Goal: Task Accomplishment & Management: Manage account settings

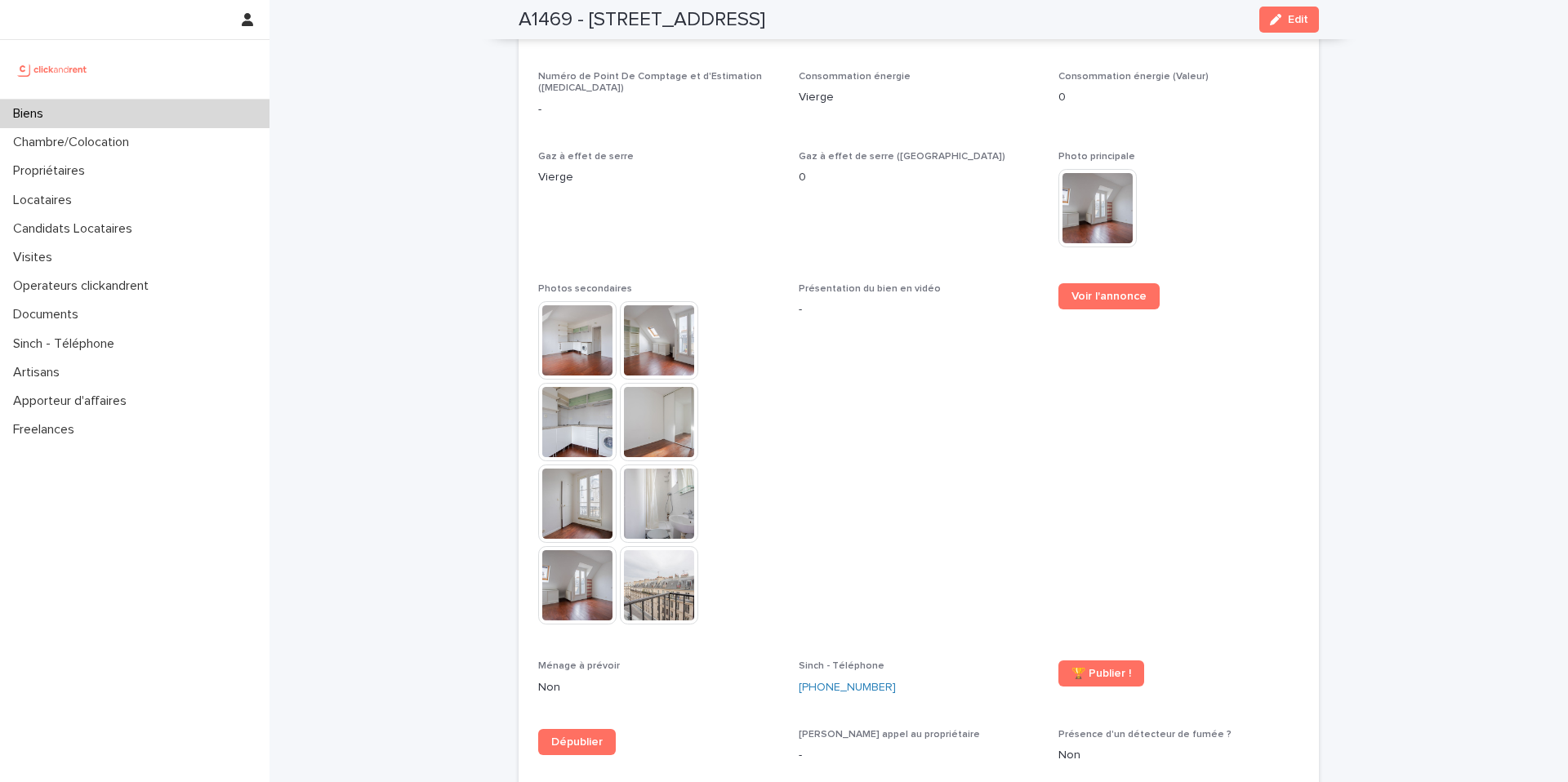
scroll to position [3940, 0]
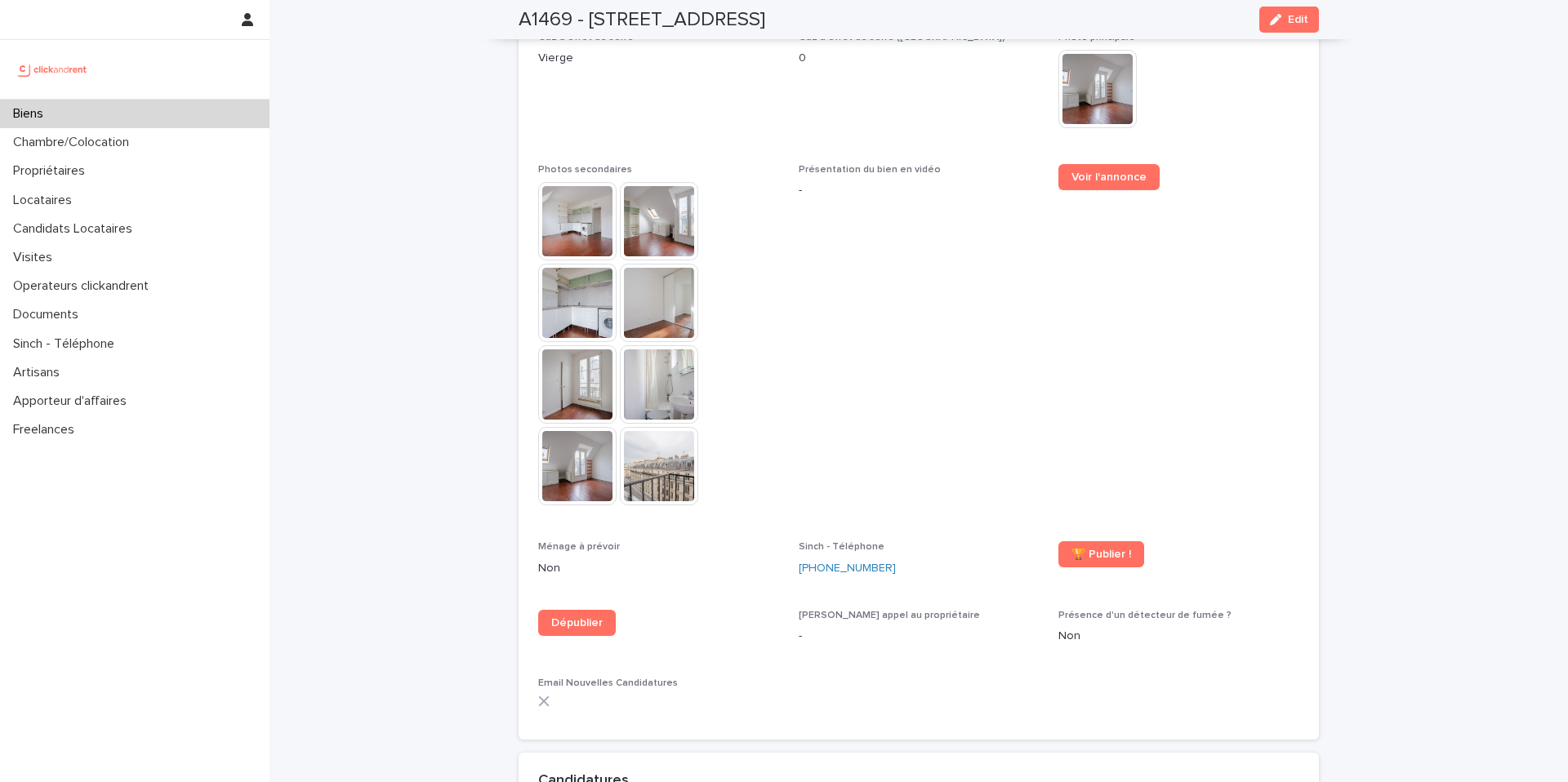
scroll to position [4359, 0]
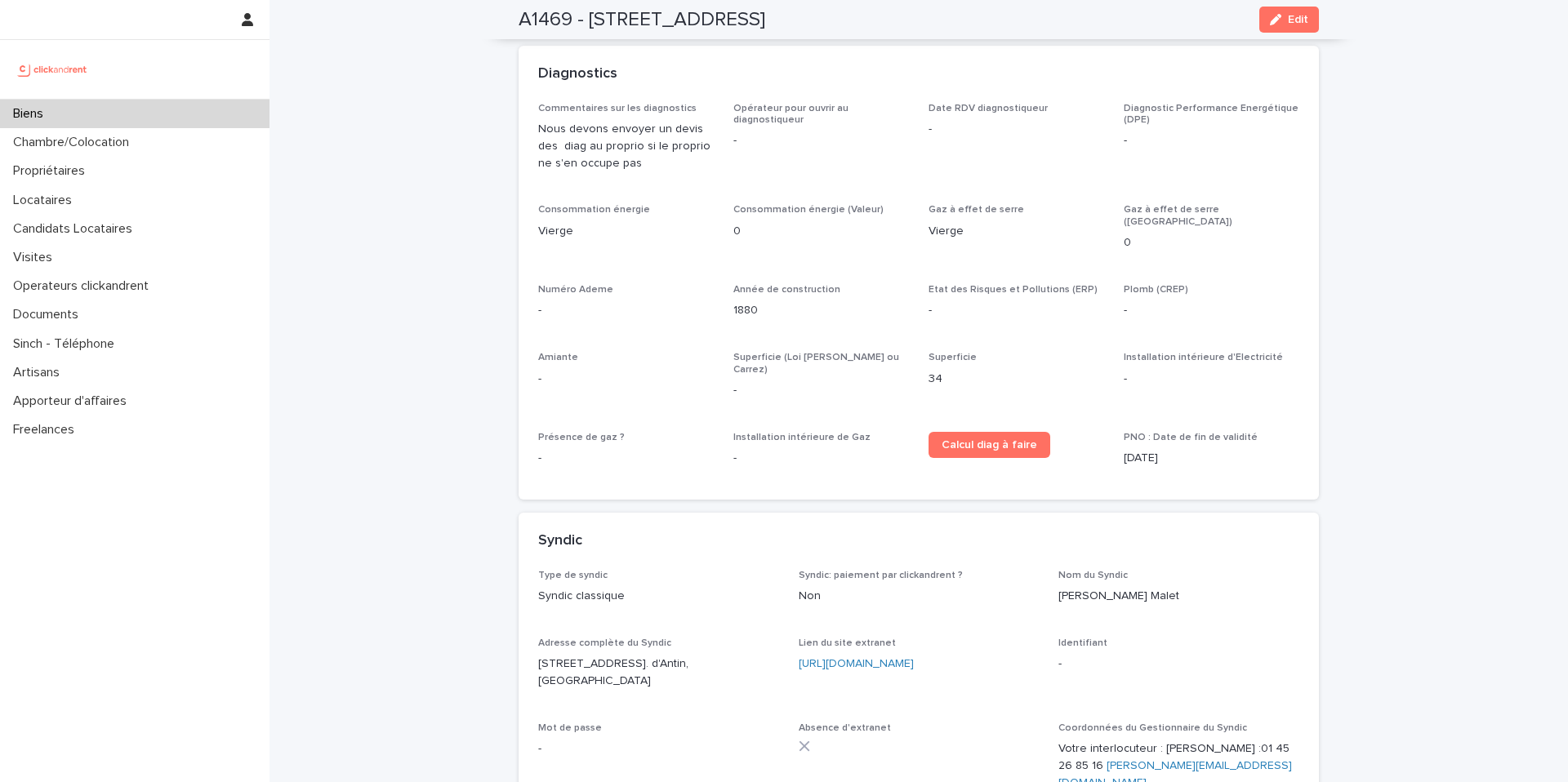
scroll to position [5018, 0]
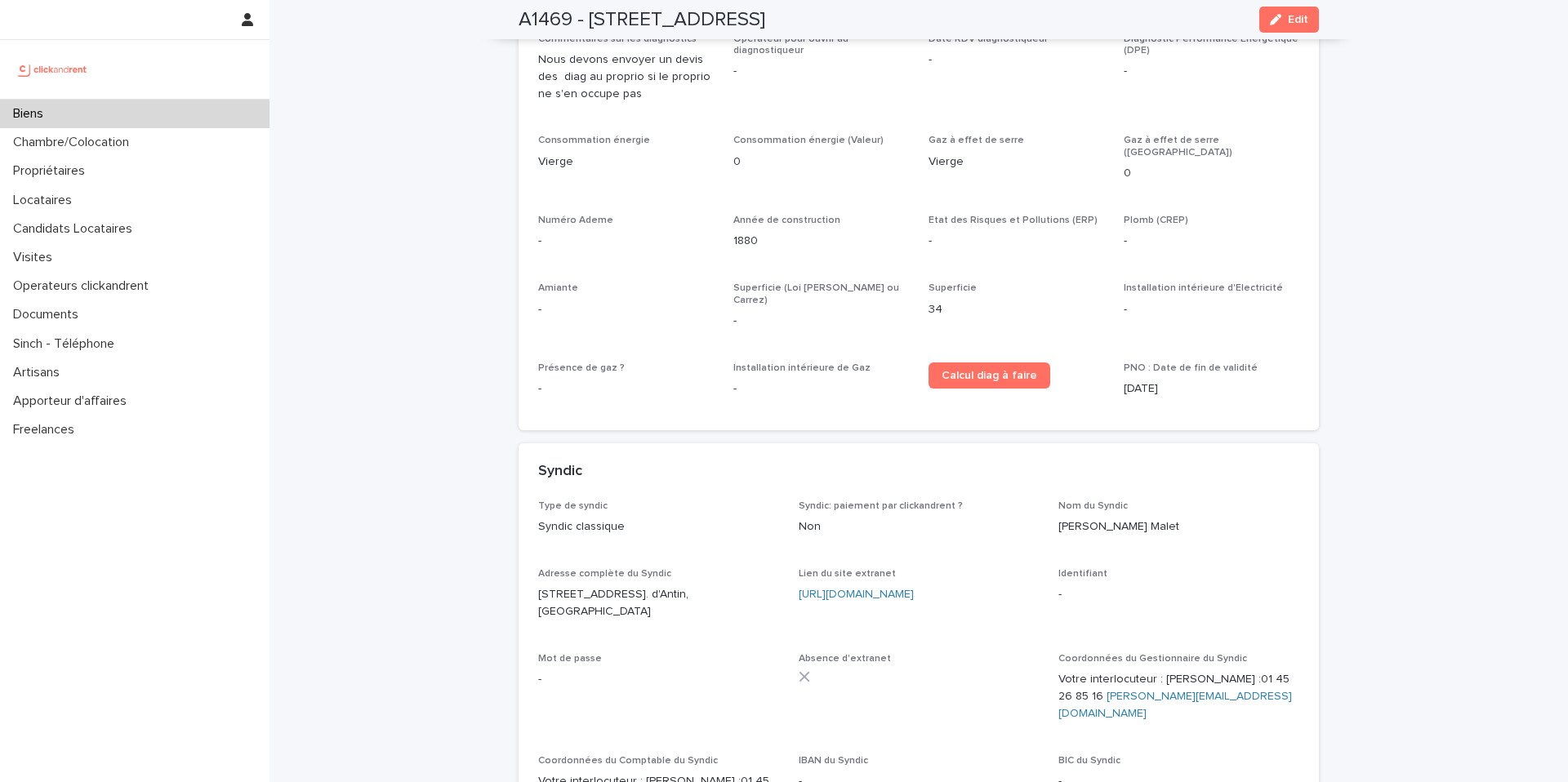
click at [821, 763] on div "Type de syndic Syndic classique Syndic: paiement par clickandrent ? Non Nom du …" at bounding box center [919, 678] width 800 height 357
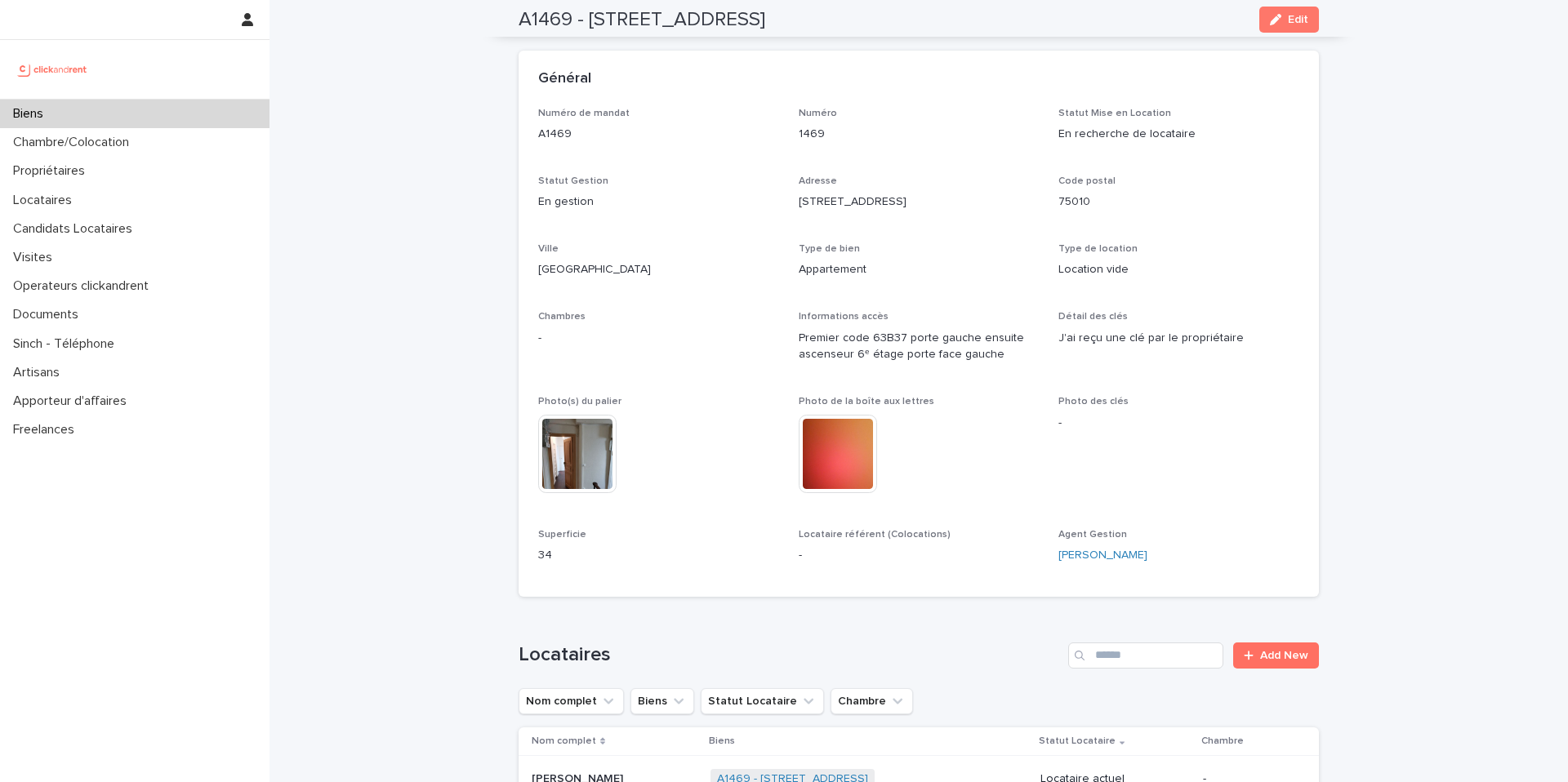
scroll to position [0, 0]
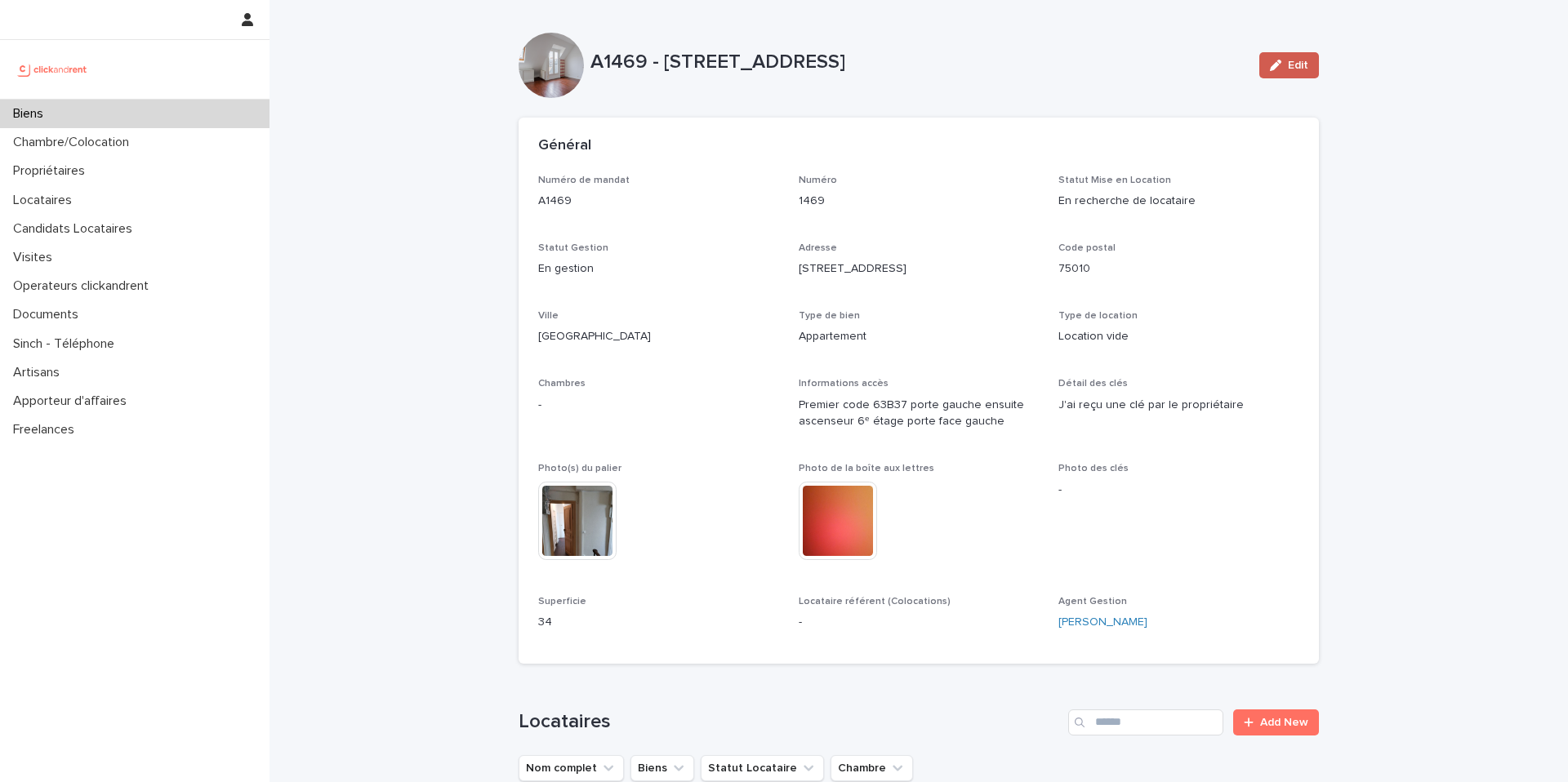
click at [1264, 76] on button "Edit" at bounding box center [1289, 65] width 60 height 26
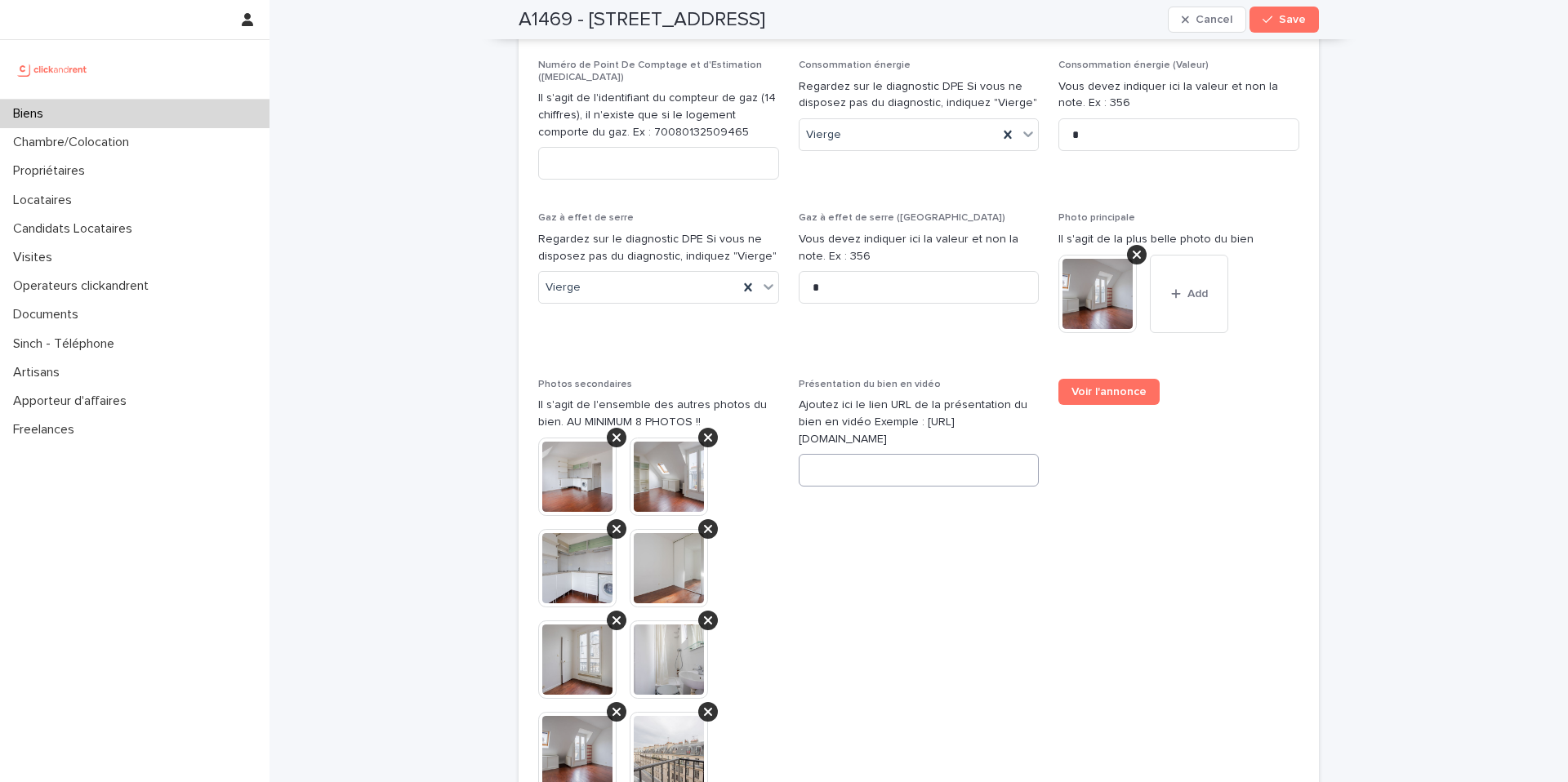
scroll to position [6460, 0]
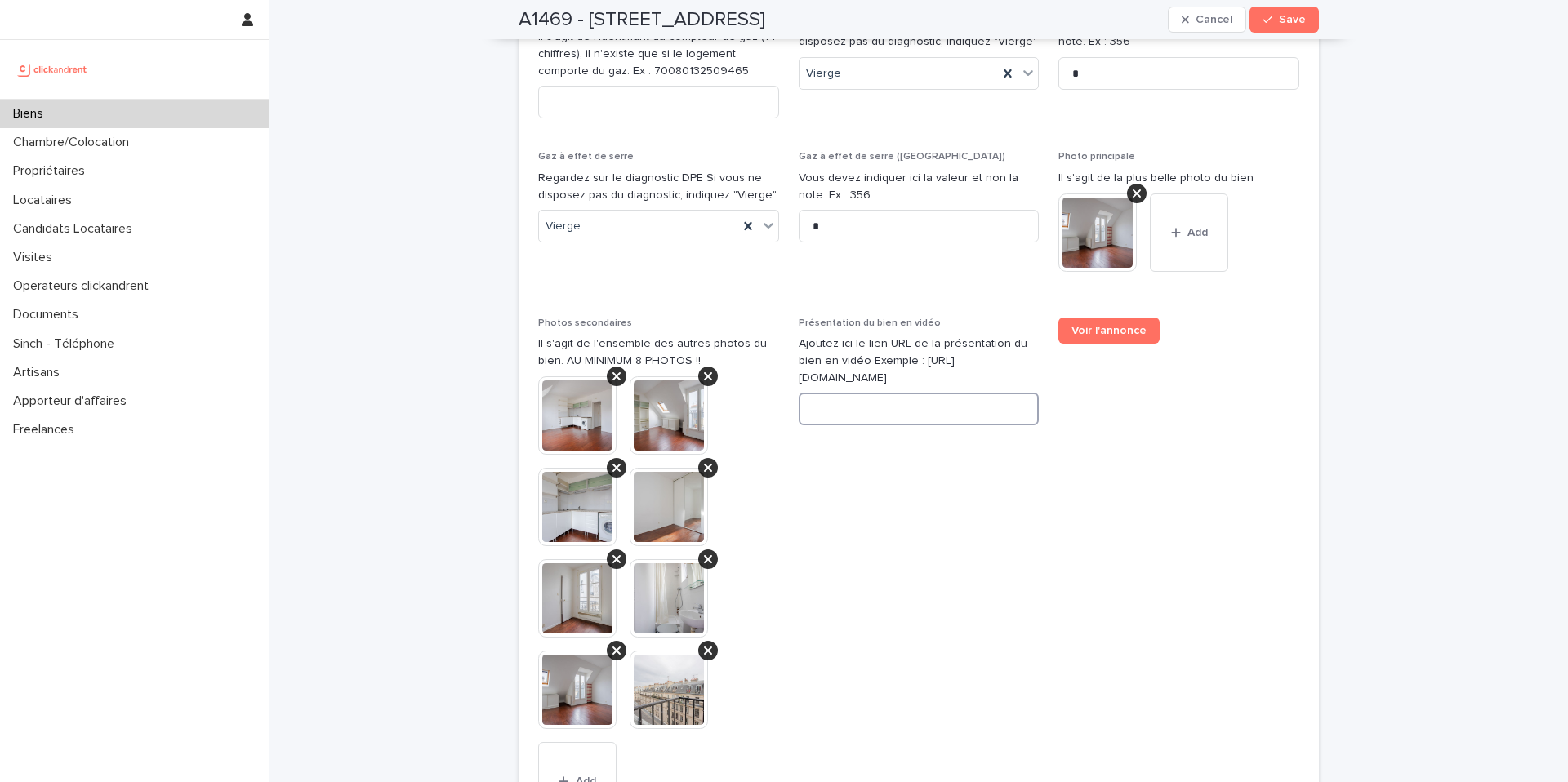
click at [879, 393] on input at bounding box center [919, 409] width 241 height 32
paste input "**********"
type input "**********"
click at [1138, 322] on span "Voir l'annonce" at bounding box center [1179, 578] width 241 height 522
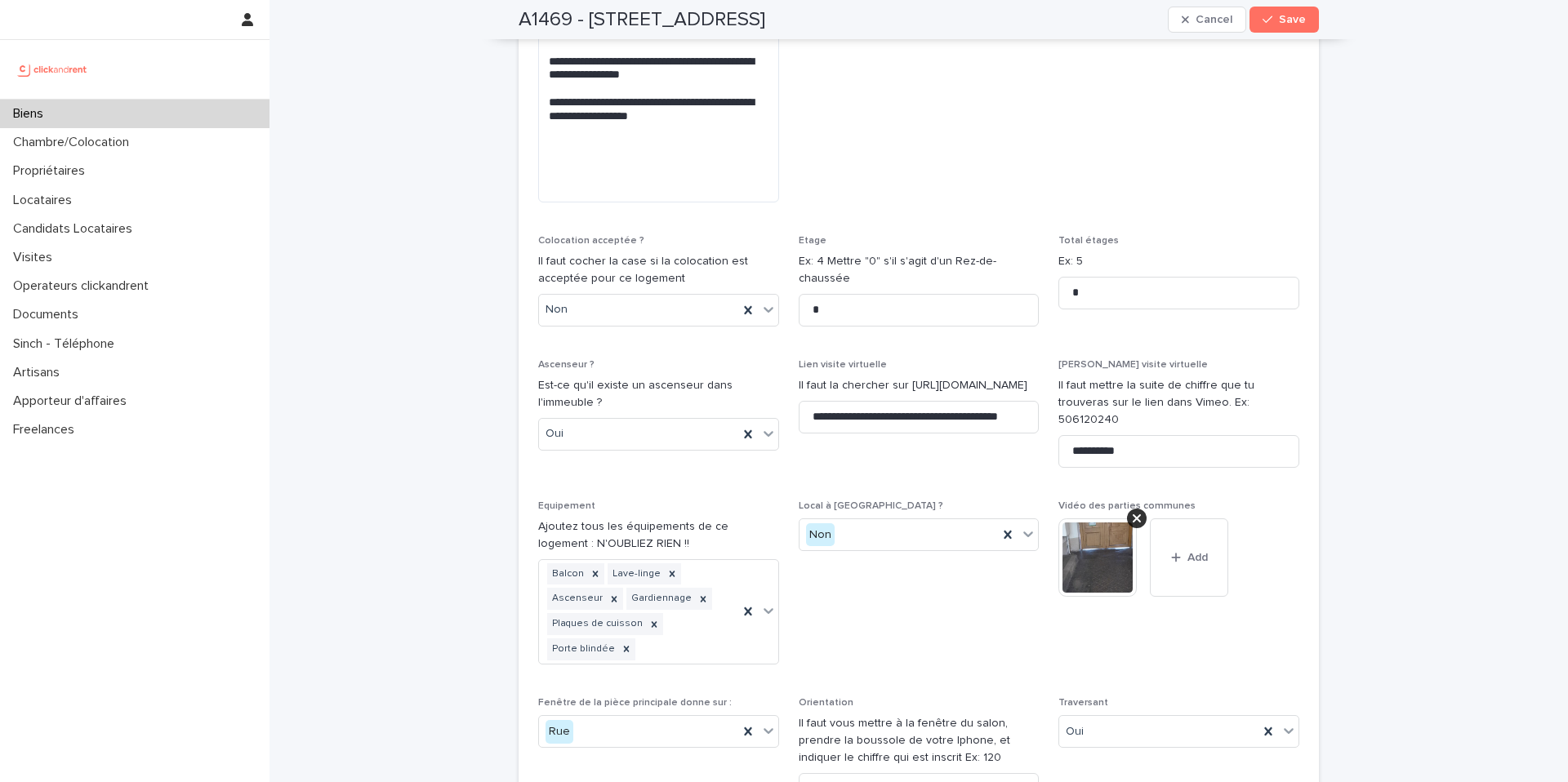
scroll to position [5290, 0]
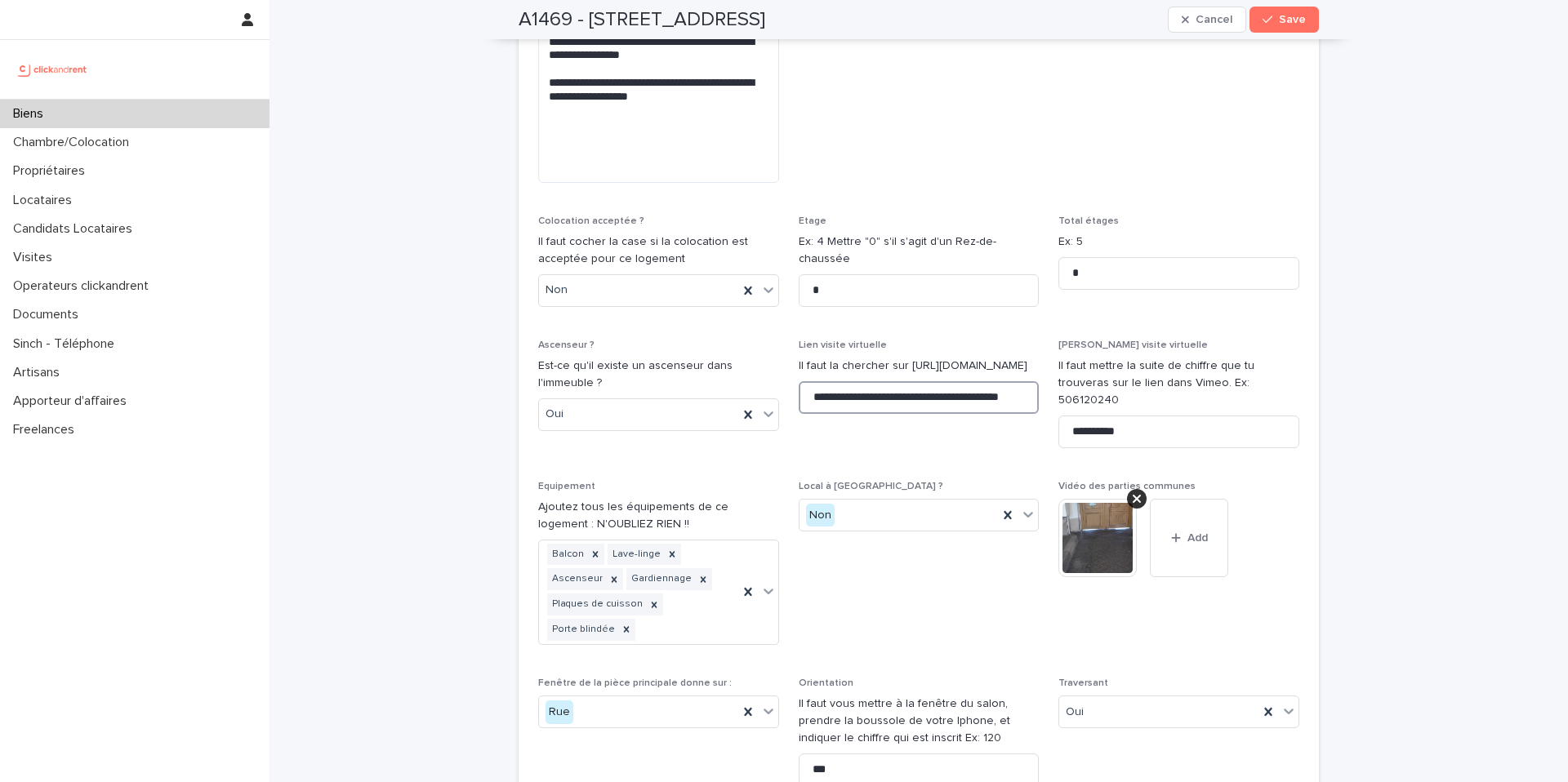
drag, startPoint x: 883, startPoint y: 316, endPoint x: 891, endPoint y: 324, distance: 11.3
click at [885, 382] on input "**********" at bounding box center [919, 398] width 241 height 32
click at [892, 382] on input "**********" at bounding box center [919, 398] width 241 height 32
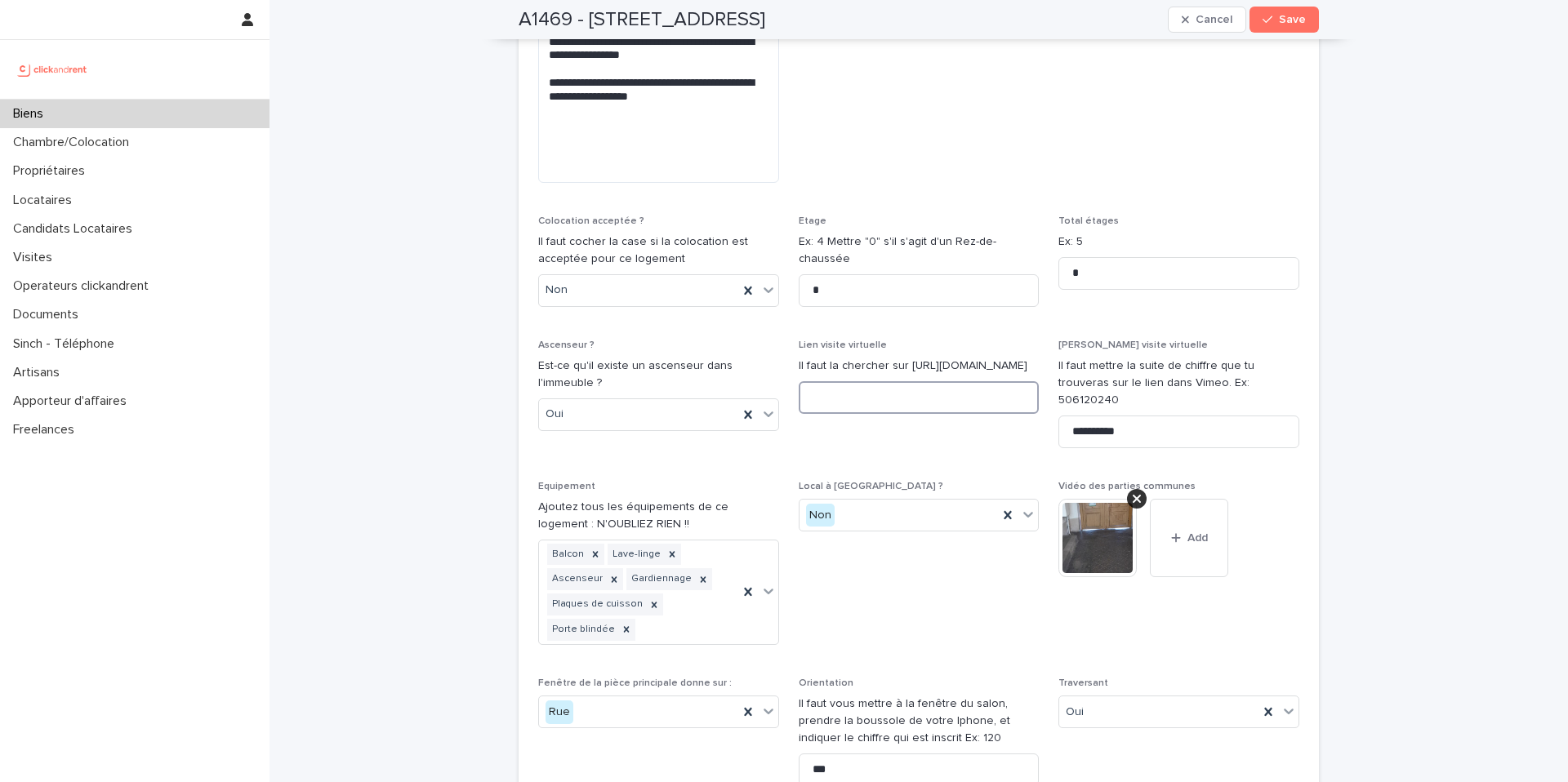
click at [833, 382] on input at bounding box center [919, 398] width 241 height 32
click at [849, 382] on input at bounding box center [919, 398] width 241 height 32
paste input "**********"
type input "**********"
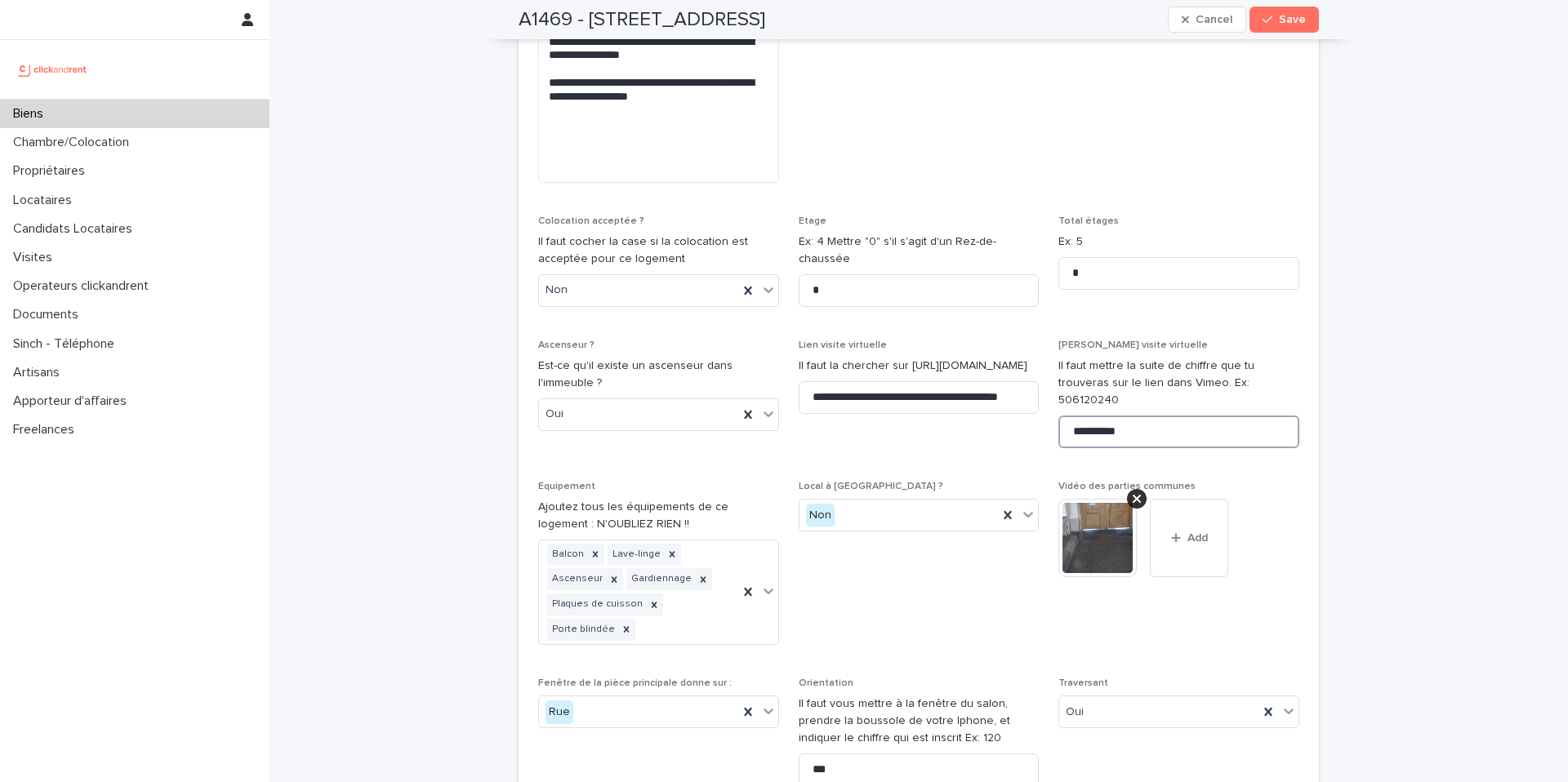
scroll to position [0, 0]
click at [1167, 416] on input "**********" at bounding box center [1179, 432] width 241 height 32
click at [1106, 416] on input at bounding box center [1179, 432] width 241 height 32
paste input "**********"
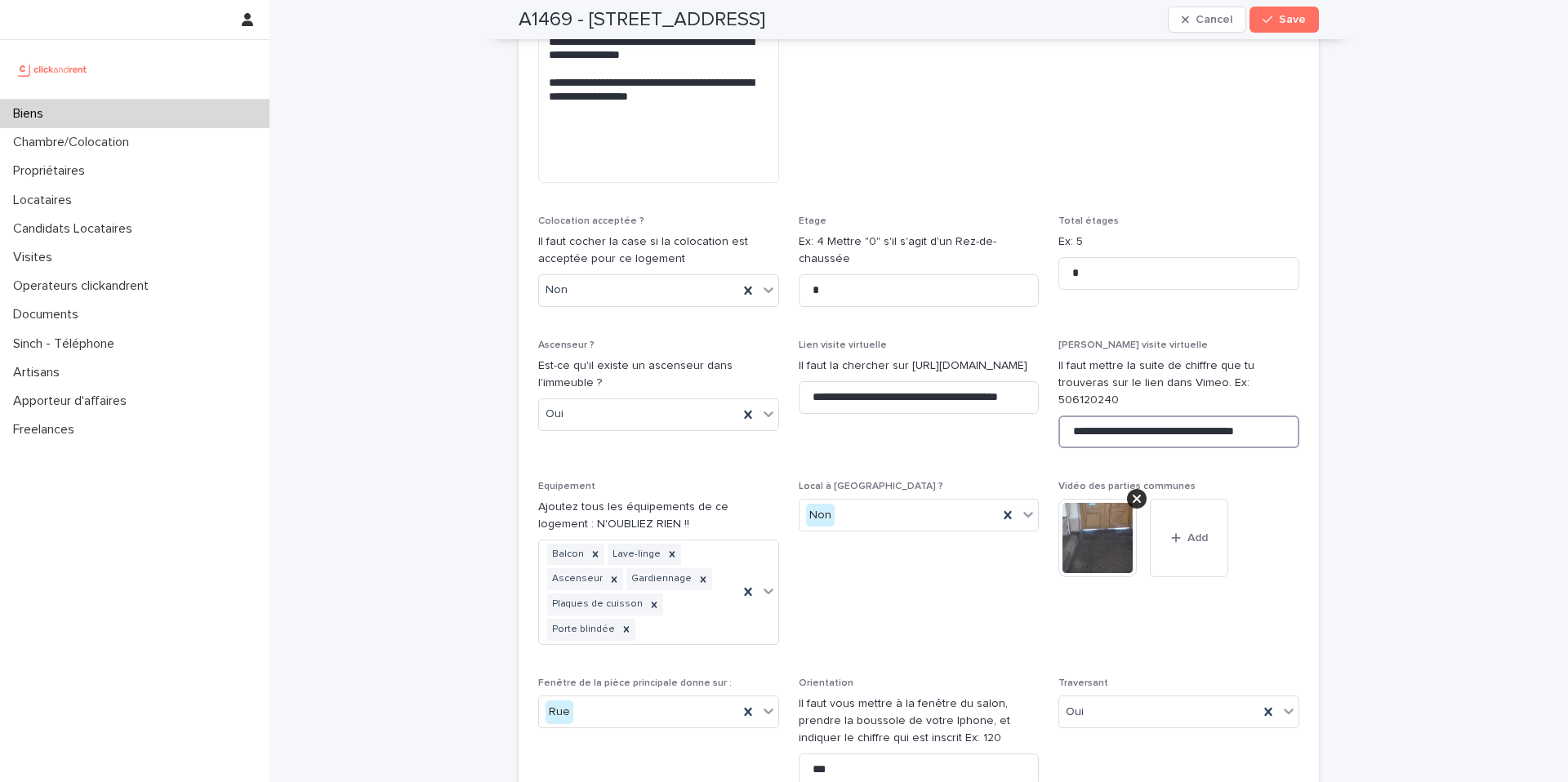
drag, startPoint x: 1218, startPoint y: 354, endPoint x: 1294, endPoint y: 357, distance: 76.1
drag, startPoint x: 1219, startPoint y: 346, endPoint x: 1352, endPoint y: 348, distance: 133.0
click at [1162, 416] on input "**********" at bounding box center [1179, 432] width 241 height 32
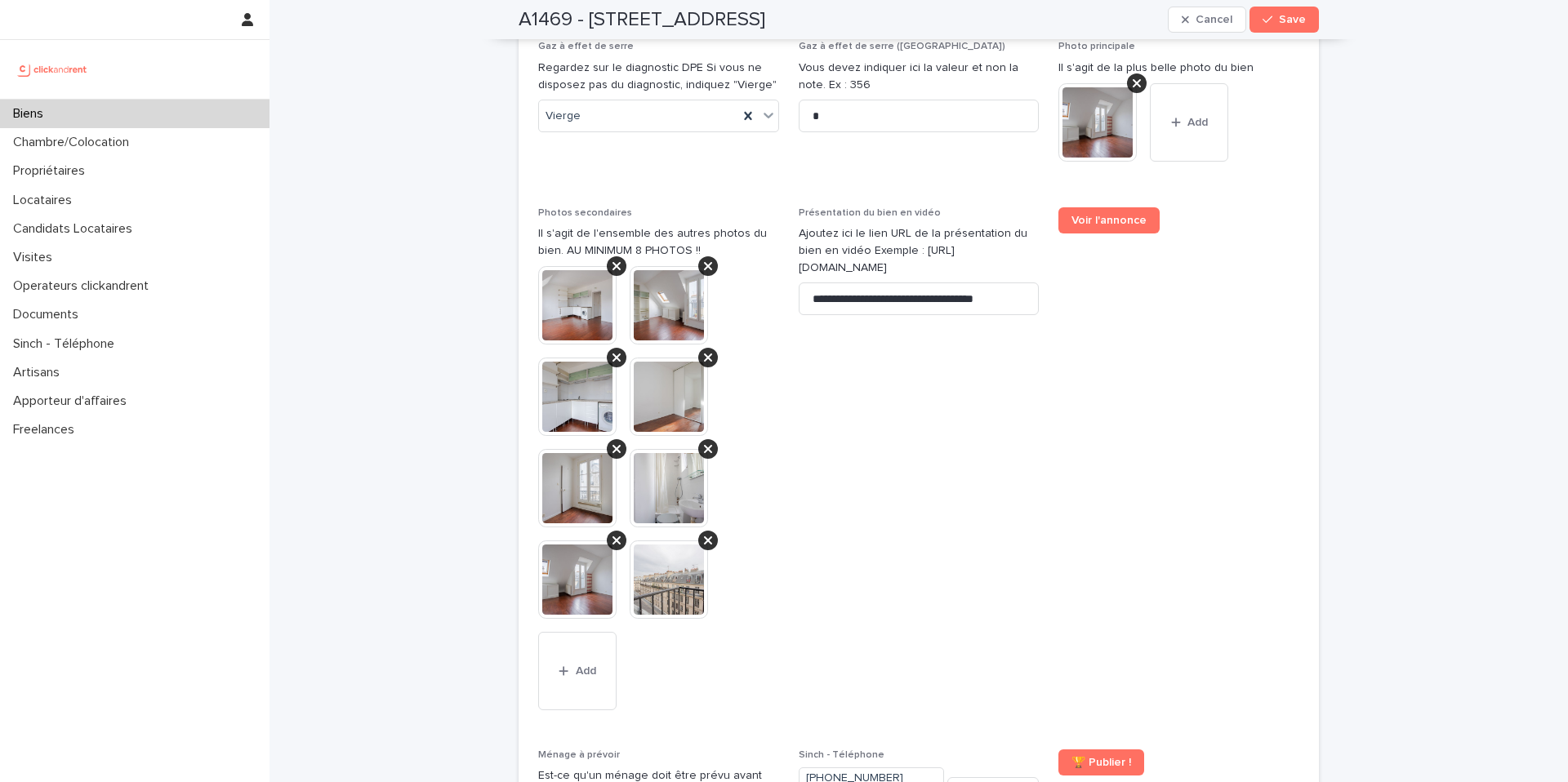
scroll to position [6593, 0]
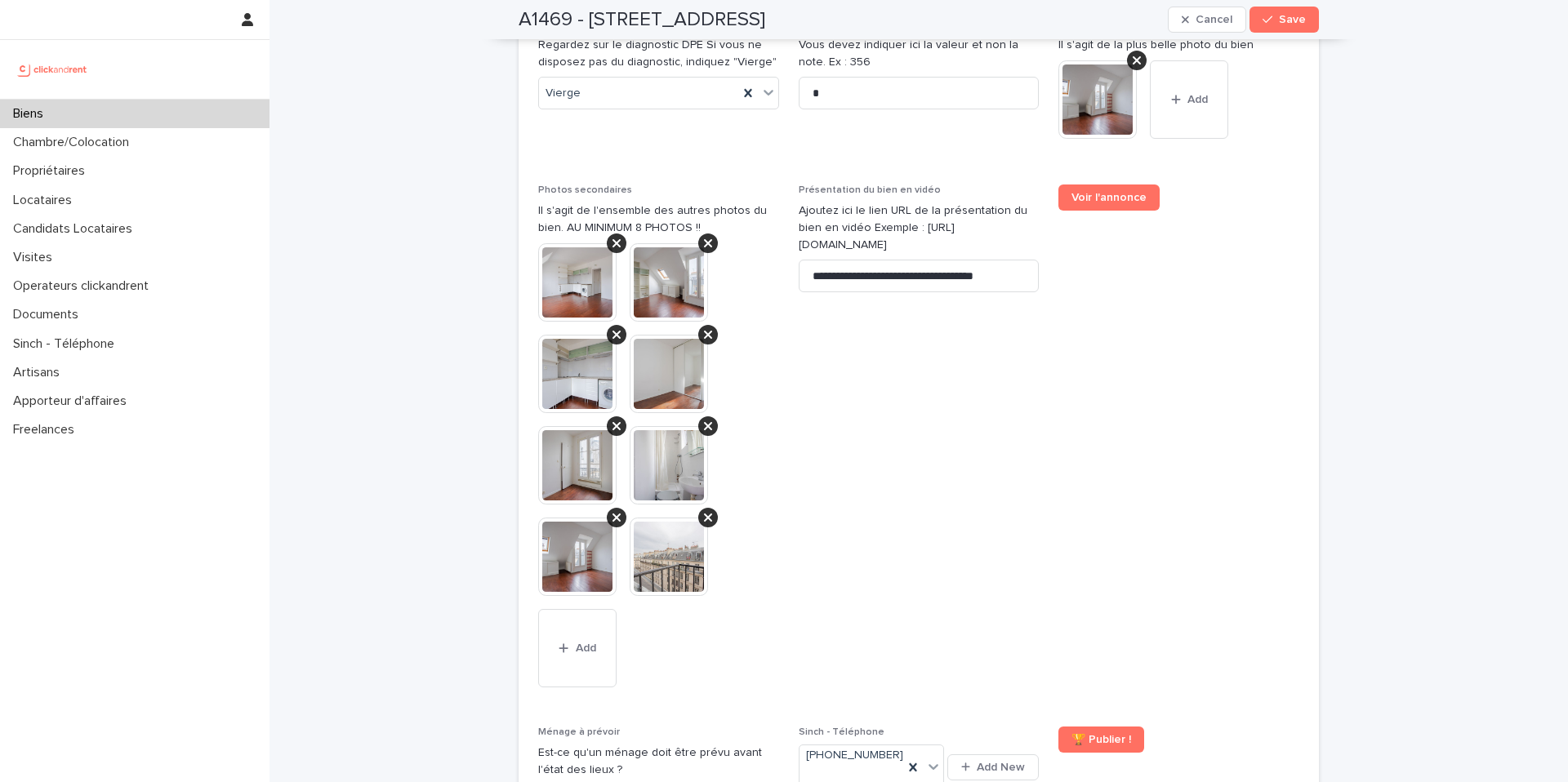
type input "**********"
click at [1030, 229] on span "**********" at bounding box center [919, 446] width 241 height 522
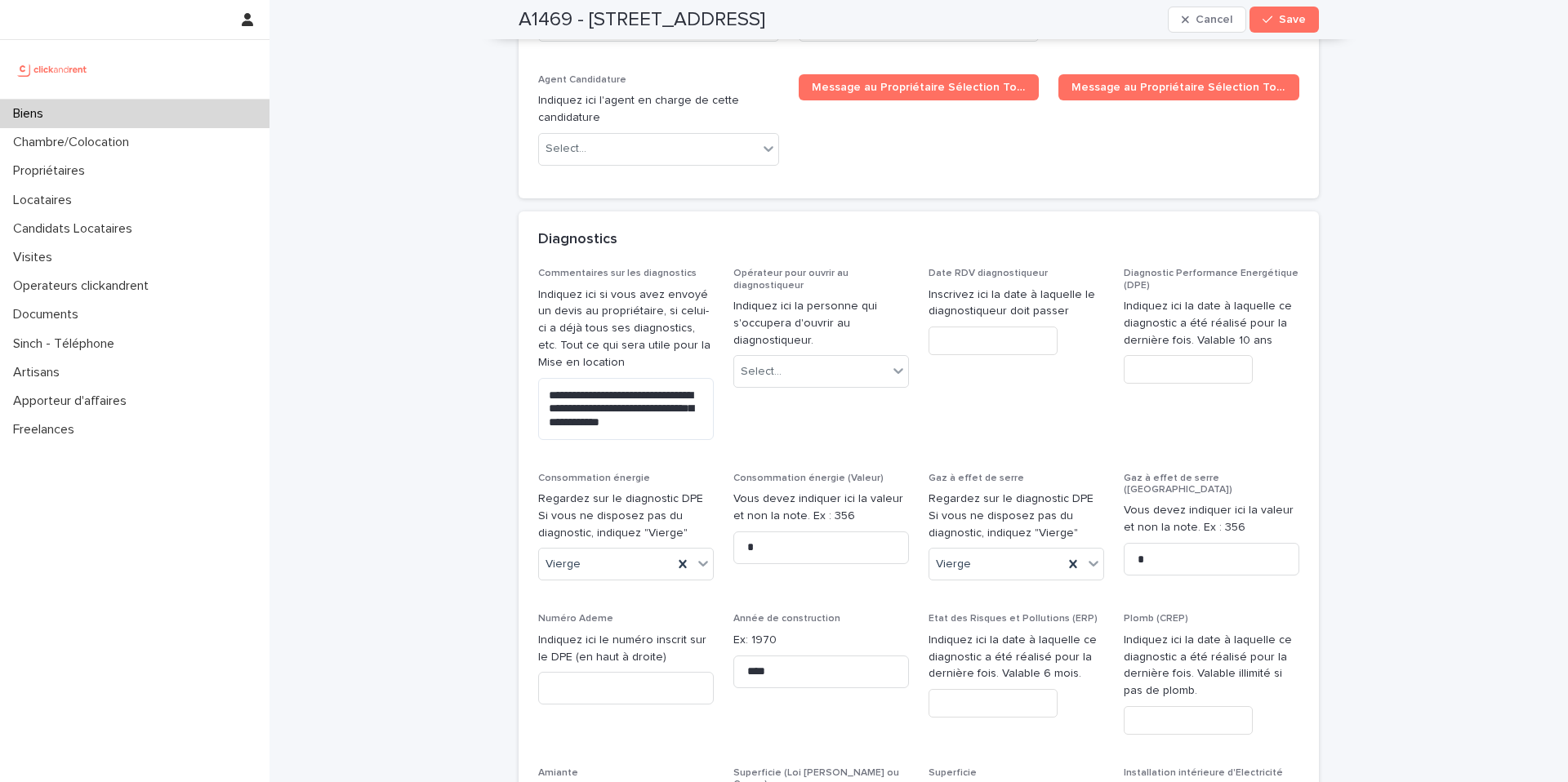
scroll to position [7861, 0]
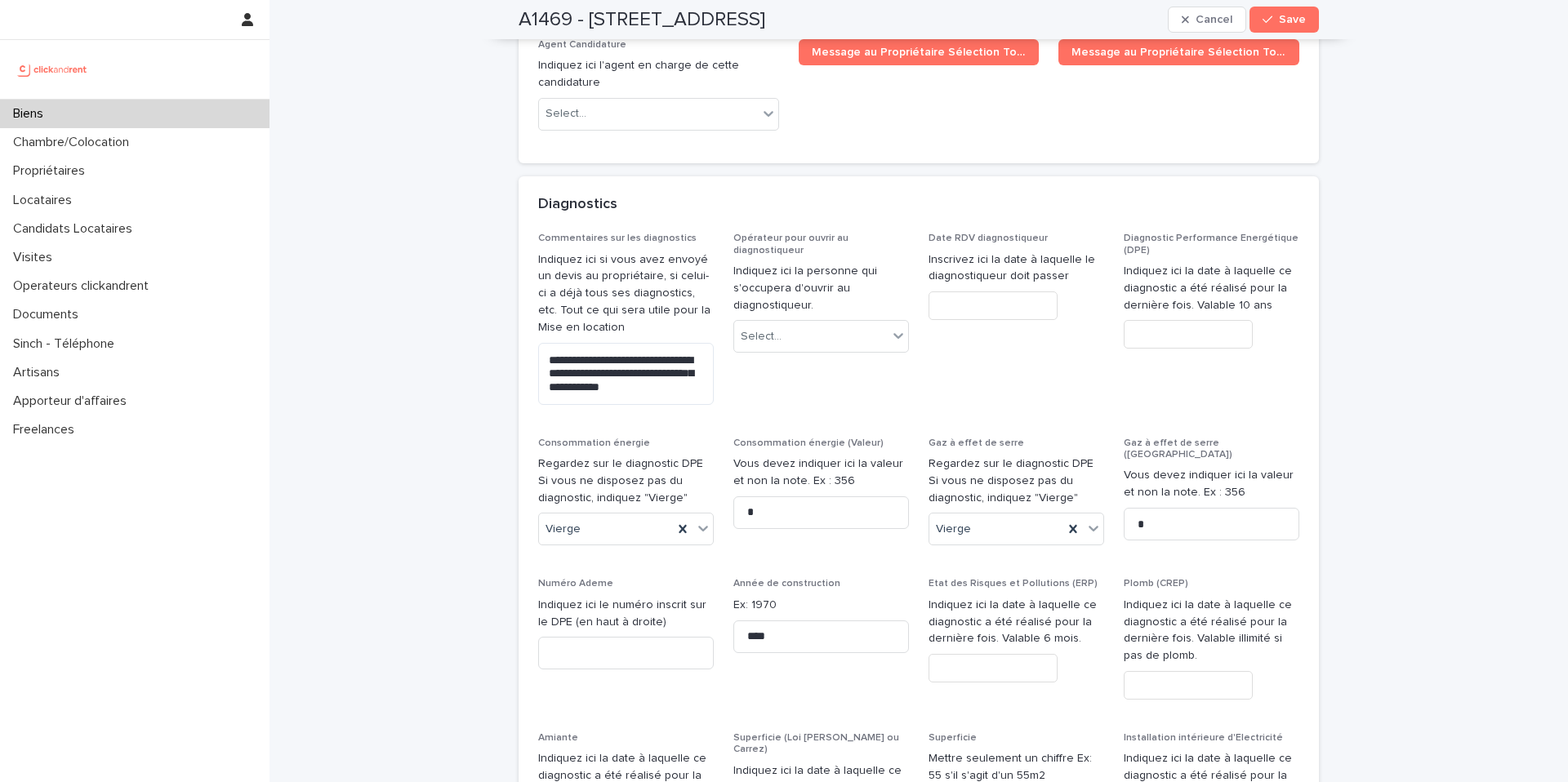
click at [992, 239] on span "Date RDV diagnostiqueur Inscrivez ici la date à laquelle le diagnostiqueur doit…" at bounding box center [1017, 325] width 176 height 185
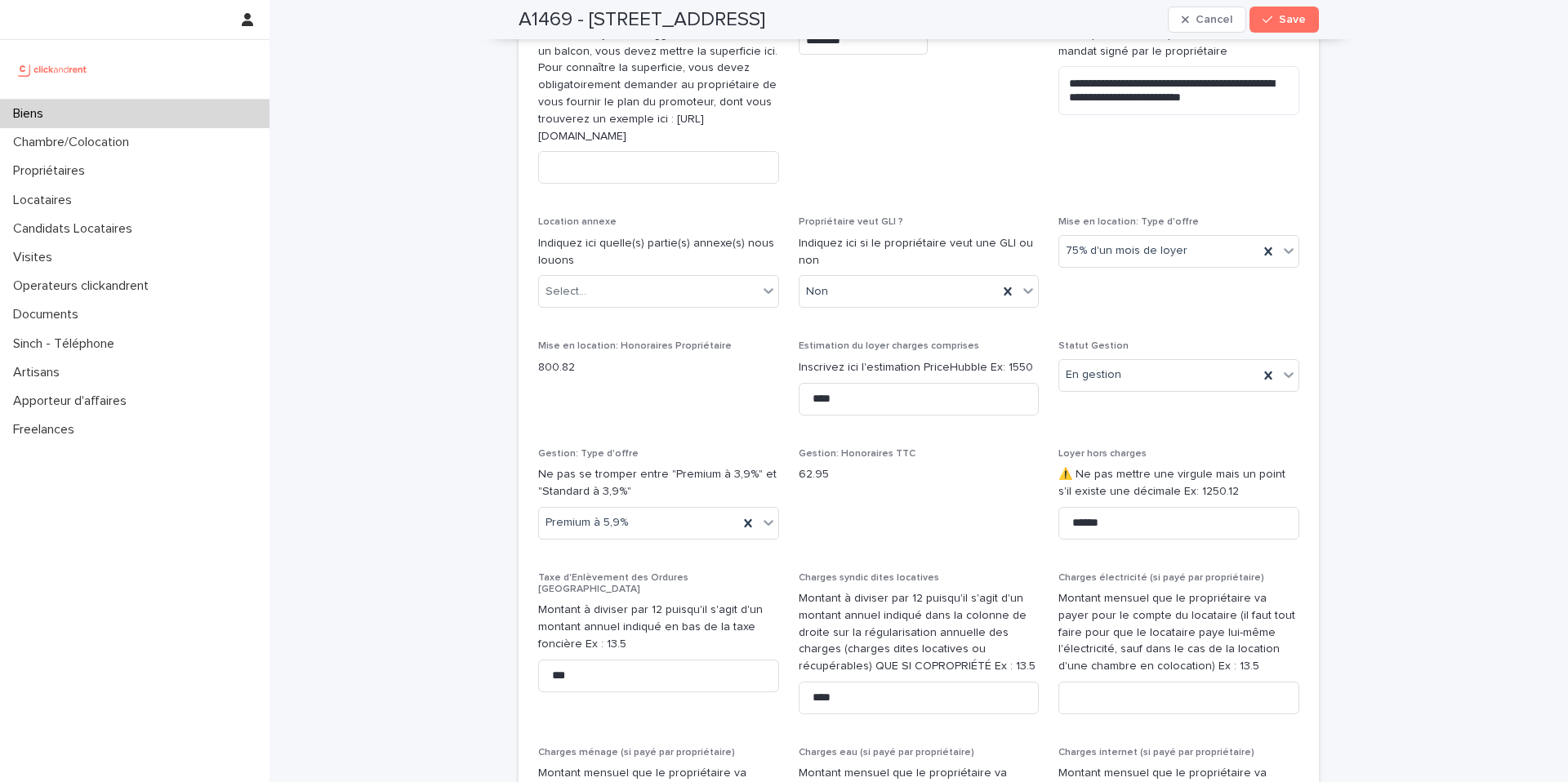
scroll to position [1624, 0]
click at [1144, 534] on input "******" at bounding box center [1179, 522] width 241 height 32
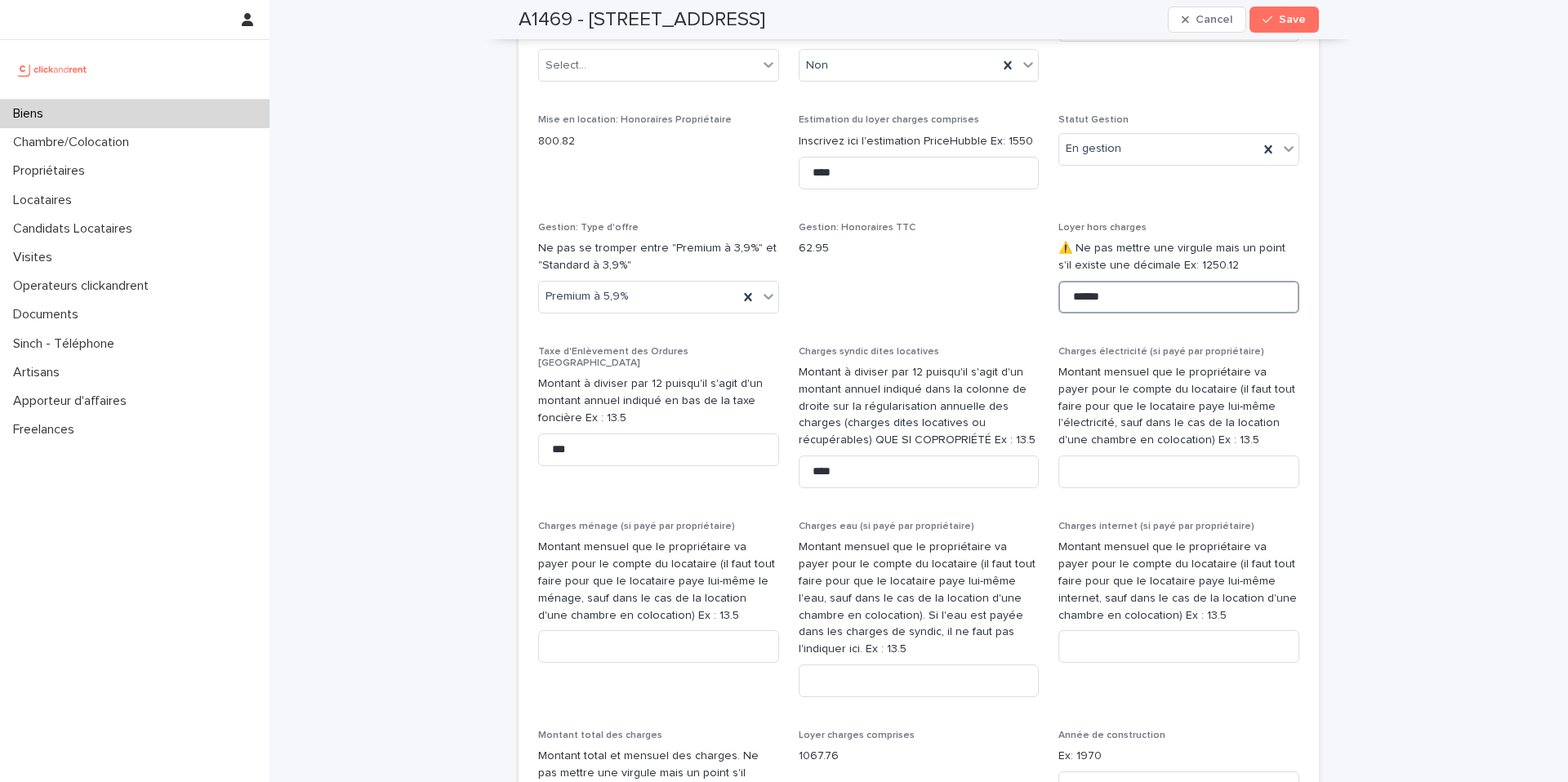
scroll to position [1849, 0]
click at [869, 190] on input "****" at bounding box center [919, 174] width 241 height 32
click at [1292, 18] on span "Save" at bounding box center [1293, 19] width 27 height 11
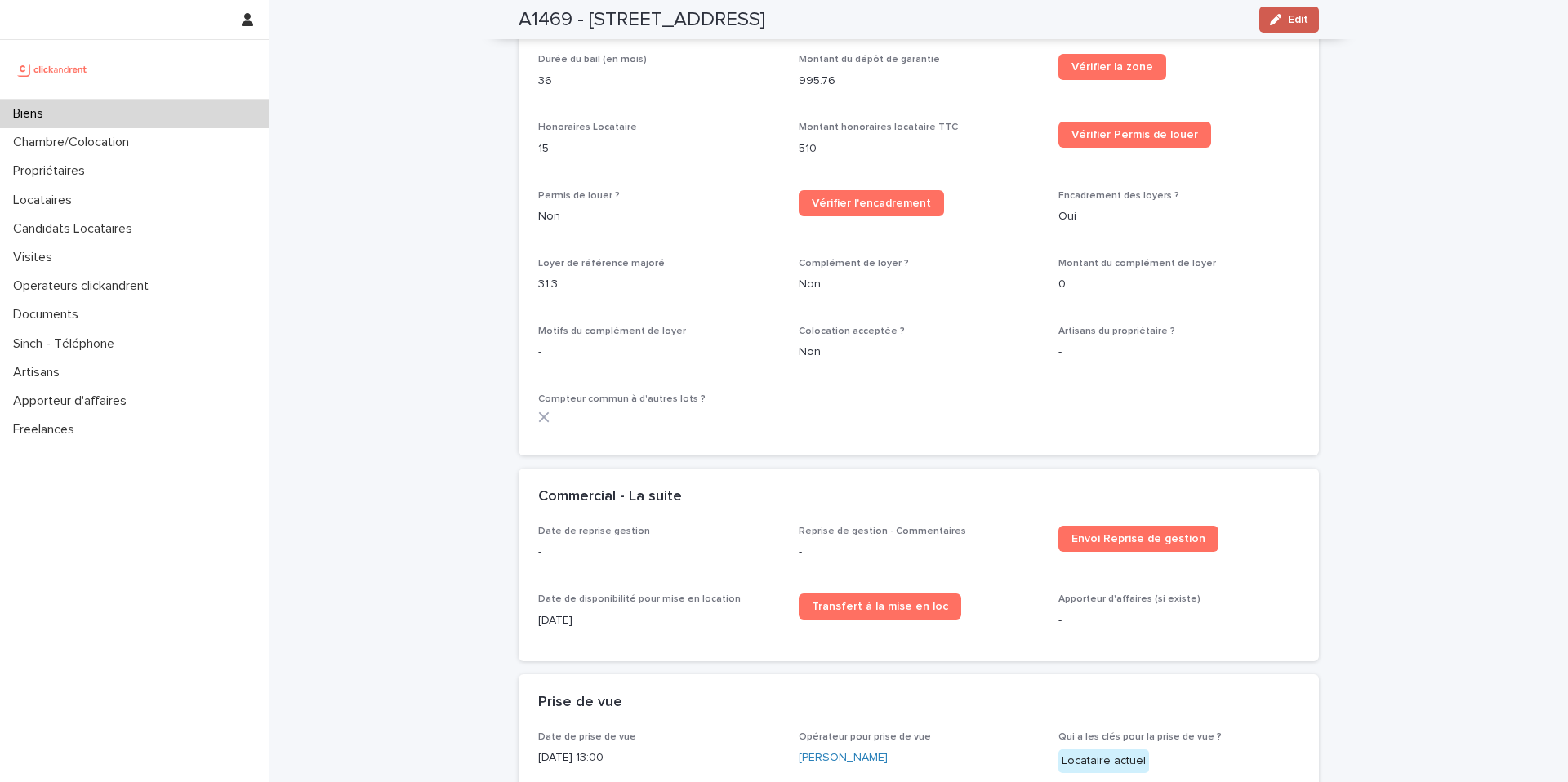
click at [1288, 24] on span "Edit" at bounding box center [1298, 19] width 20 height 11
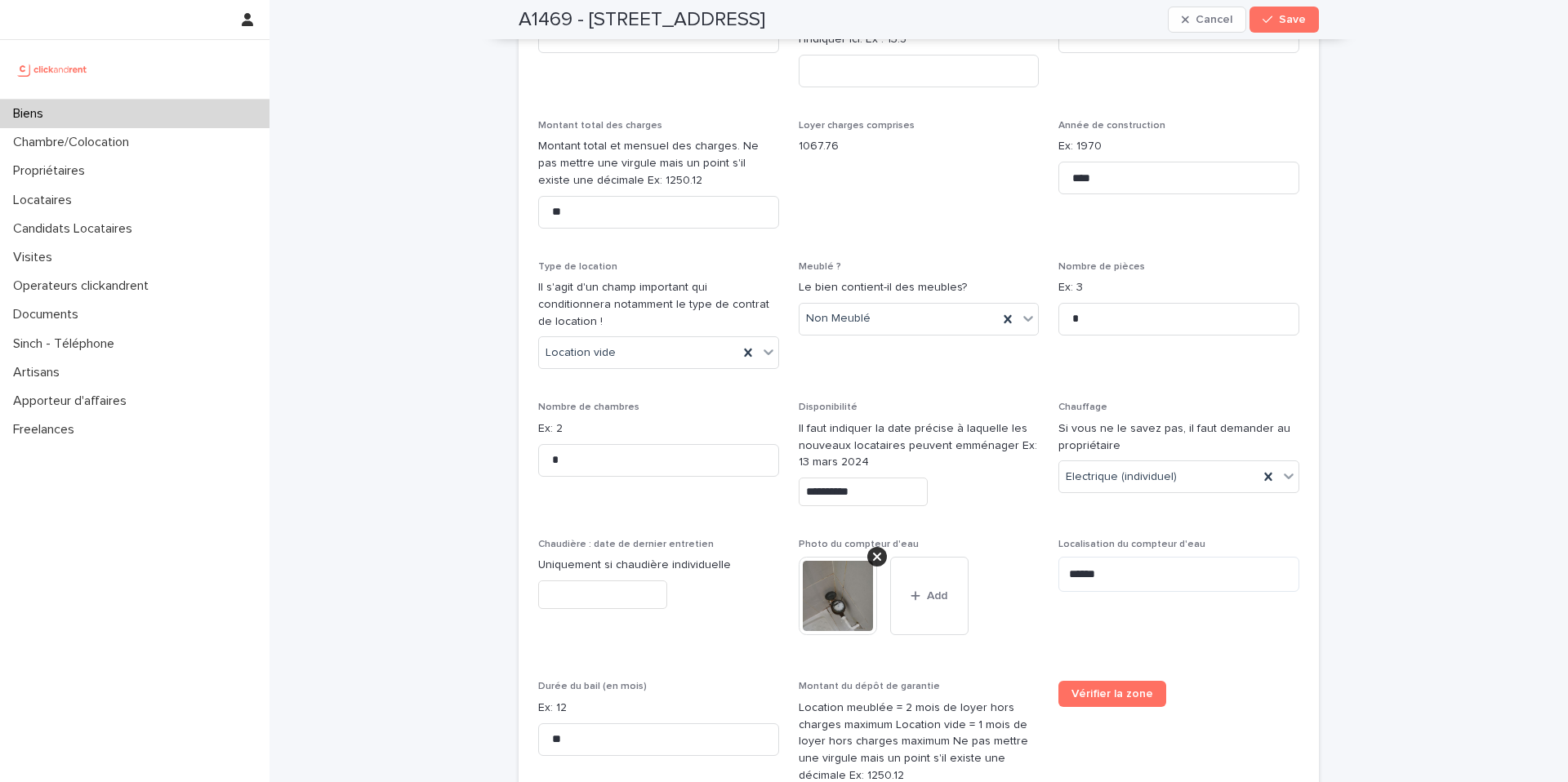
scroll to position [0, 0]
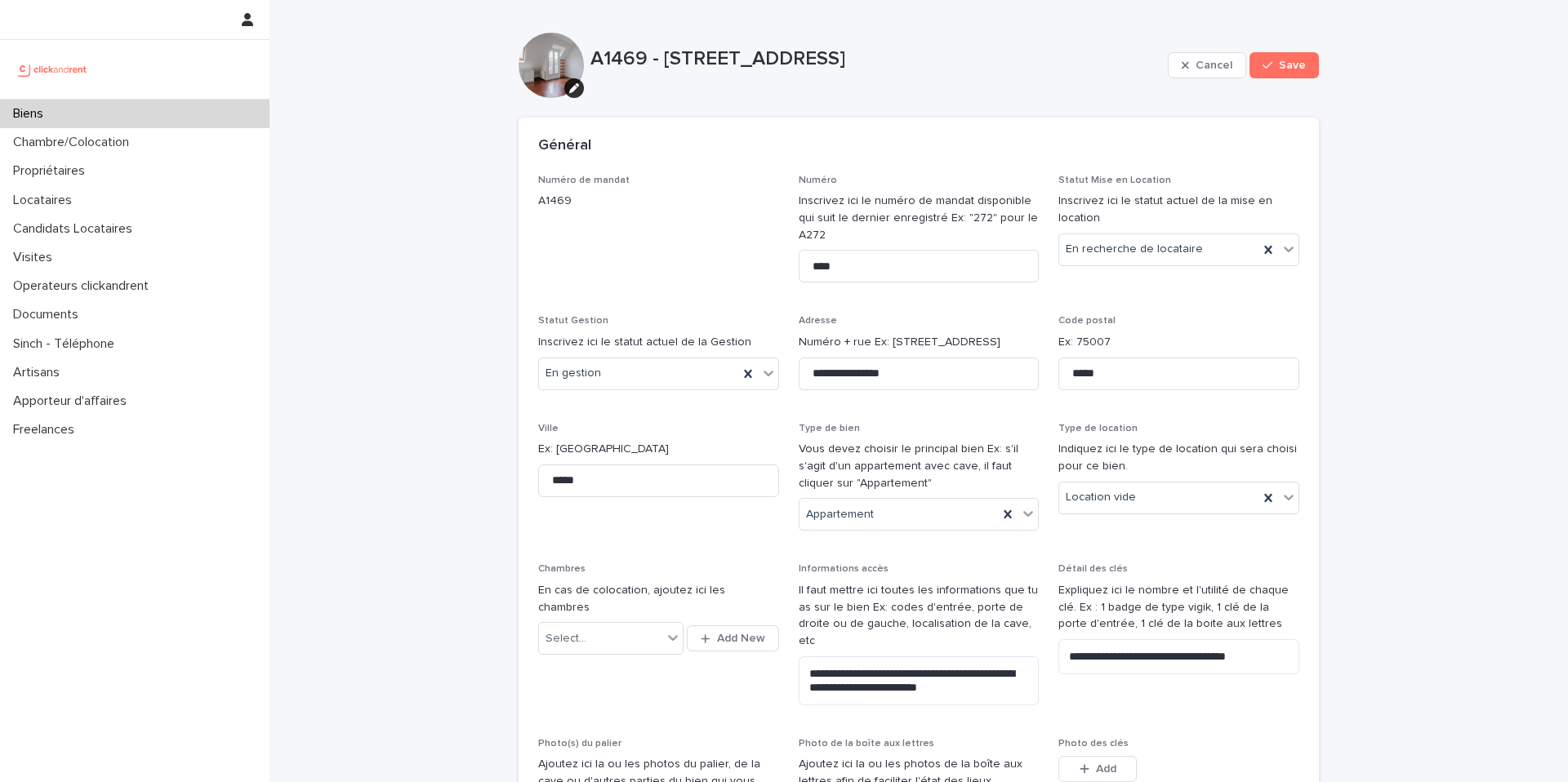
click at [665, 170] on div "Général" at bounding box center [919, 146] width 800 height 57
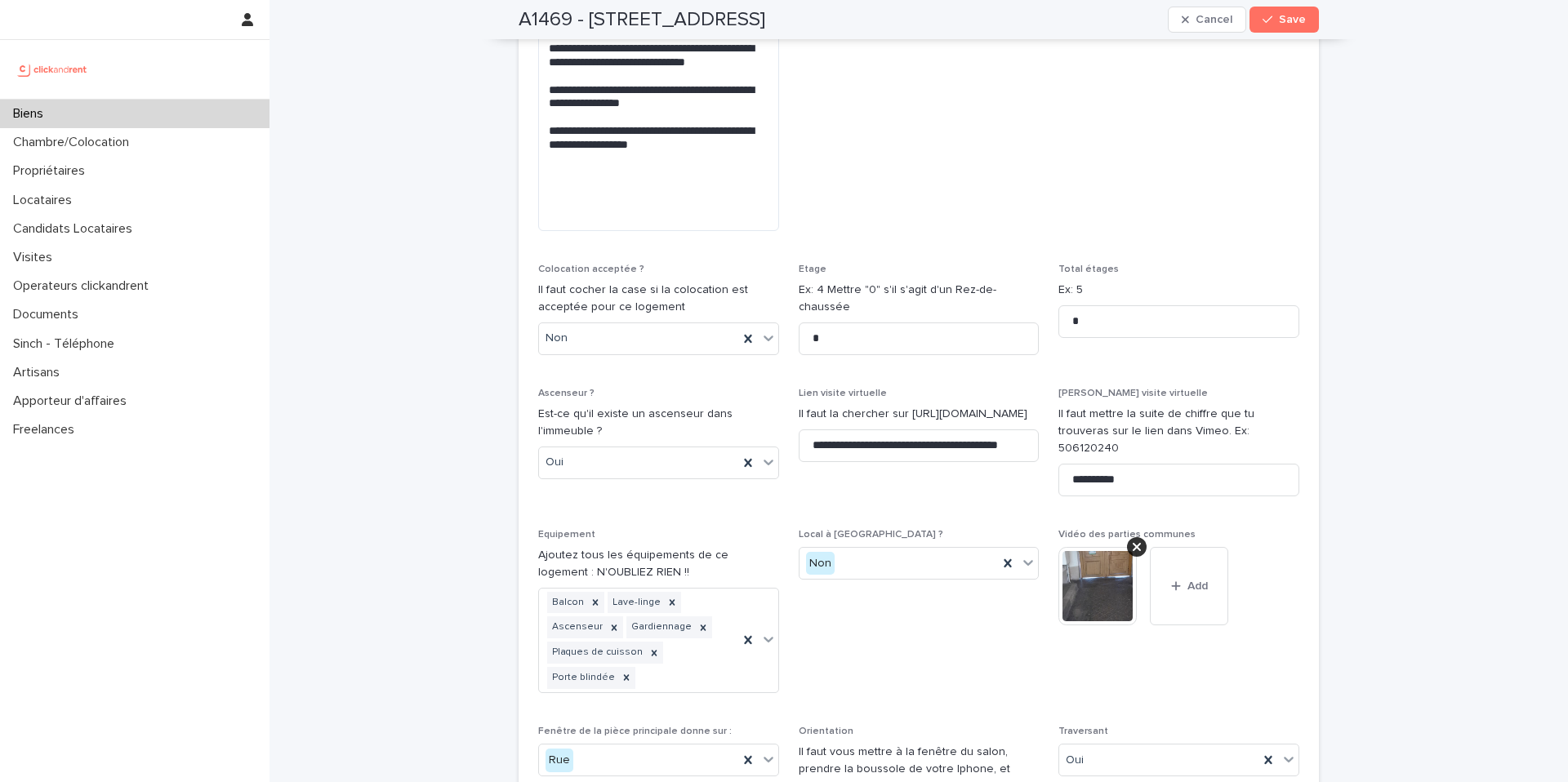
scroll to position [5261, 0]
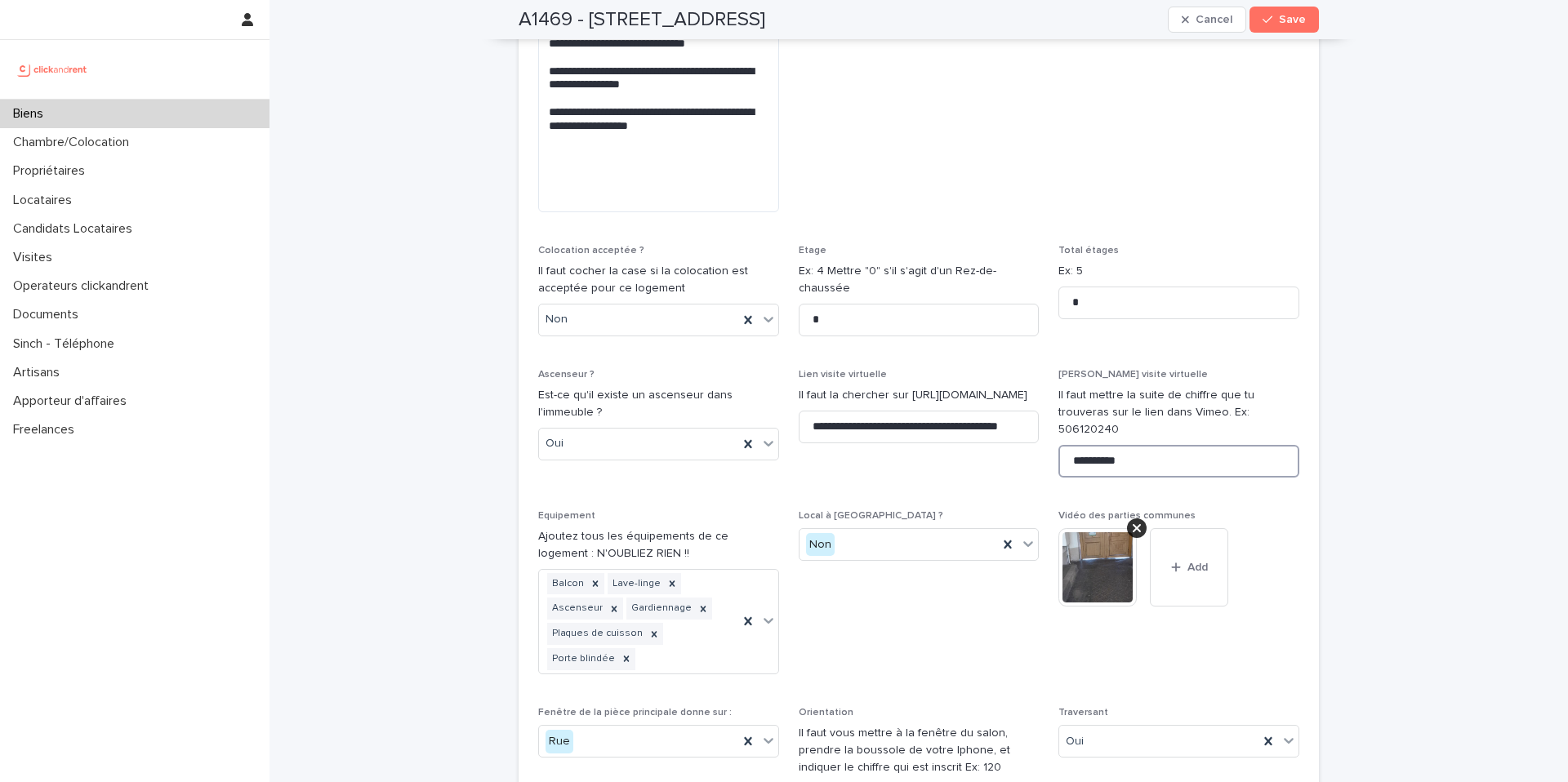
click at [1158, 445] on input "**********" at bounding box center [1179, 461] width 241 height 32
paste input "**********"
drag, startPoint x: 1219, startPoint y: 378, endPoint x: 1306, endPoint y: 382, distance: 87.1
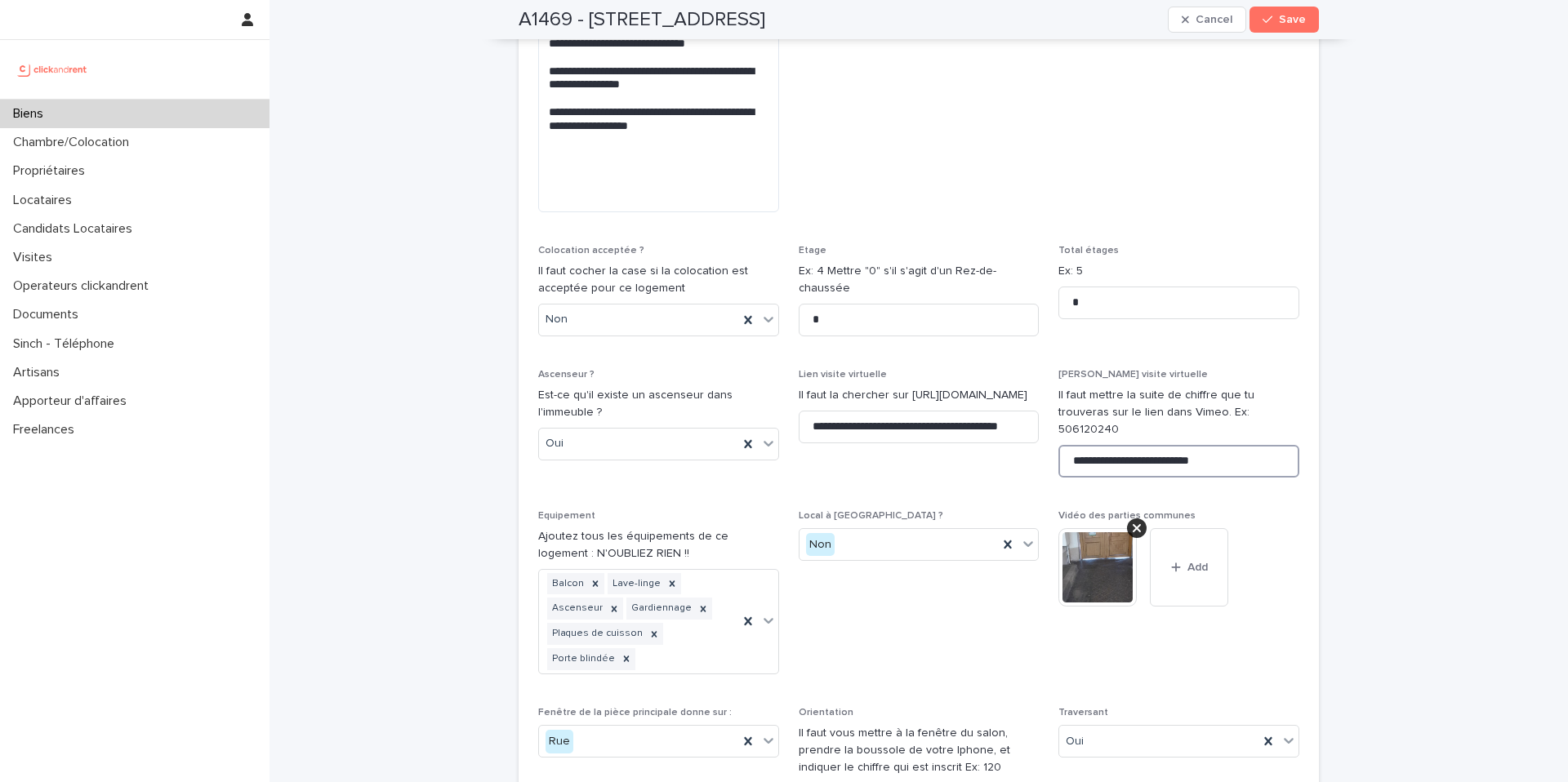
click at [1162, 445] on input "**********" at bounding box center [1179, 461] width 241 height 32
click at [1184, 393] on div "**********" at bounding box center [1179, 429] width 241 height 122
click at [1168, 445] on input "**********" at bounding box center [1179, 461] width 241 height 32
paste input "**********"
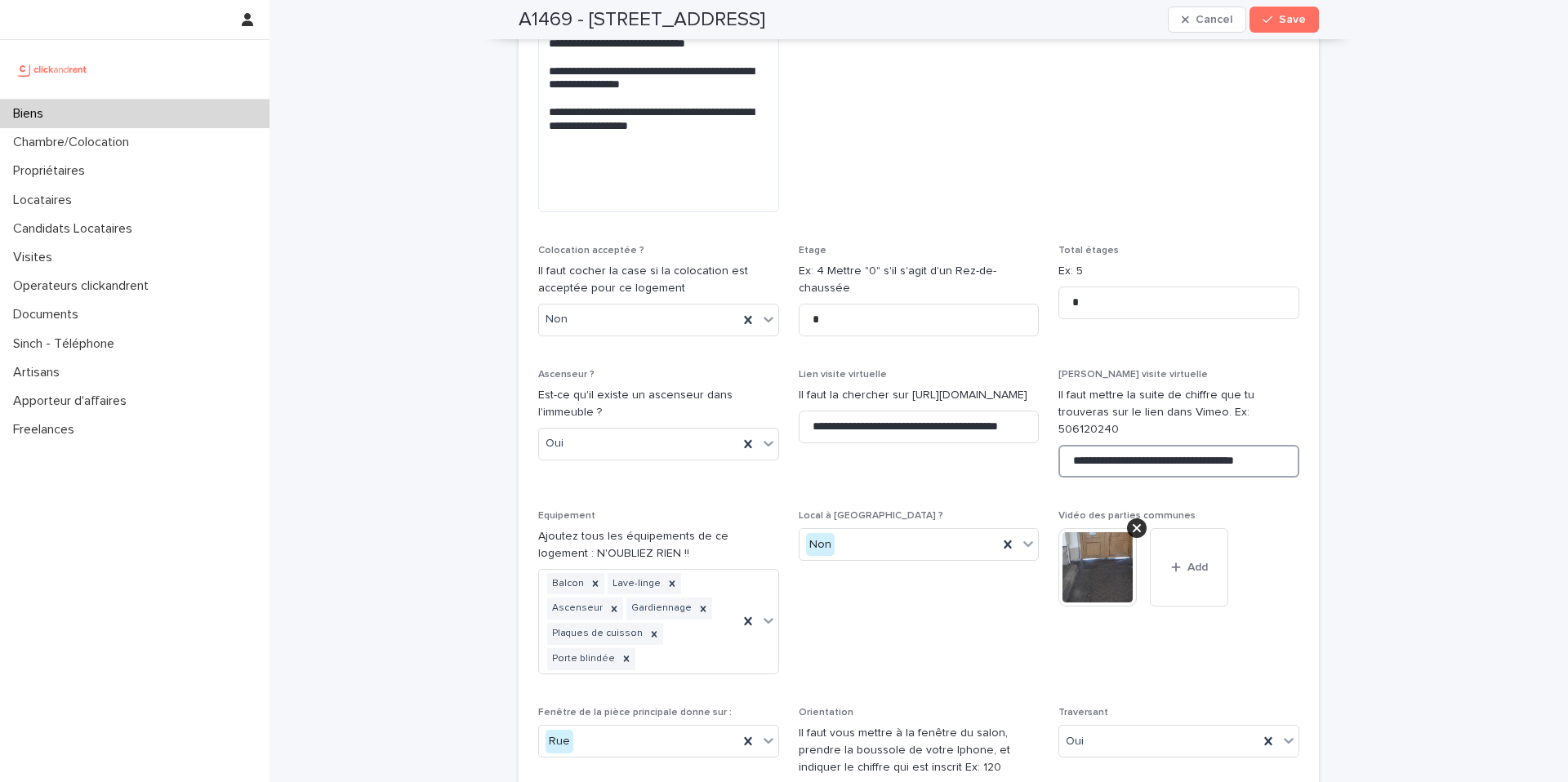
drag, startPoint x: 1219, startPoint y: 369, endPoint x: 1309, endPoint y: 388, distance: 92.0
click at [1254, 445] on input "**********" at bounding box center [1179, 461] width 241 height 32
drag, startPoint x: 1218, startPoint y: 381, endPoint x: 1297, endPoint y: 390, distance: 79.5
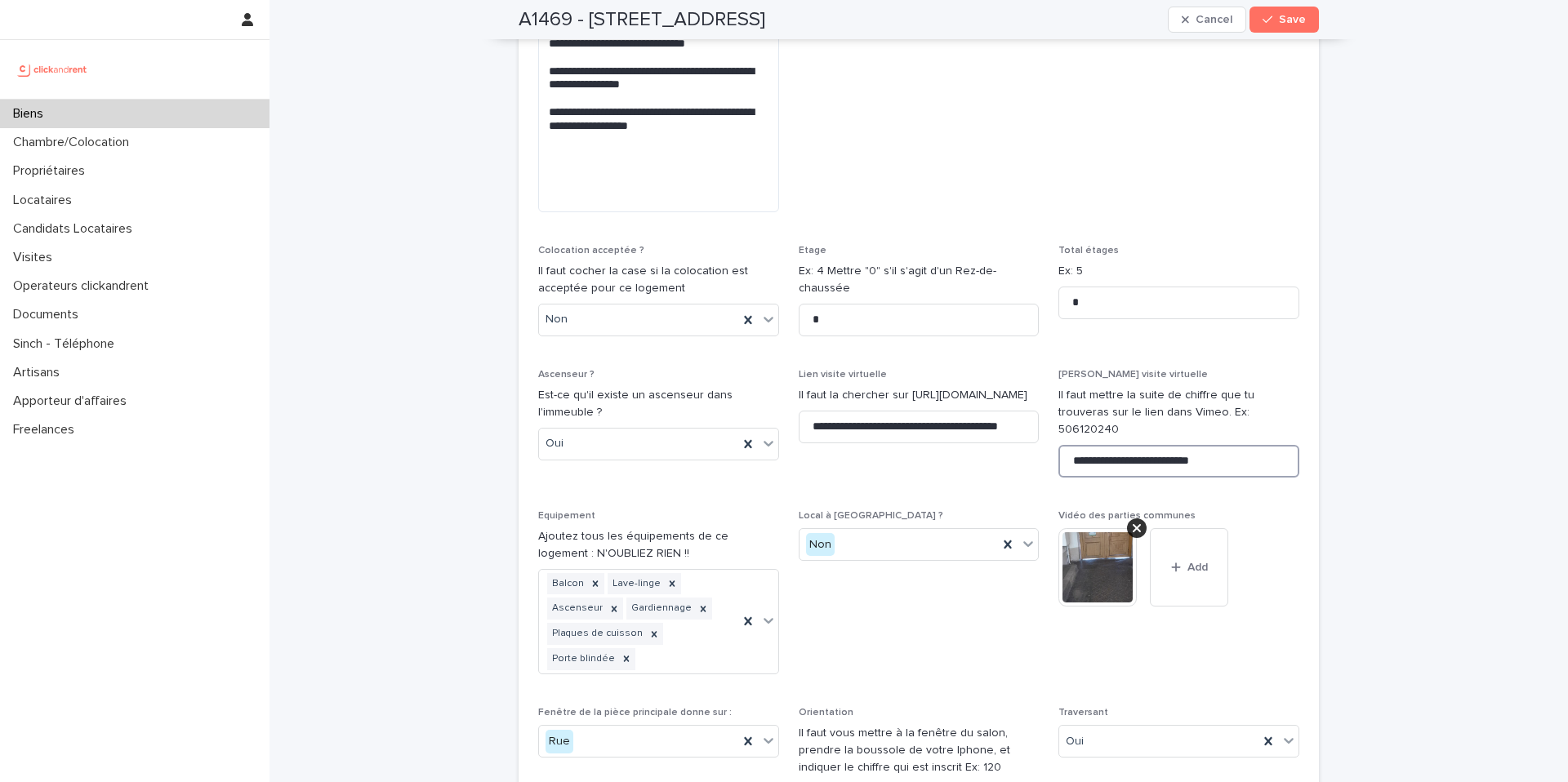
drag, startPoint x: 1162, startPoint y: 374, endPoint x: 1183, endPoint y: 361, distance: 24.7
click at [1162, 445] on input "**********" at bounding box center [1179, 461] width 241 height 32
type input "**********"
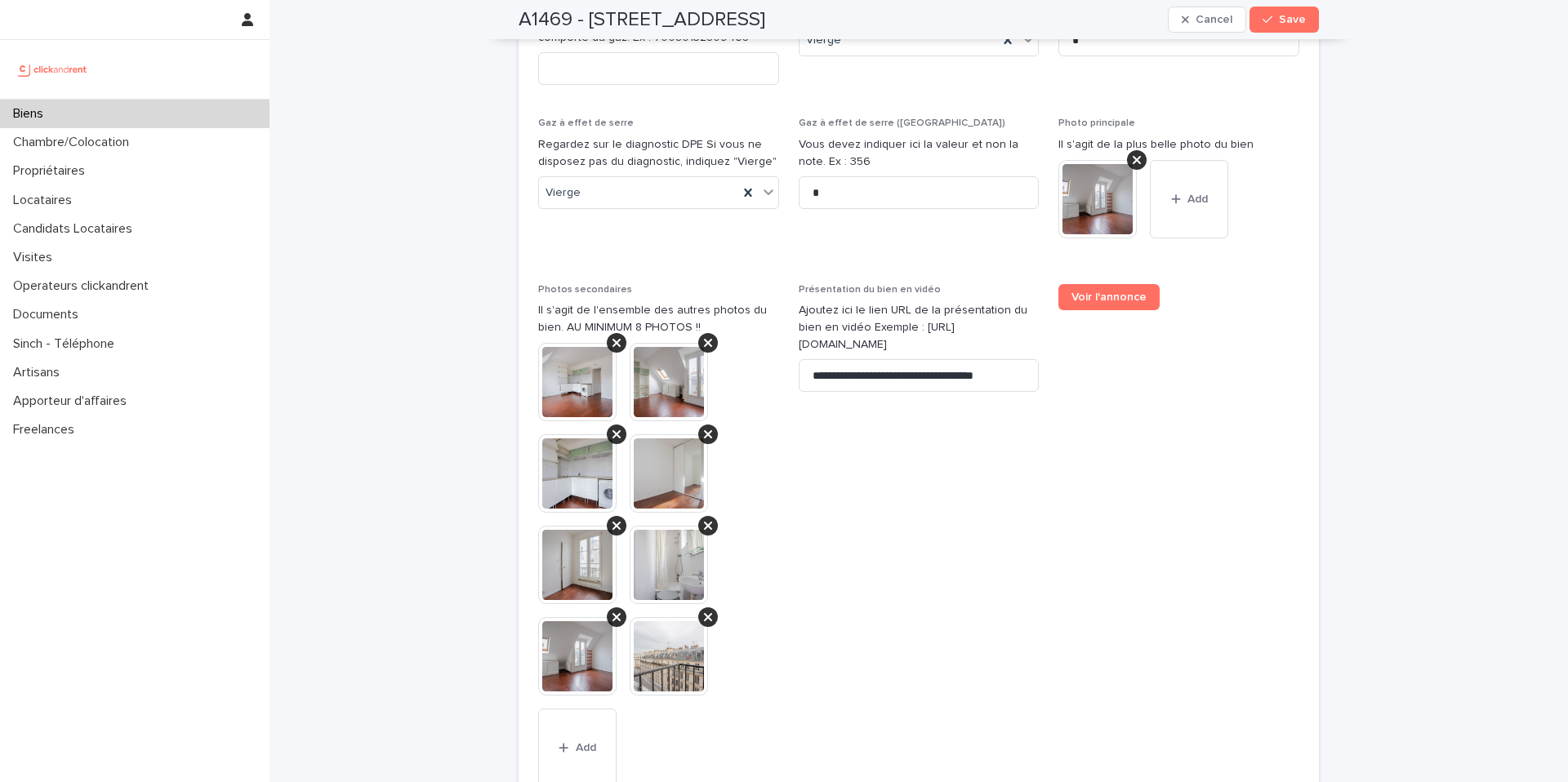
scroll to position [6500, 0]
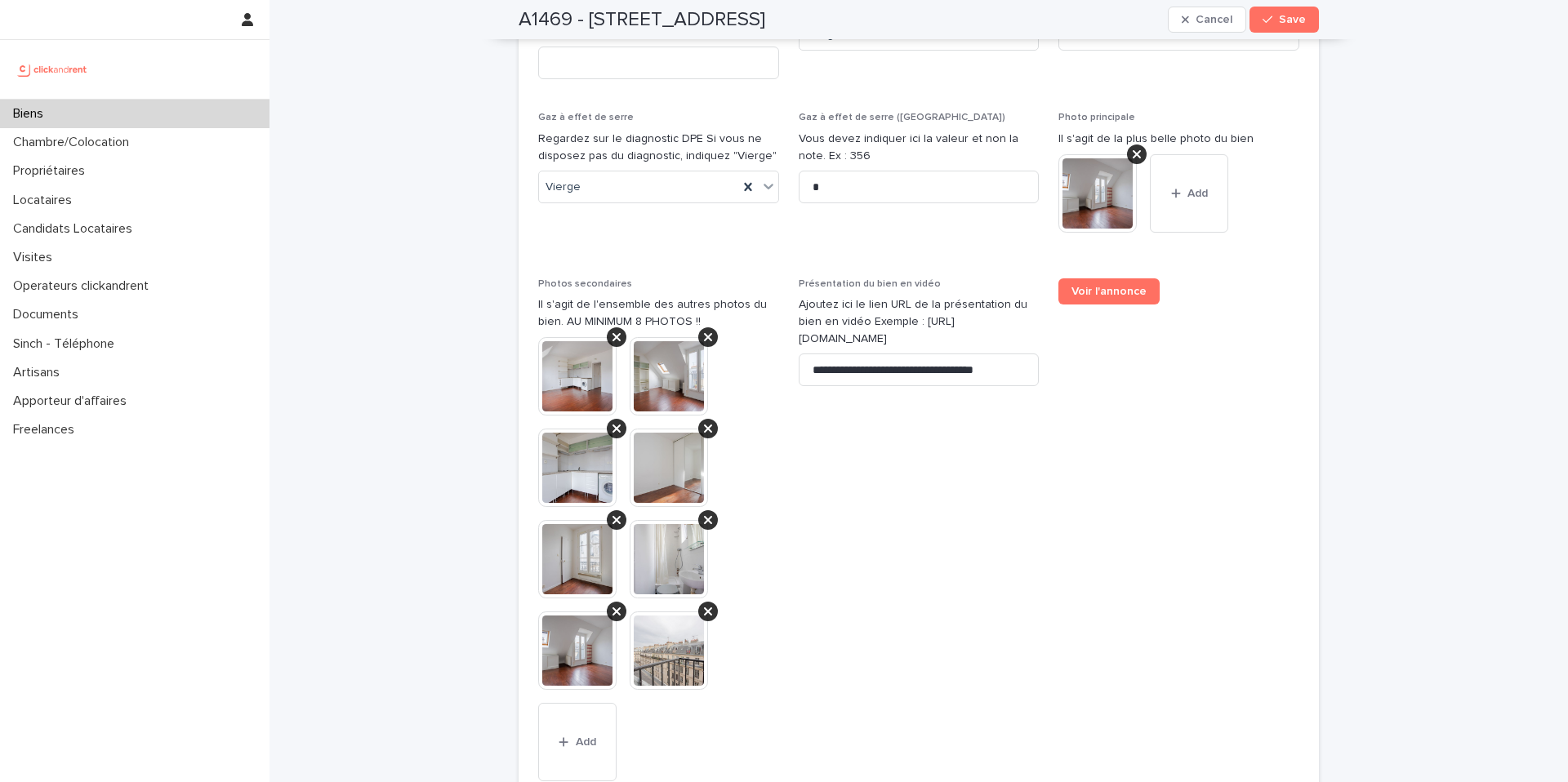
click at [932, 296] on span "**********" at bounding box center [919, 539] width 241 height 522
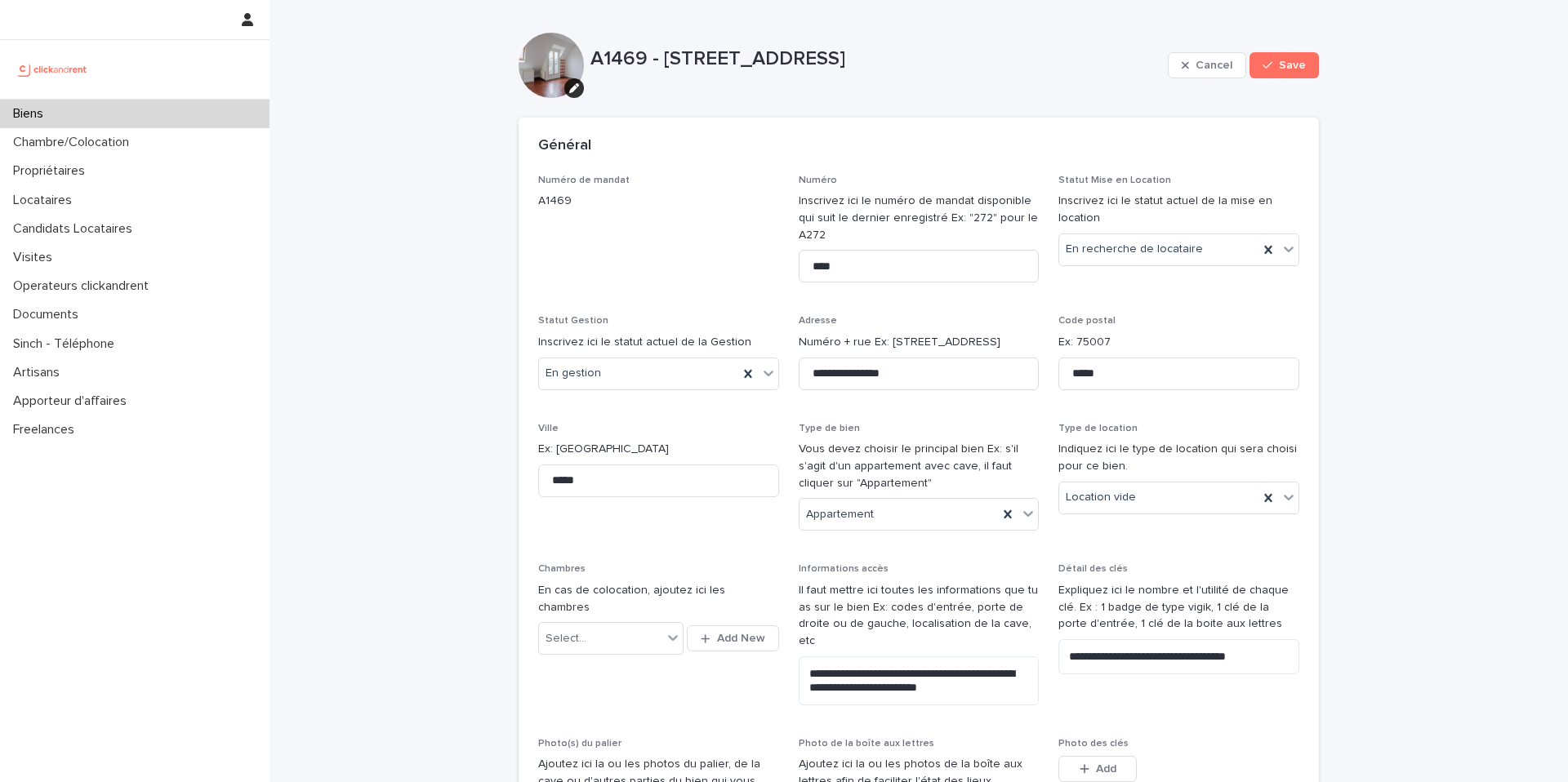
scroll to position [2459, 0]
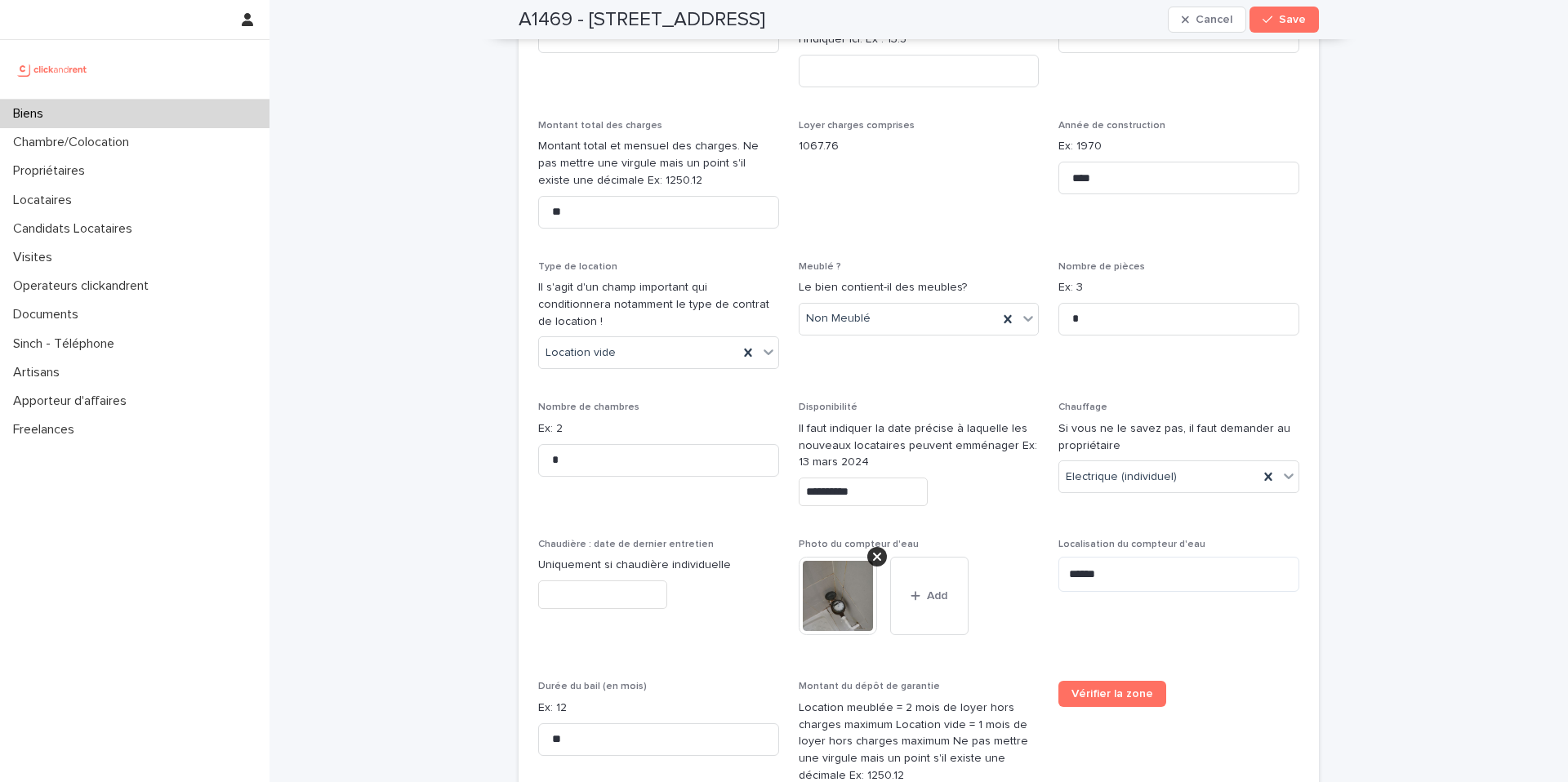
click at [867, 478] on input "**********" at bounding box center [862, 492] width 129 height 29
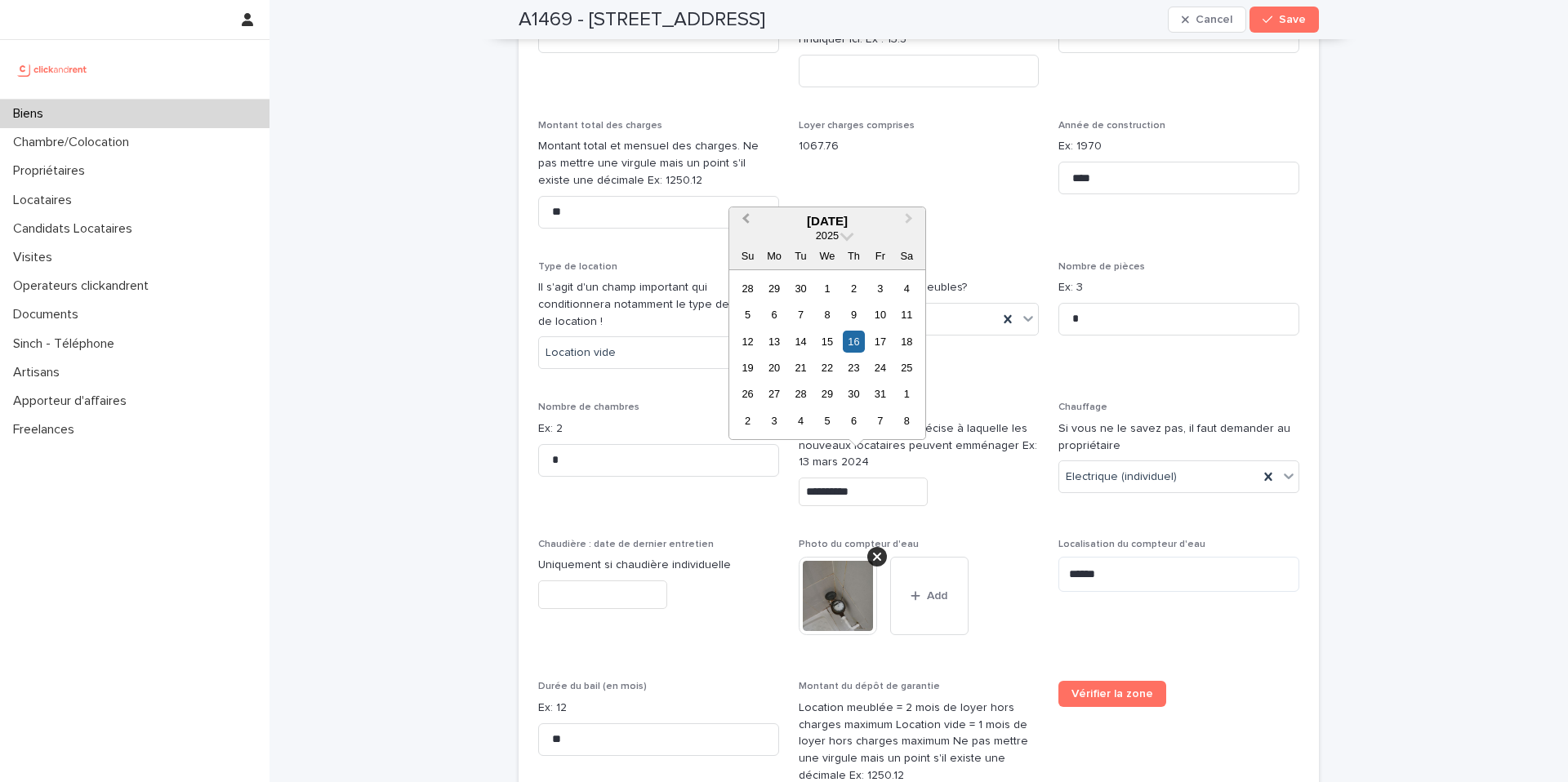
click at [746, 217] on span "Previous Month" at bounding box center [746, 221] width 0 height 22
click at [833, 343] on div "17" at bounding box center [827, 342] width 22 height 22
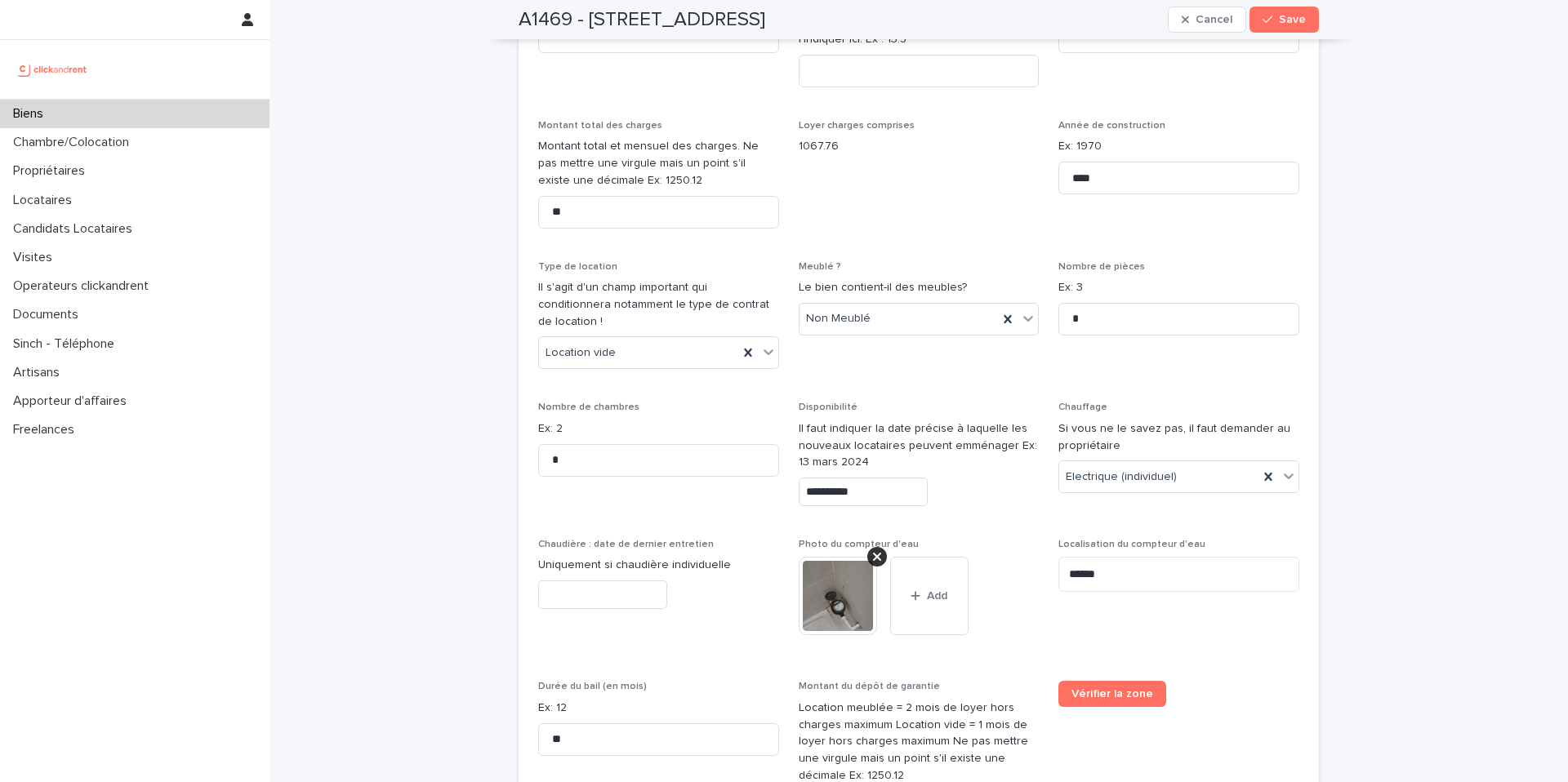
type input "*********"
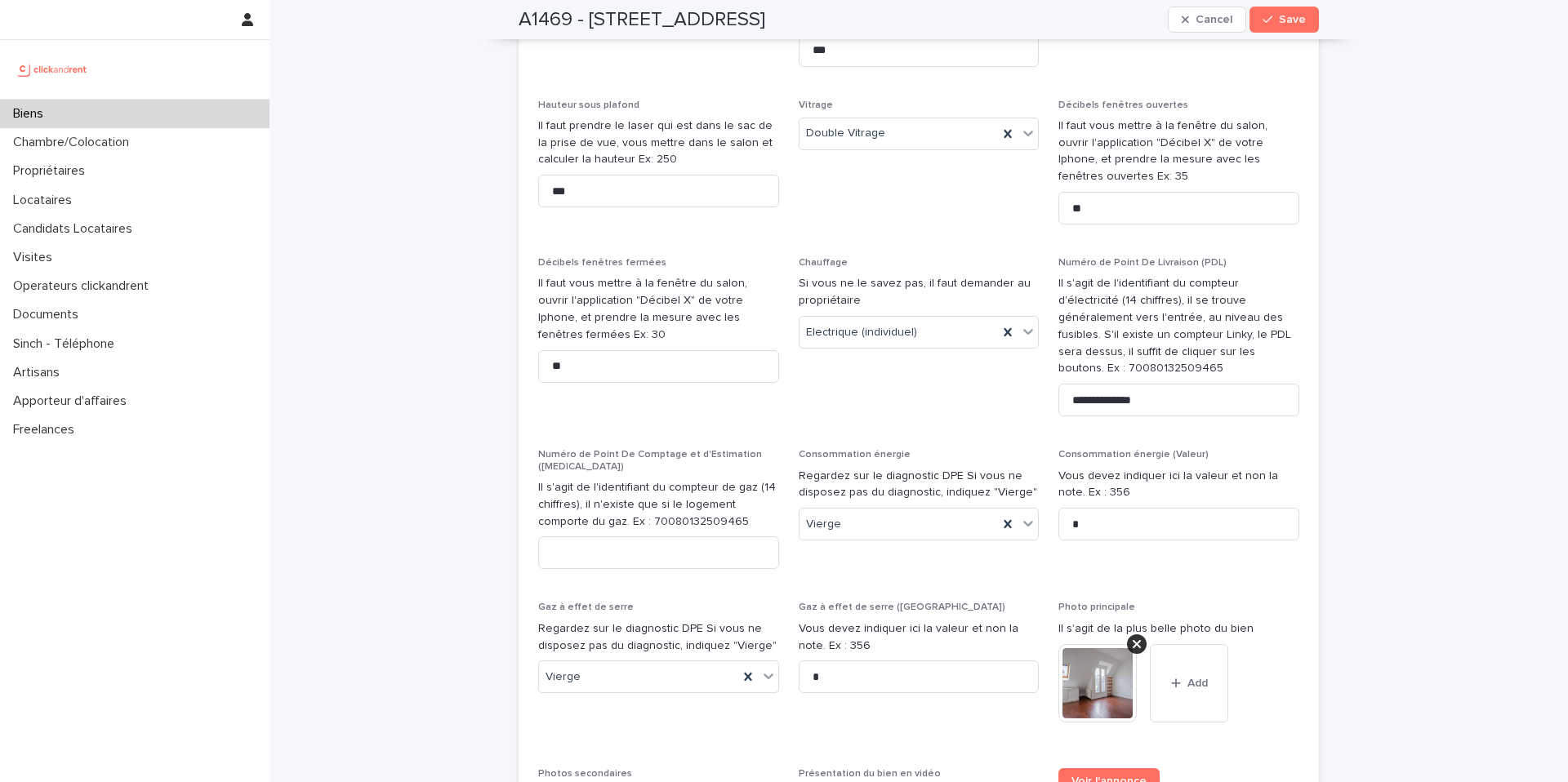
scroll to position [7837, 0]
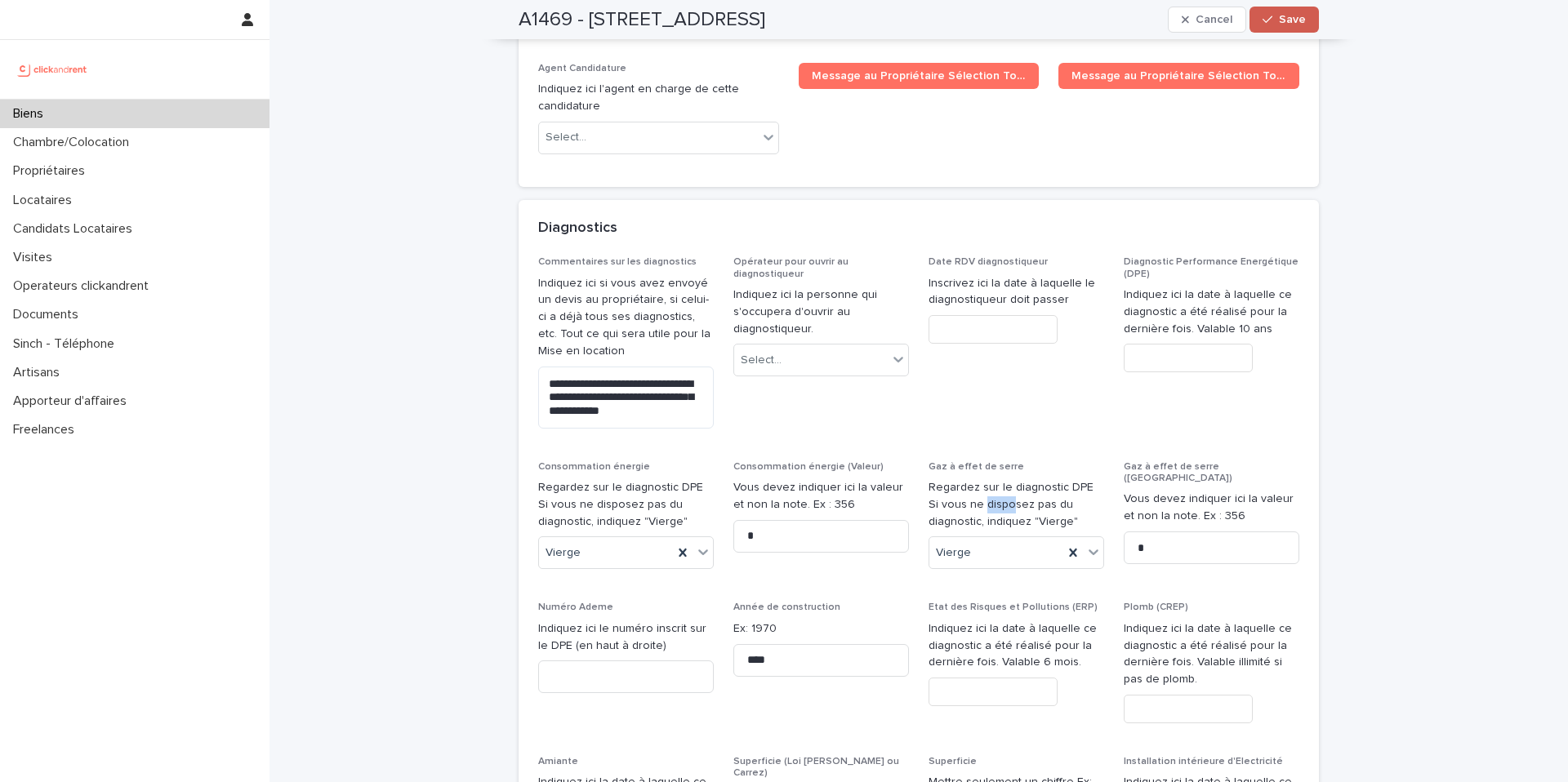
click at [1290, 16] on span "Save" at bounding box center [1293, 19] width 27 height 11
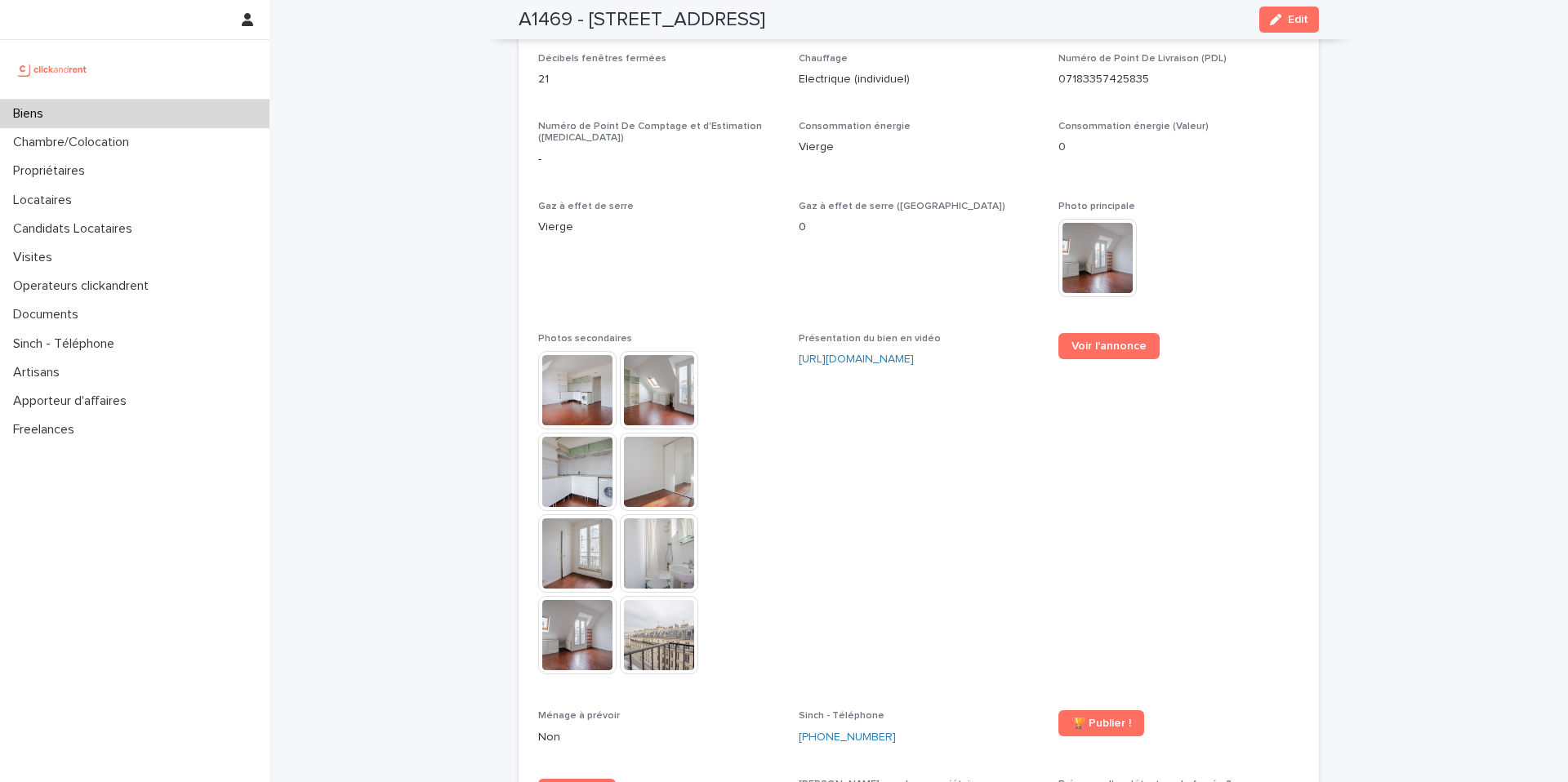
scroll to position [3935, 0]
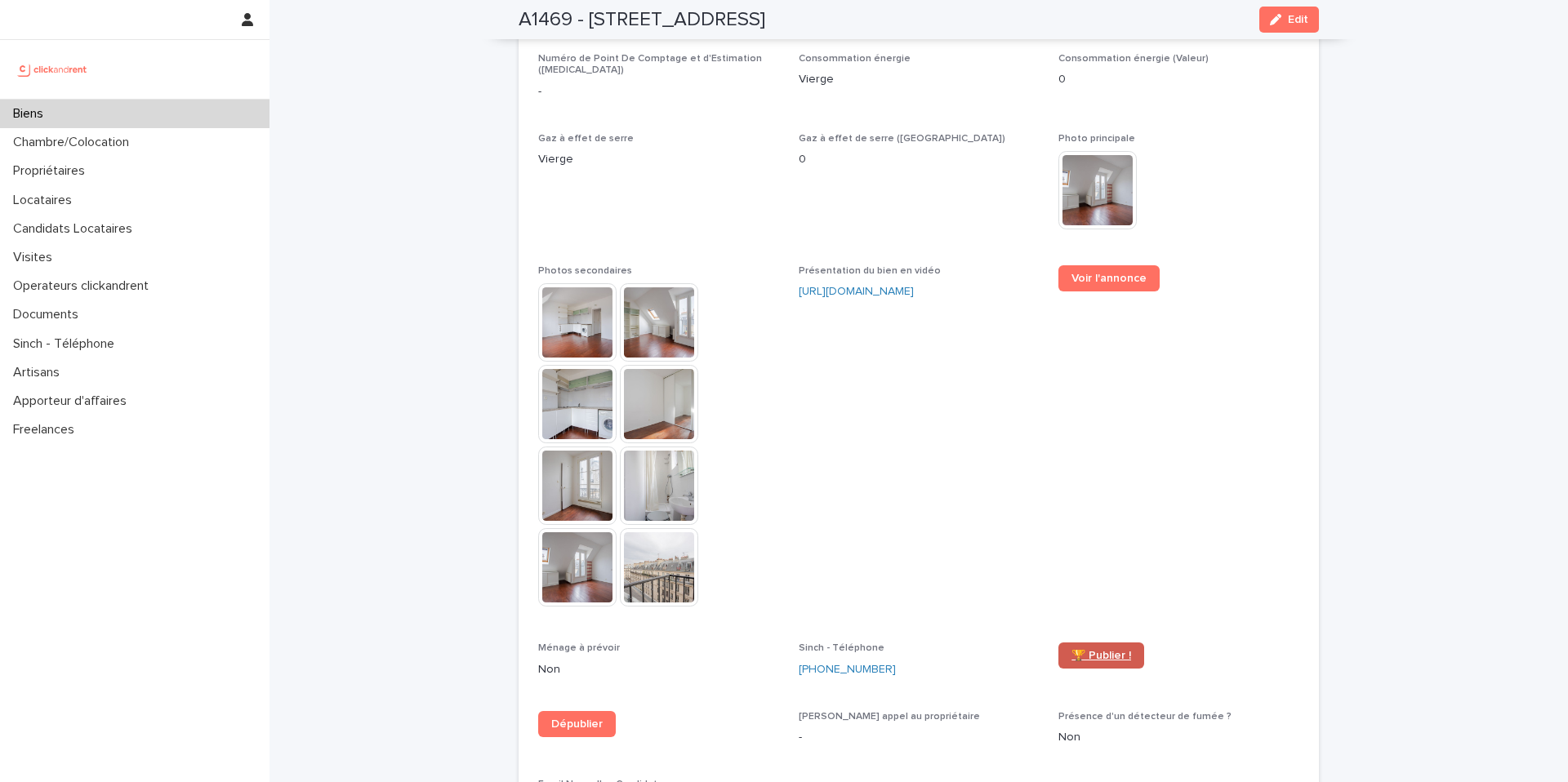
click at [1078, 650] on span "🏆 Publier !" at bounding box center [1101, 655] width 60 height 11
click at [148, 108] on div "Biens" at bounding box center [135, 114] width 269 height 29
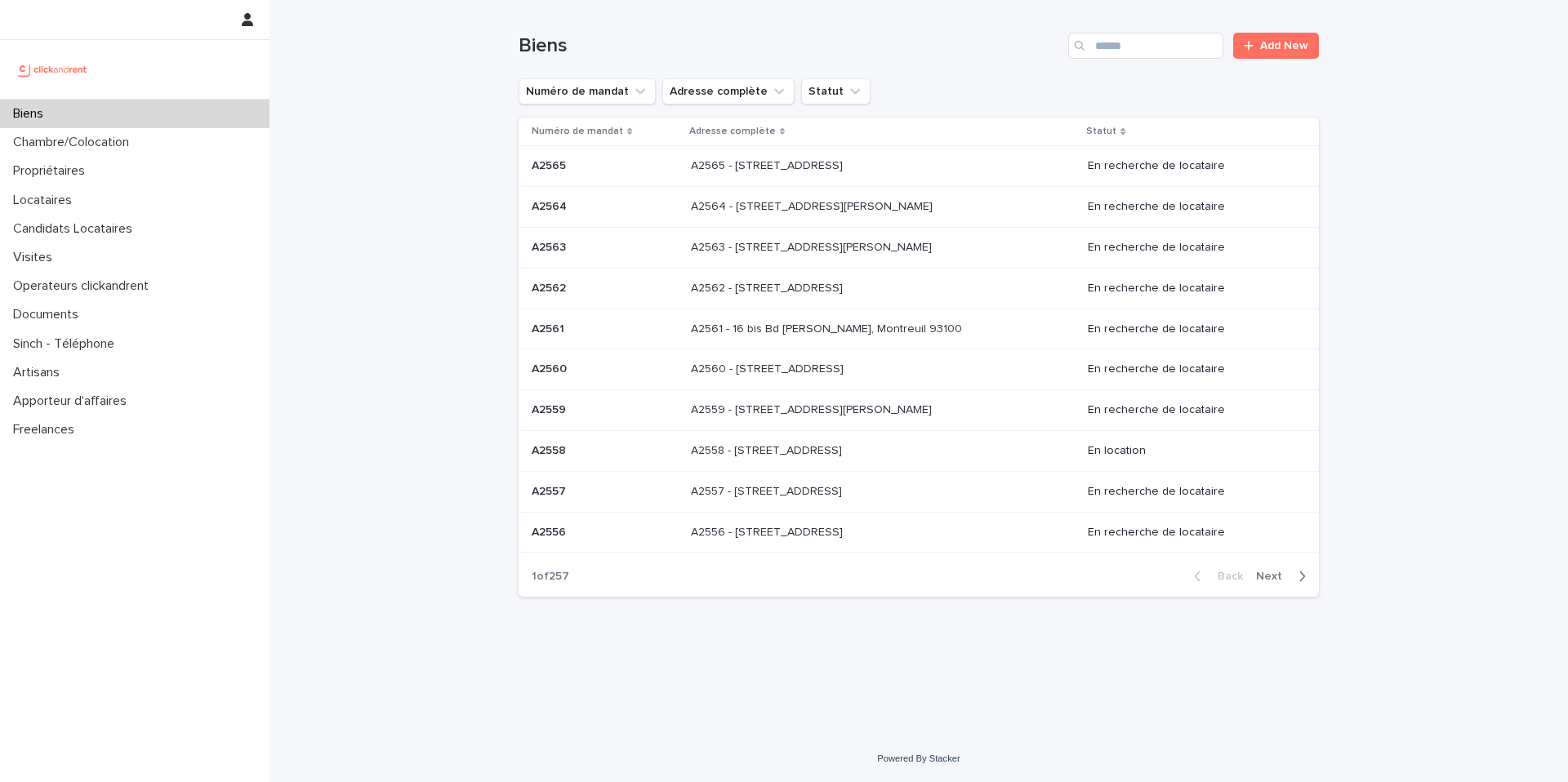
click at [356, 72] on div "Loading... Saving… Loading... Saving… Biens Add New Numéro de mandat Adresse co…" at bounding box center [919, 367] width 1299 height 735
click at [95, 206] on div "Locataires" at bounding box center [135, 201] width 269 height 29
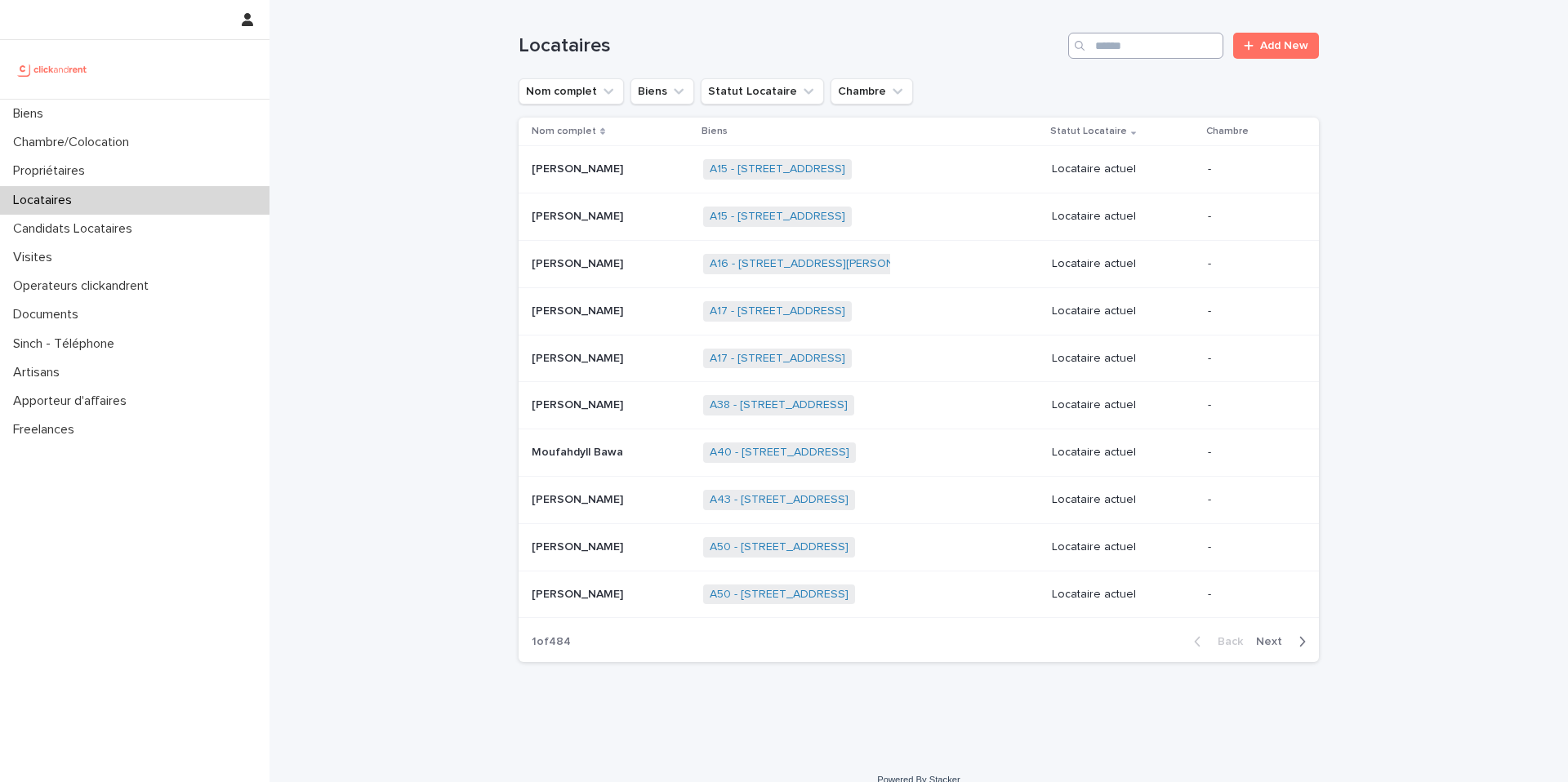
drag, startPoint x: 1069, startPoint y: 53, endPoint x: 1096, endPoint y: 49, distance: 27.3
click at [1070, 54] on div "Search" at bounding box center [1081, 45] width 26 height 26
drag, startPoint x: 1096, startPoint y: 49, endPoint x: 1105, endPoint y: 72, distance: 24.7
click at [1097, 52] on input "Search" at bounding box center [1146, 45] width 155 height 26
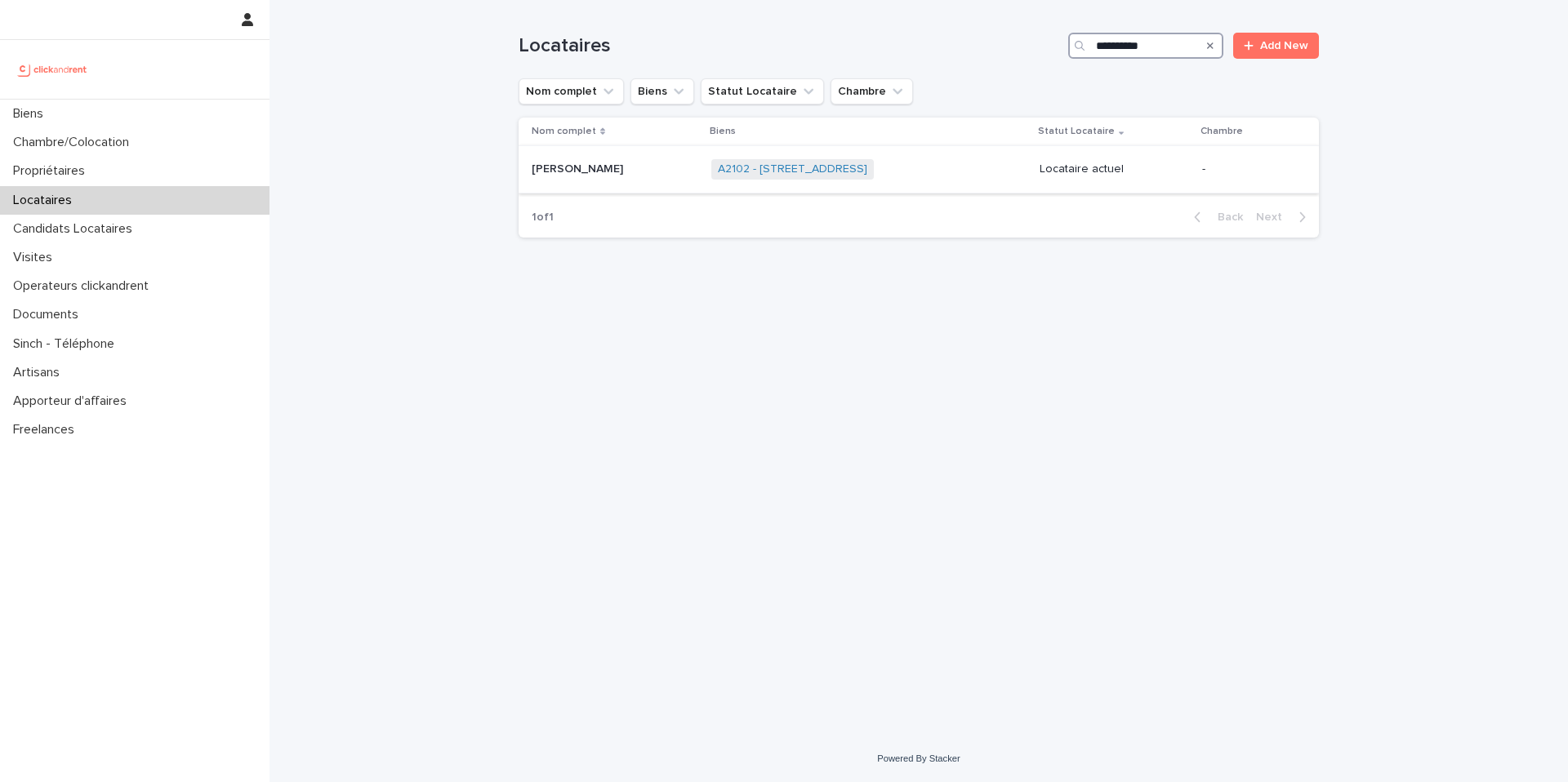
type input "**********"
click at [653, 177] on div "[PERSON_NAME] [PERSON_NAME]" at bounding box center [615, 170] width 167 height 27
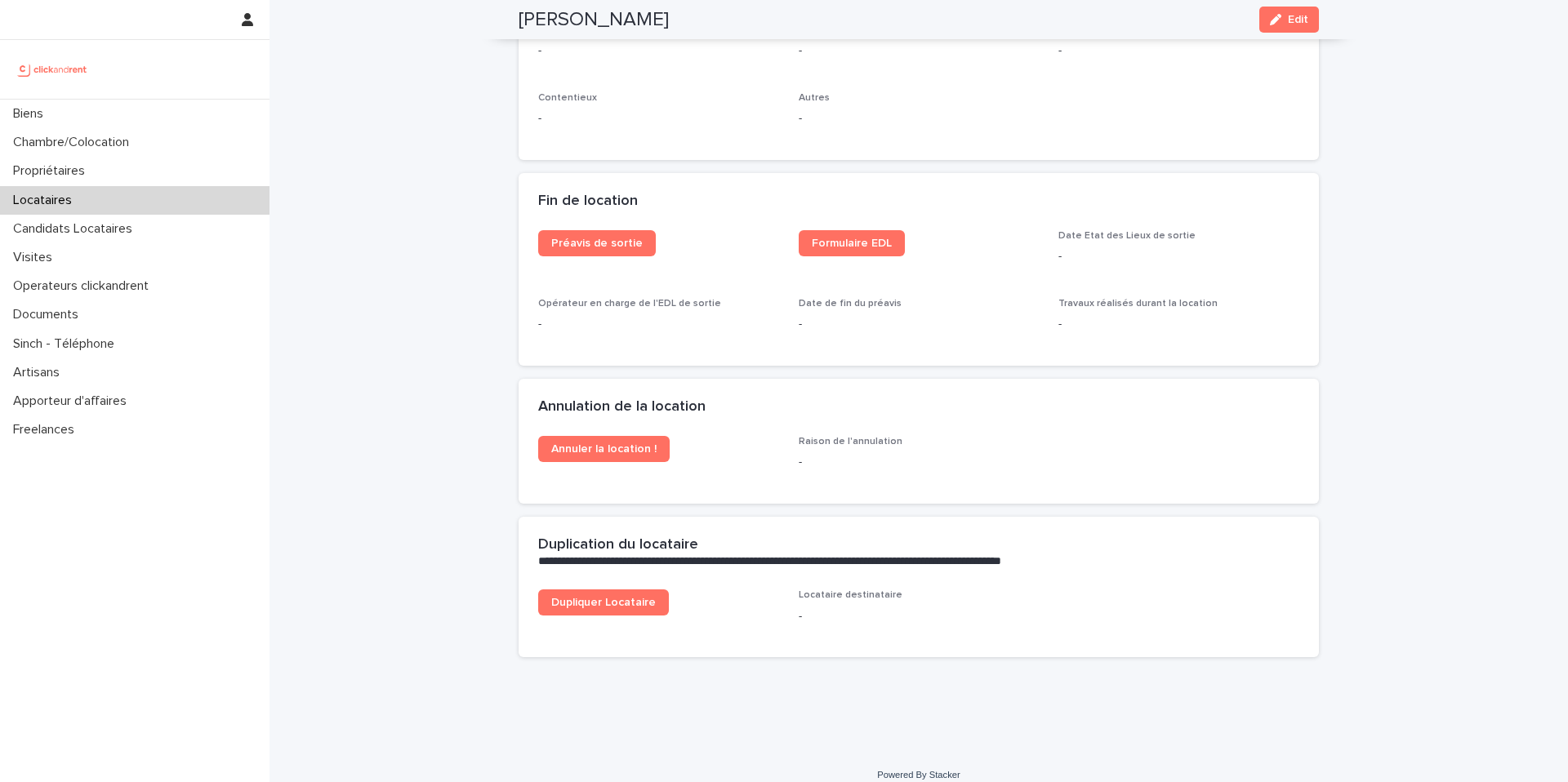
scroll to position [1980, 0]
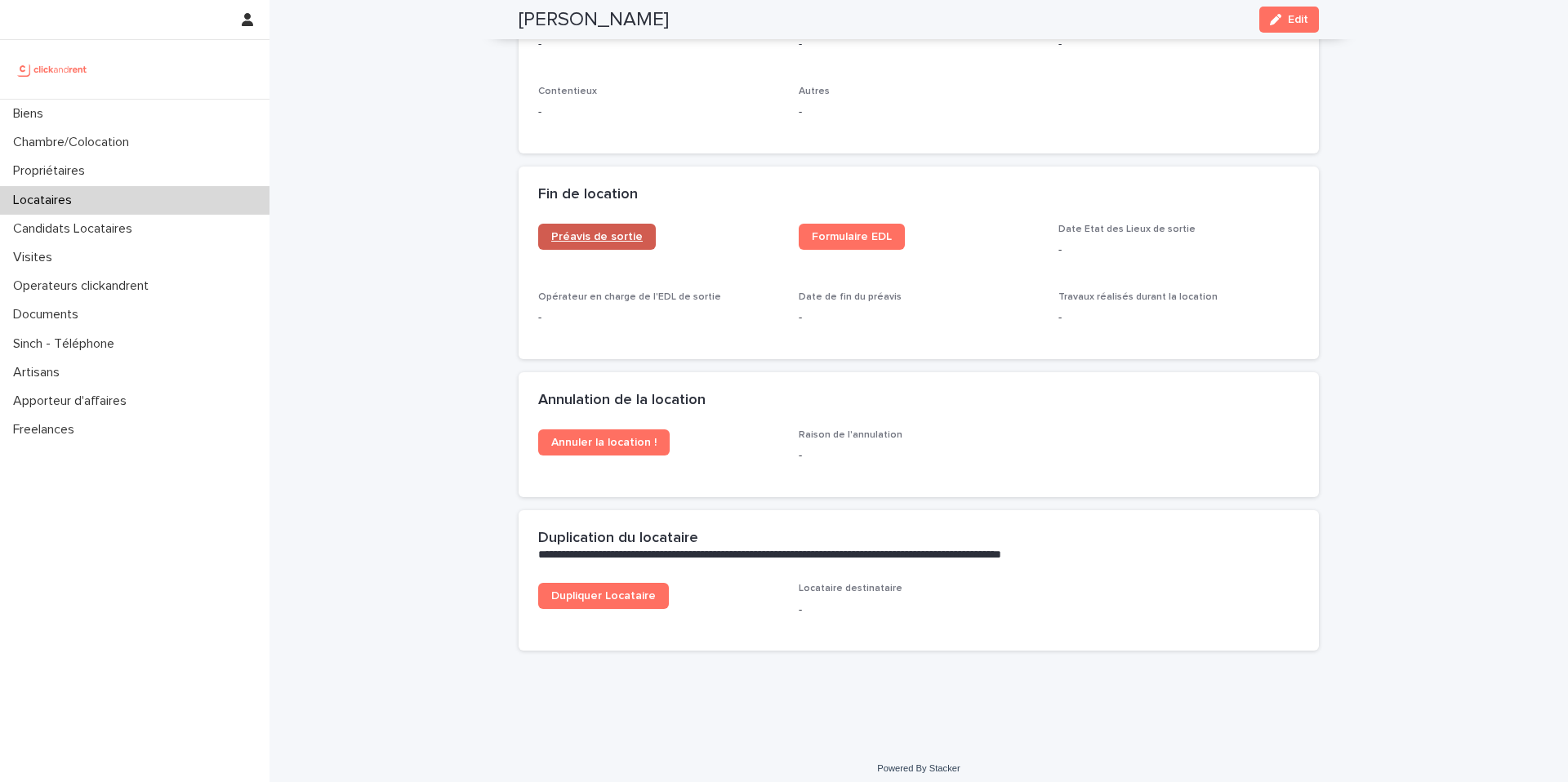
click at [576, 233] on span "Préavis de sortie" at bounding box center [597, 236] width 91 height 11
click at [851, 247] on link "Formulaire EDL" at bounding box center [851, 237] width 107 height 26
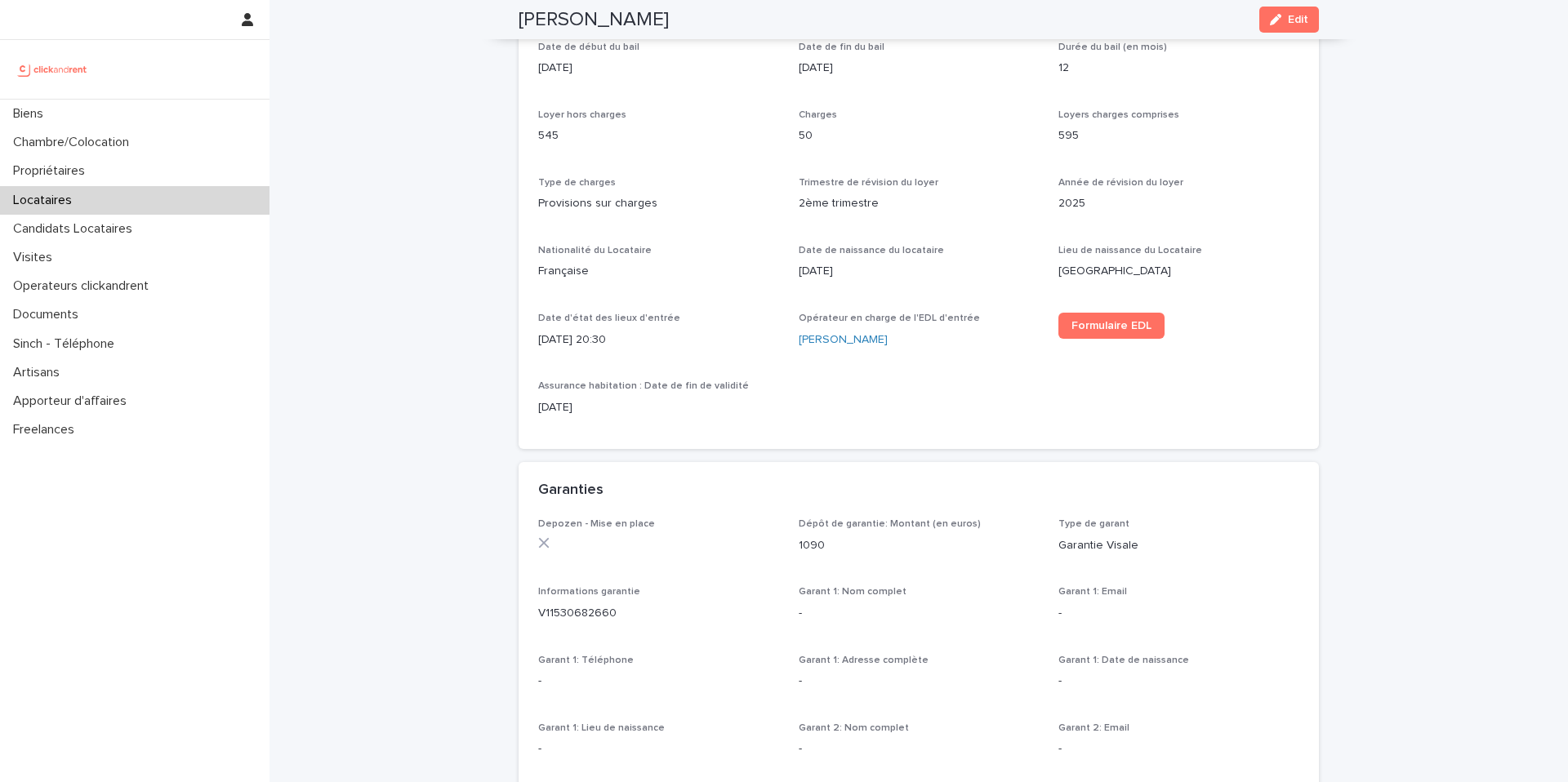
scroll to position [0, 0]
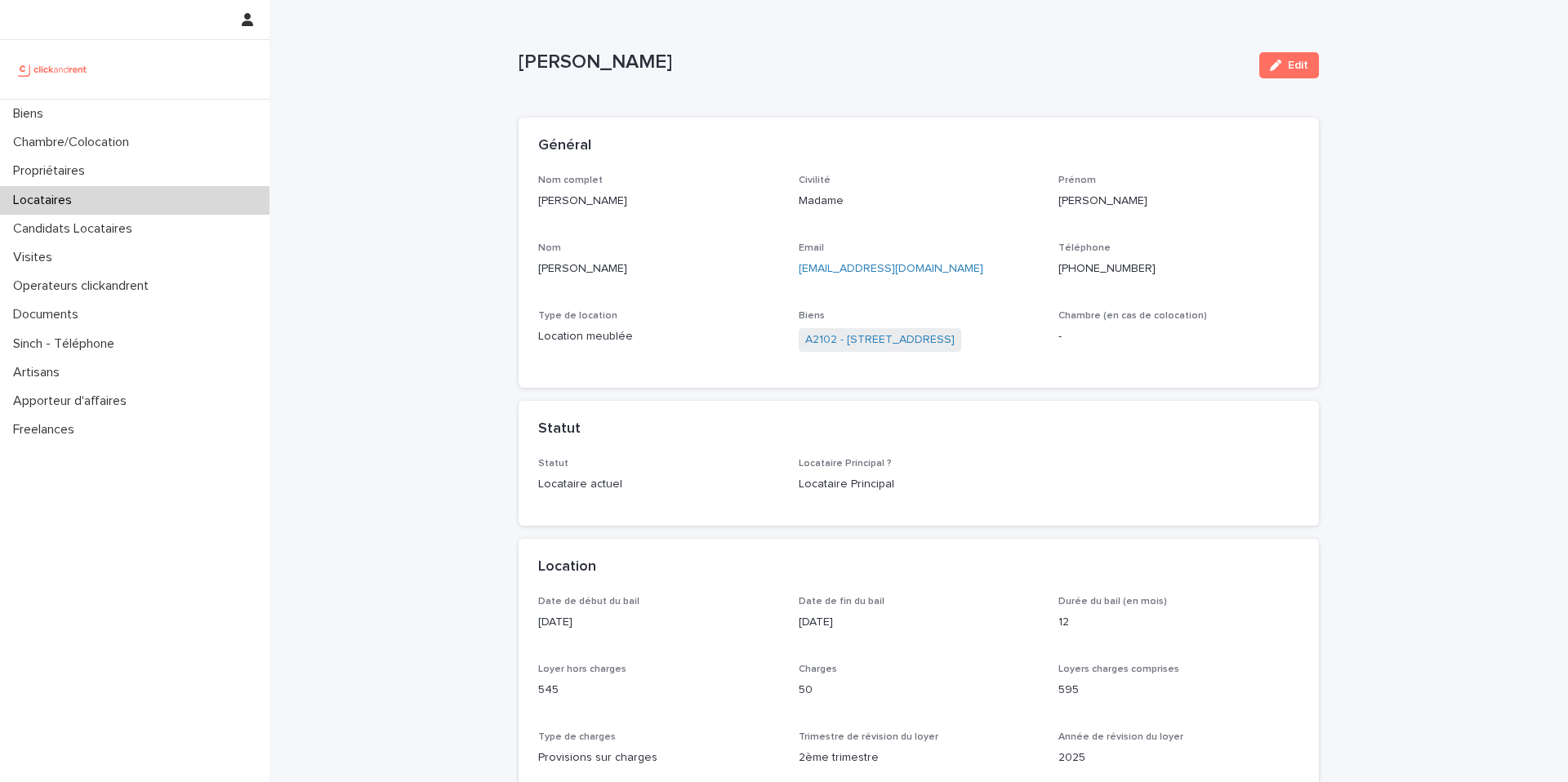
click at [892, 325] on div "Biens A2102 - [STREET_ADDRESS]" at bounding box center [919, 339] width 241 height 58
click at [897, 333] on link "A2102 - [STREET_ADDRESS]" at bounding box center [879, 340] width 149 height 17
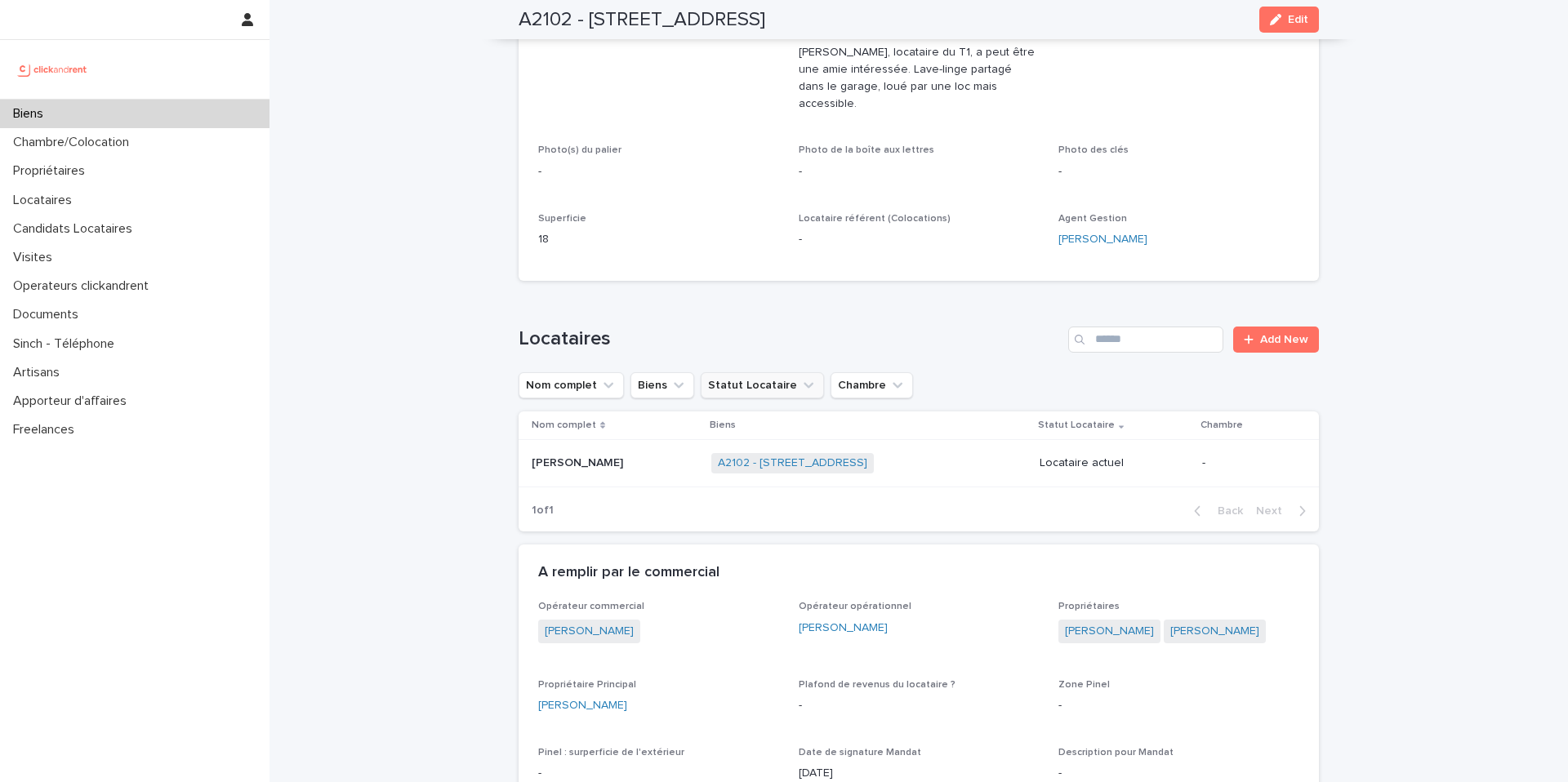
scroll to position [572, 0]
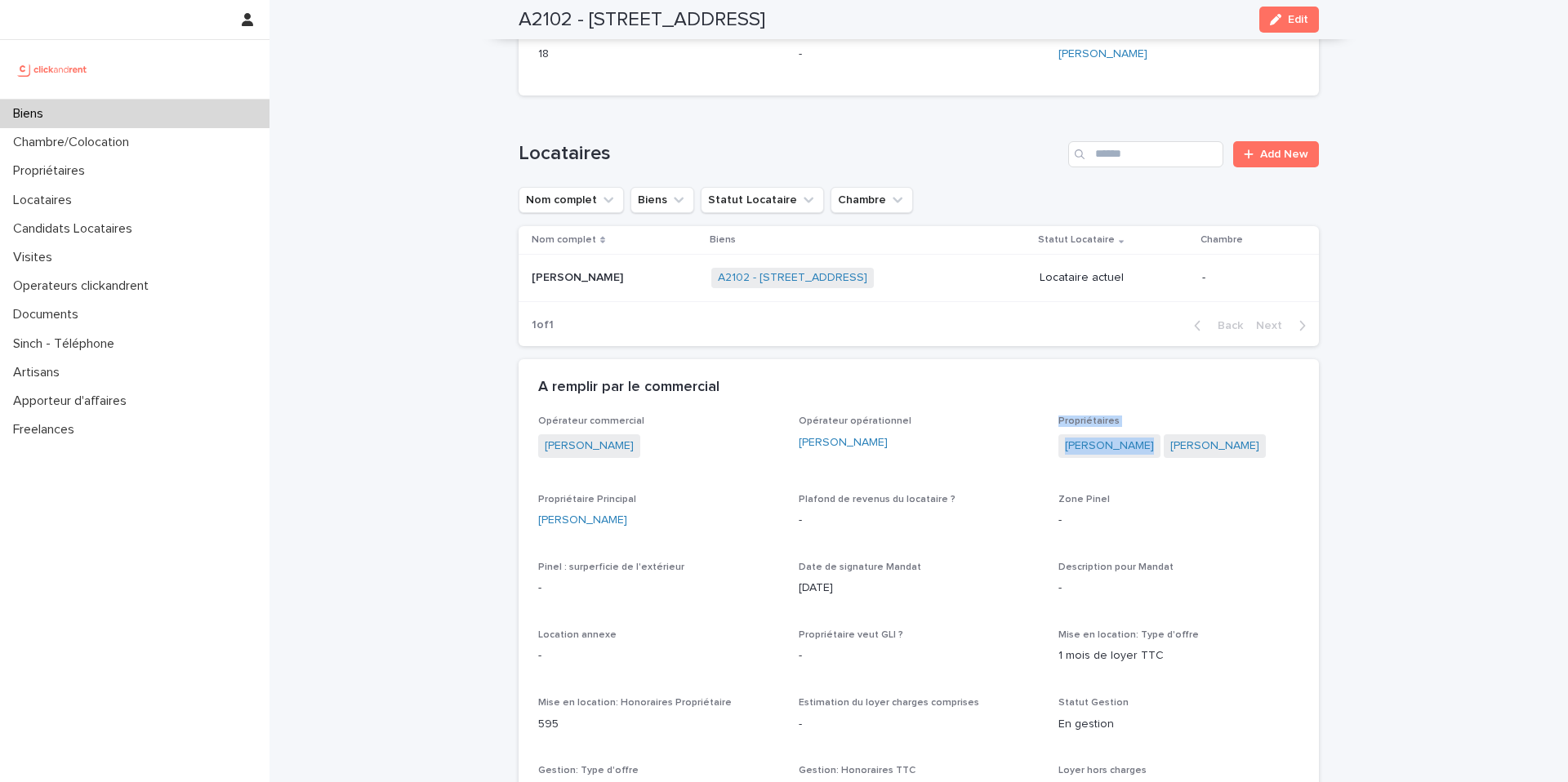
drag, startPoint x: 1029, startPoint y: 446, endPoint x: 1145, endPoint y: 436, distance: 116.4
click at [1145, 450] on div "Propriétaires [PERSON_NAME]" at bounding box center [1179, 445] width 241 height 58
drag, startPoint x: 1139, startPoint y: 442, endPoint x: 1061, endPoint y: 423, distance: 80.3
click at [1061, 434] on div "[PERSON_NAME]" at bounding box center [1179, 448] width 241 height 27
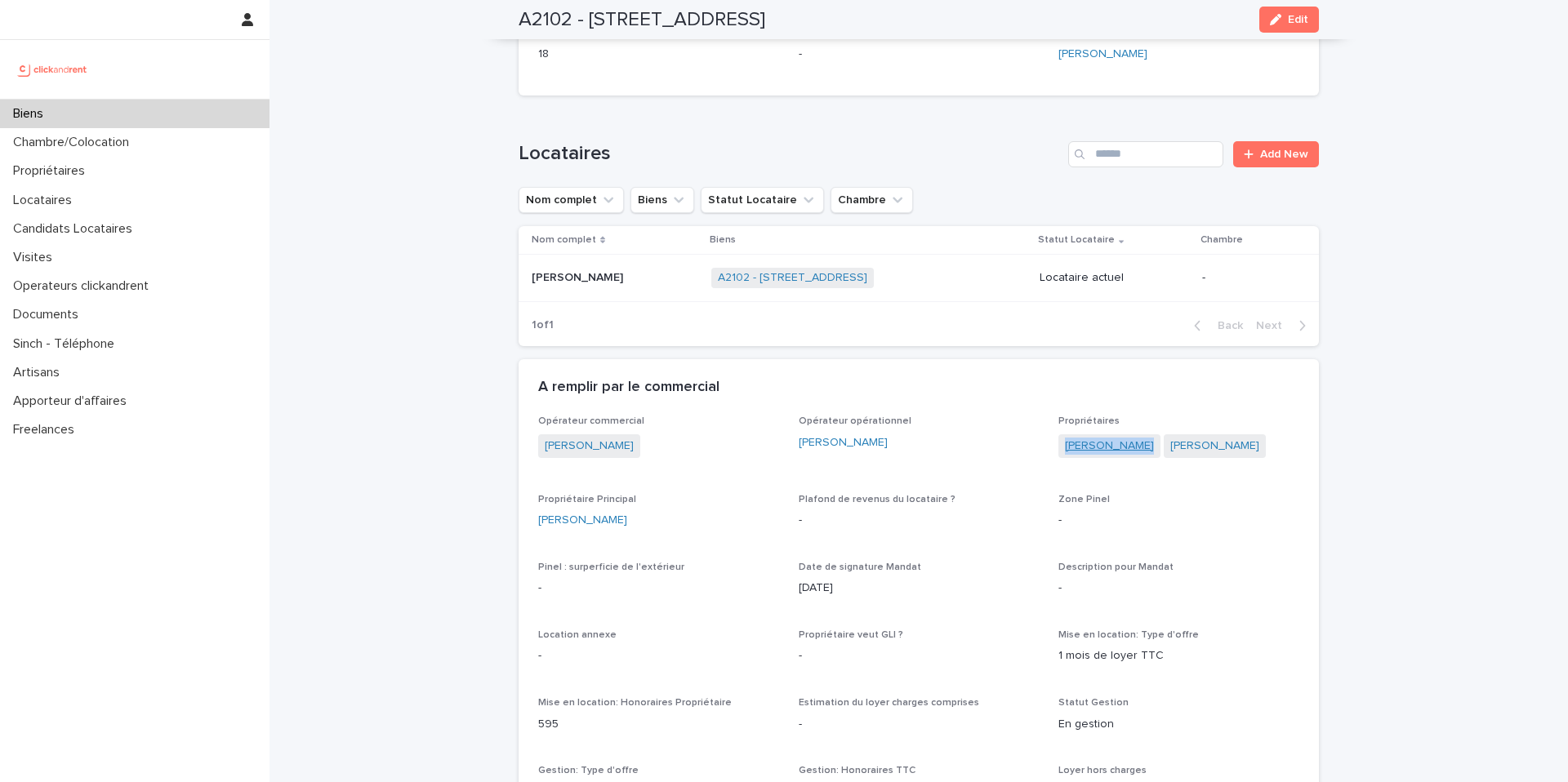
copy link "[PERSON_NAME]"
drag, startPoint x: 1226, startPoint y: 437, endPoint x: 1158, endPoint y: 432, distance: 68.2
click at [1158, 434] on div "[PERSON_NAME]" at bounding box center [1179, 448] width 241 height 27
copy link "[PERSON_NAME]"
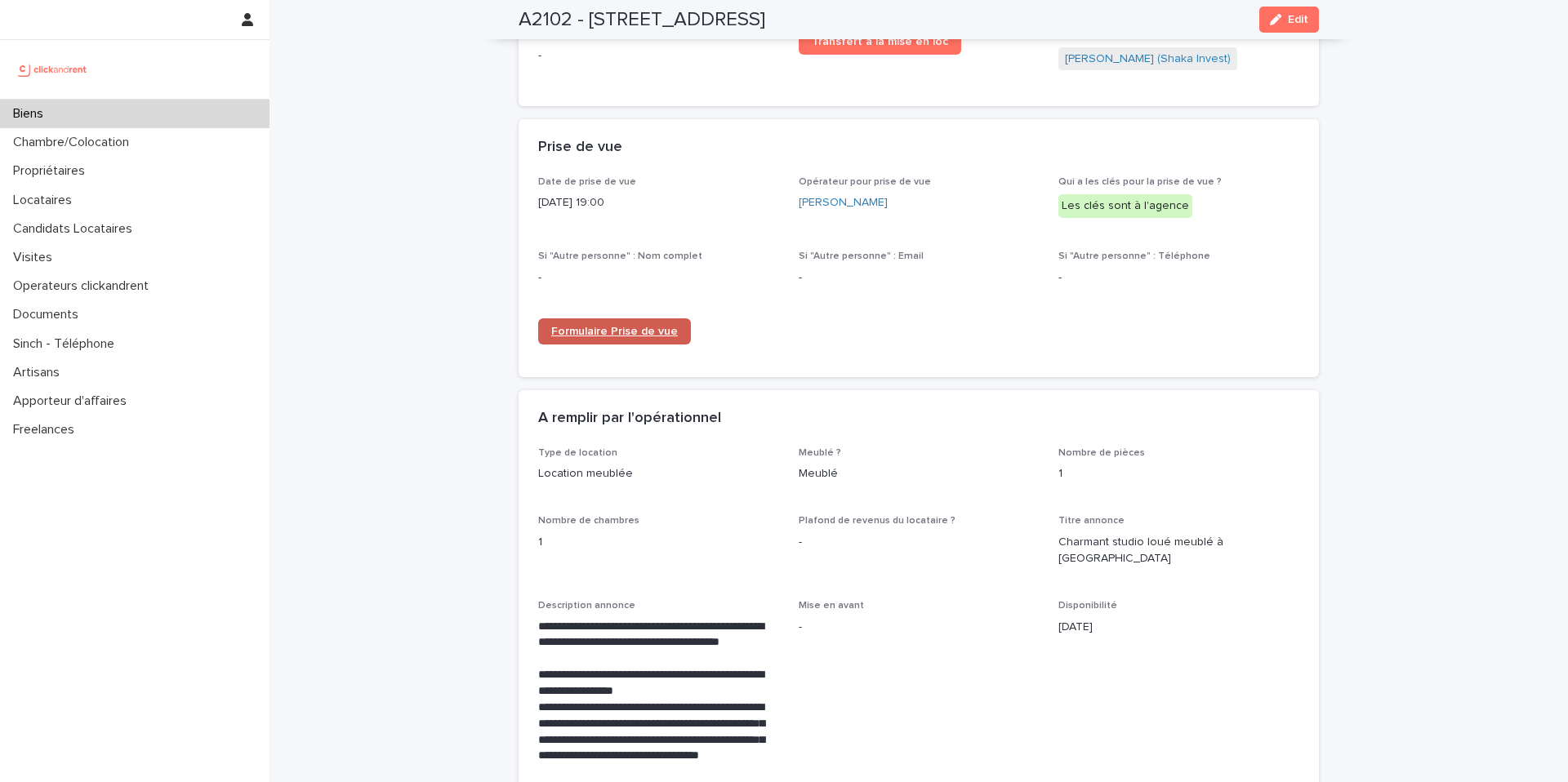
scroll to position [2332, 0]
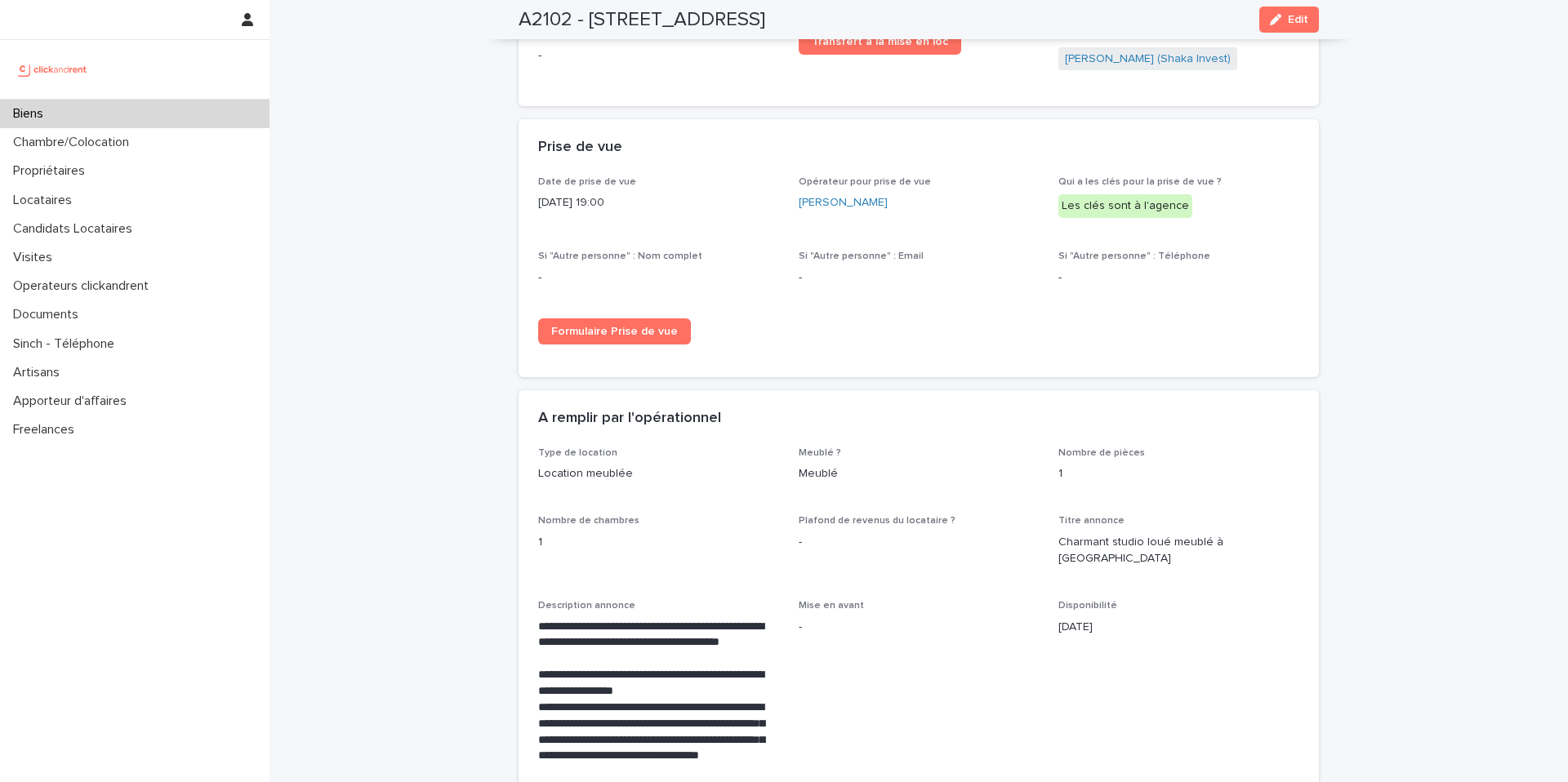
scroll to position [2309, 0]
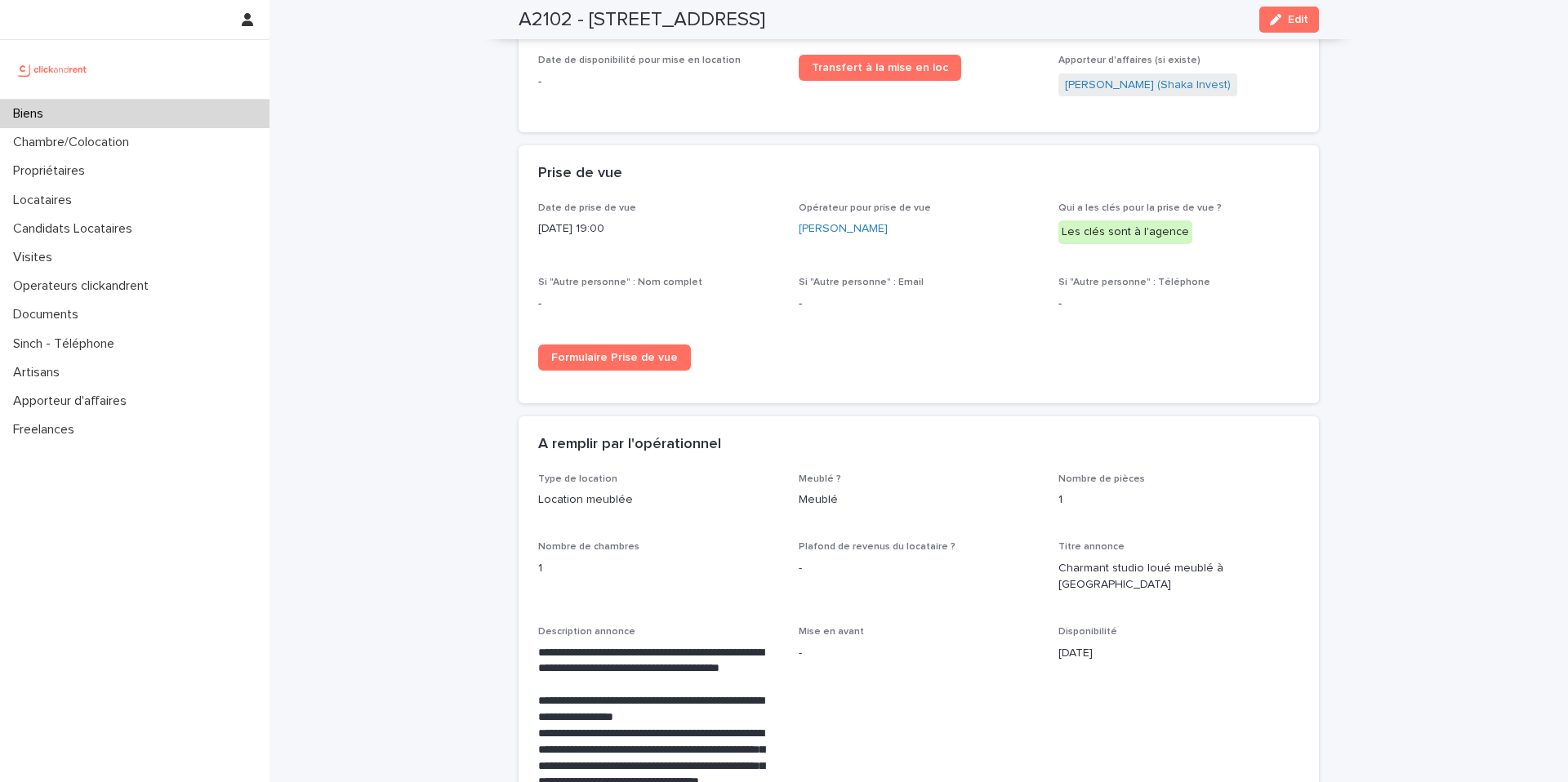
drag, startPoint x: 440, startPoint y: 101, endPoint x: 240, endPoint y: 89, distance: 200.4
click at [179, 124] on div "Biens" at bounding box center [135, 114] width 269 height 29
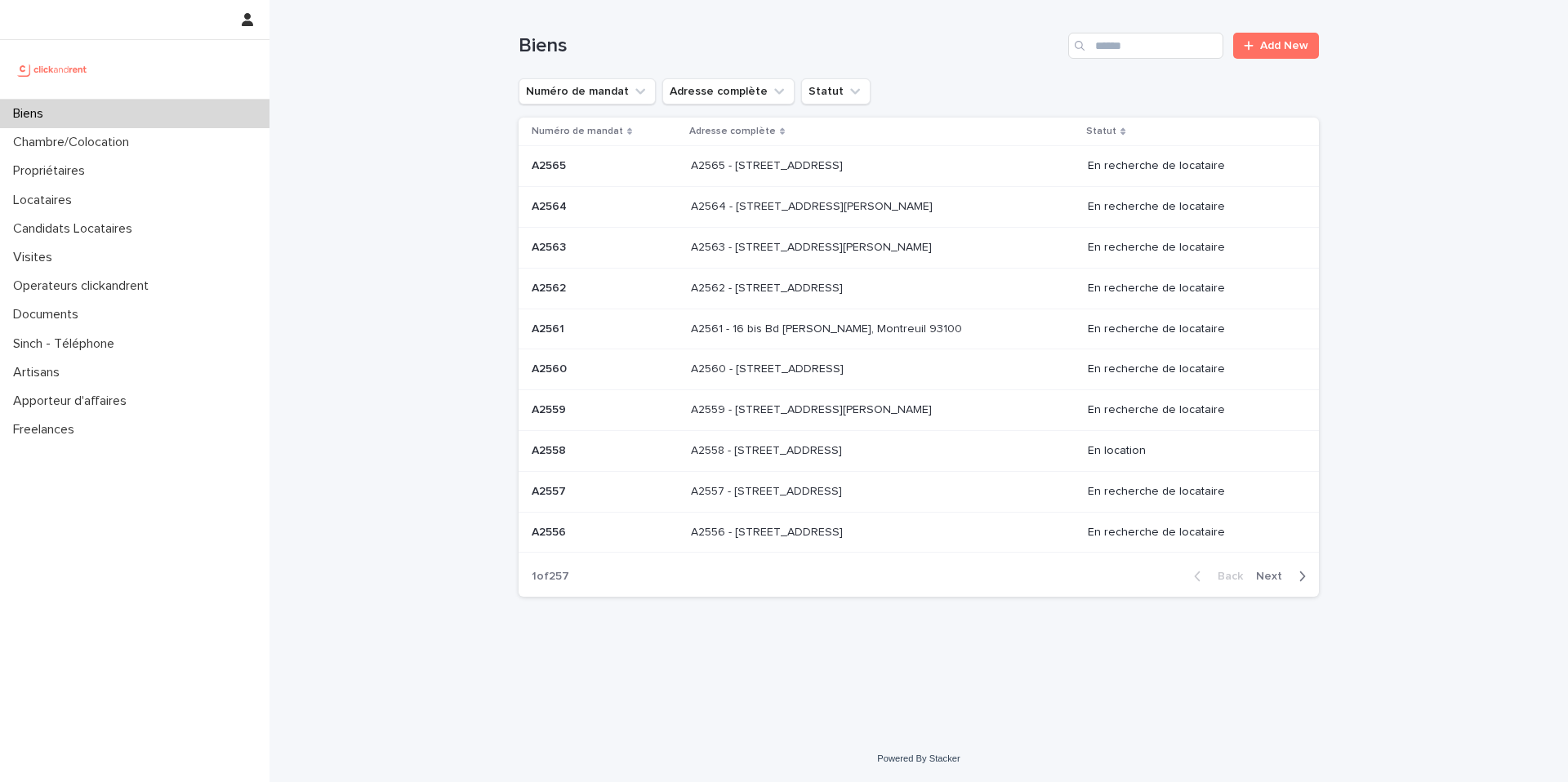
click at [426, 125] on div "Loading... Saving… Loading... Saving… Biens Add New Numéro de mandat Adresse co…" at bounding box center [919, 367] width 1299 height 735
click at [356, 98] on div "Loading... Saving… Loading... Saving… Biens Add New Numéro de mandat Adresse co…" at bounding box center [919, 367] width 1299 height 735
click at [146, 194] on div "Locataires" at bounding box center [135, 201] width 269 height 29
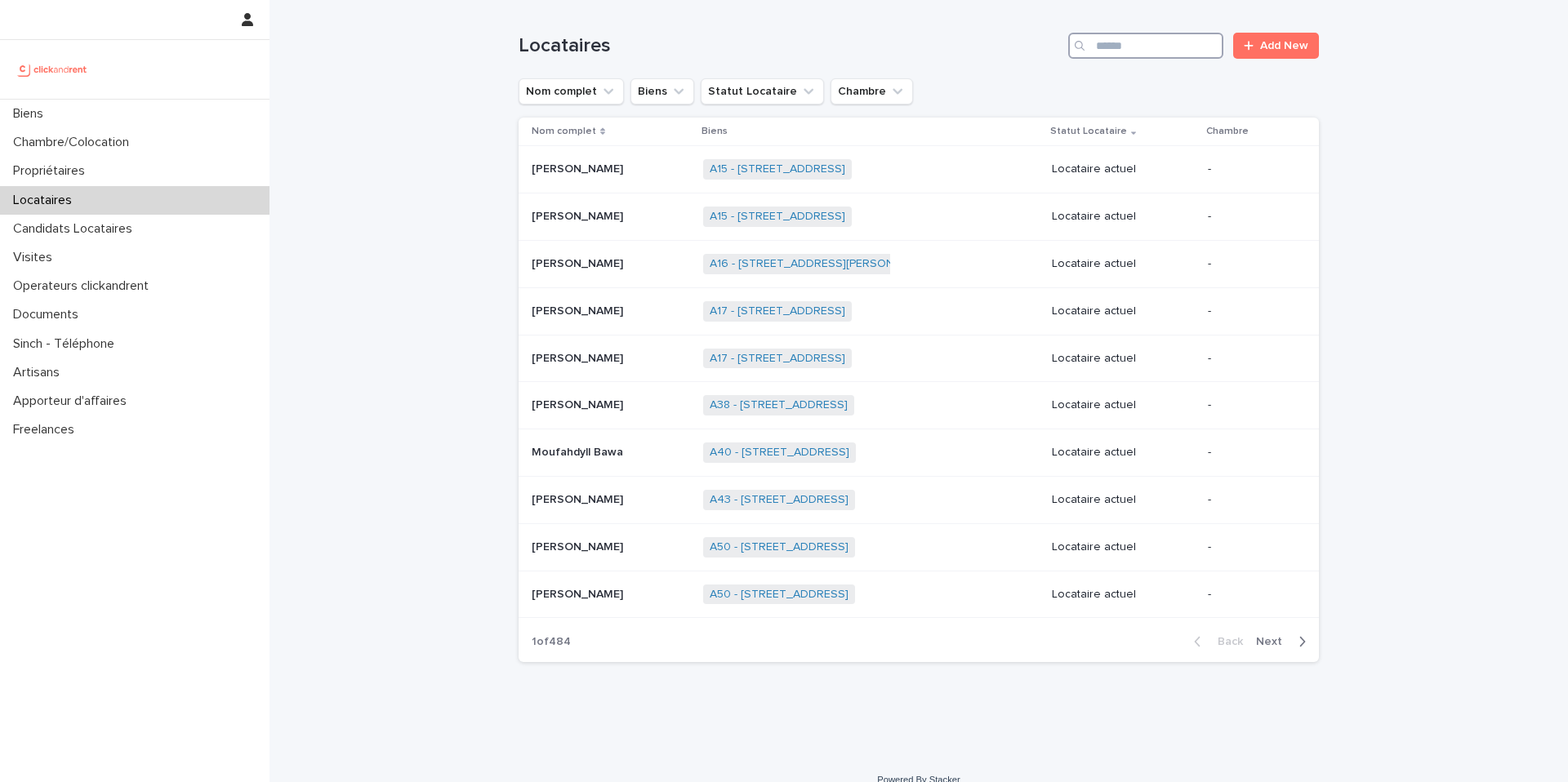
click at [1112, 44] on input "Search" at bounding box center [1146, 45] width 155 height 26
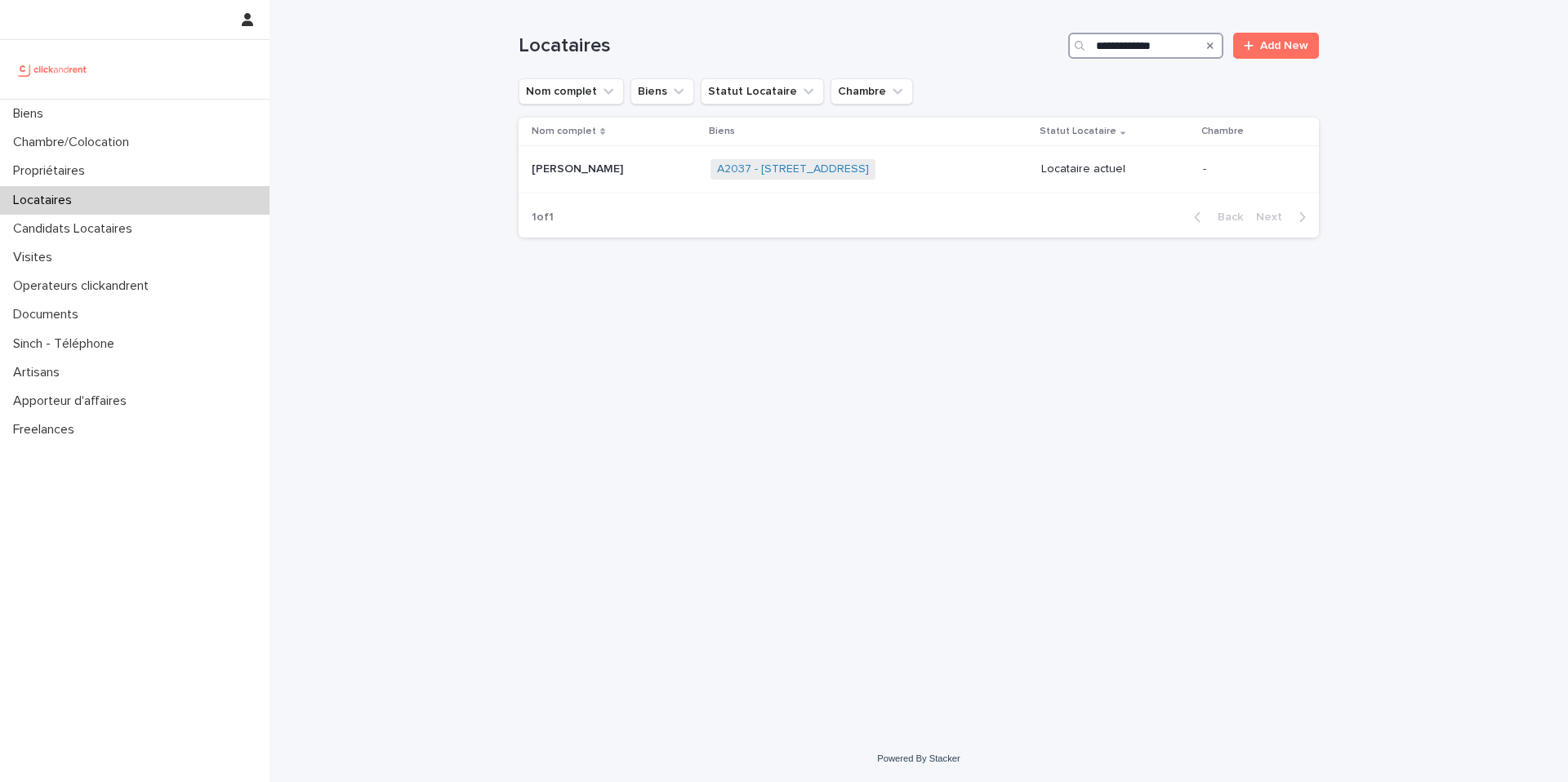
type input "**********"
click at [644, 167] on p at bounding box center [614, 170] width 166 height 14
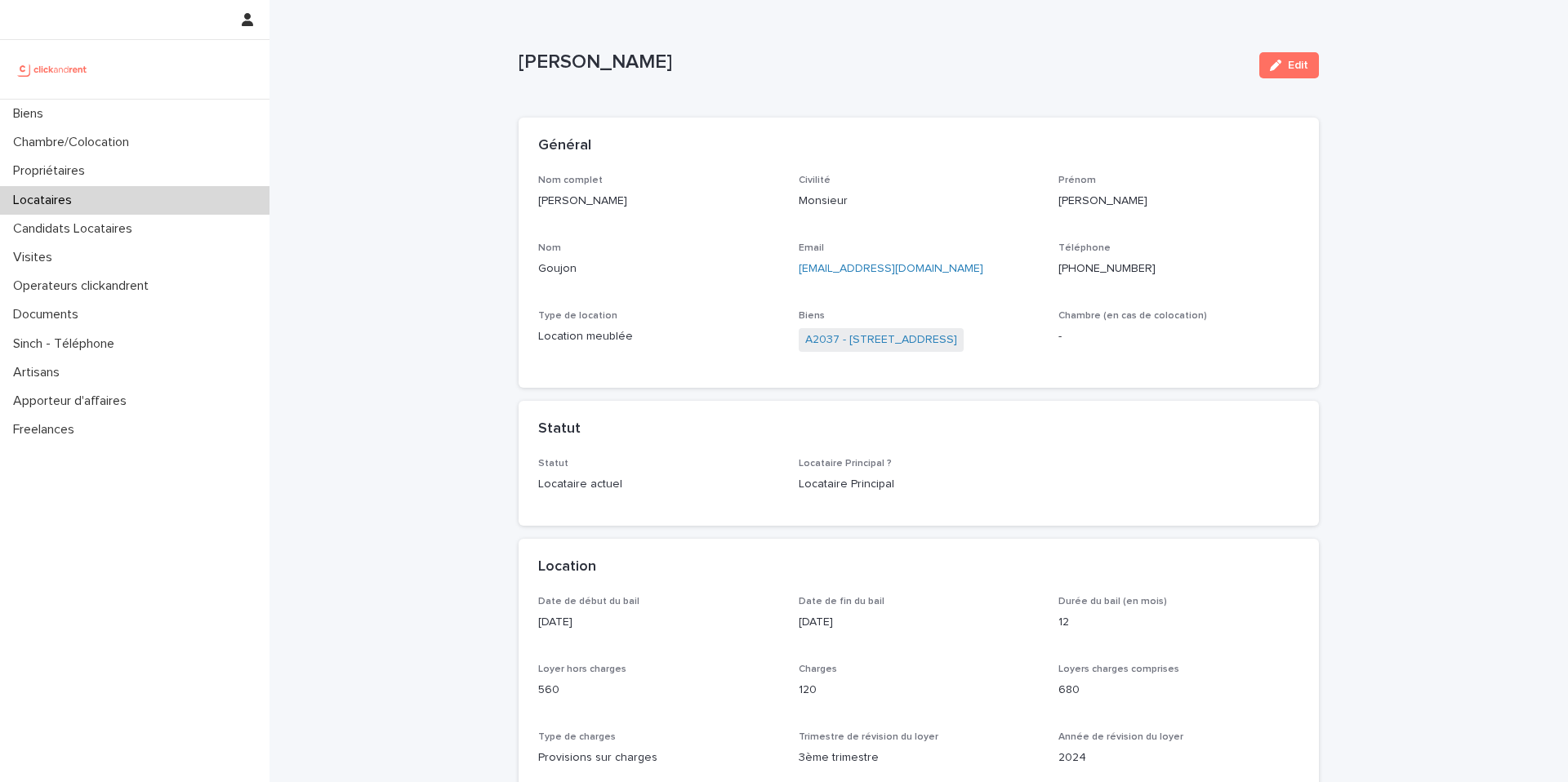
click at [527, 126] on div "Général" at bounding box center [919, 146] width 800 height 57
drag, startPoint x: 636, startPoint y: 136, endPoint x: 633, endPoint y: 76, distance: 60.1
click at [636, 137] on div "Général" at bounding box center [916, 146] width 755 height 18
drag, startPoint x: 641, startPoint y: 62, endPoint x: 550, endPoint y: 54, distance: 91.4
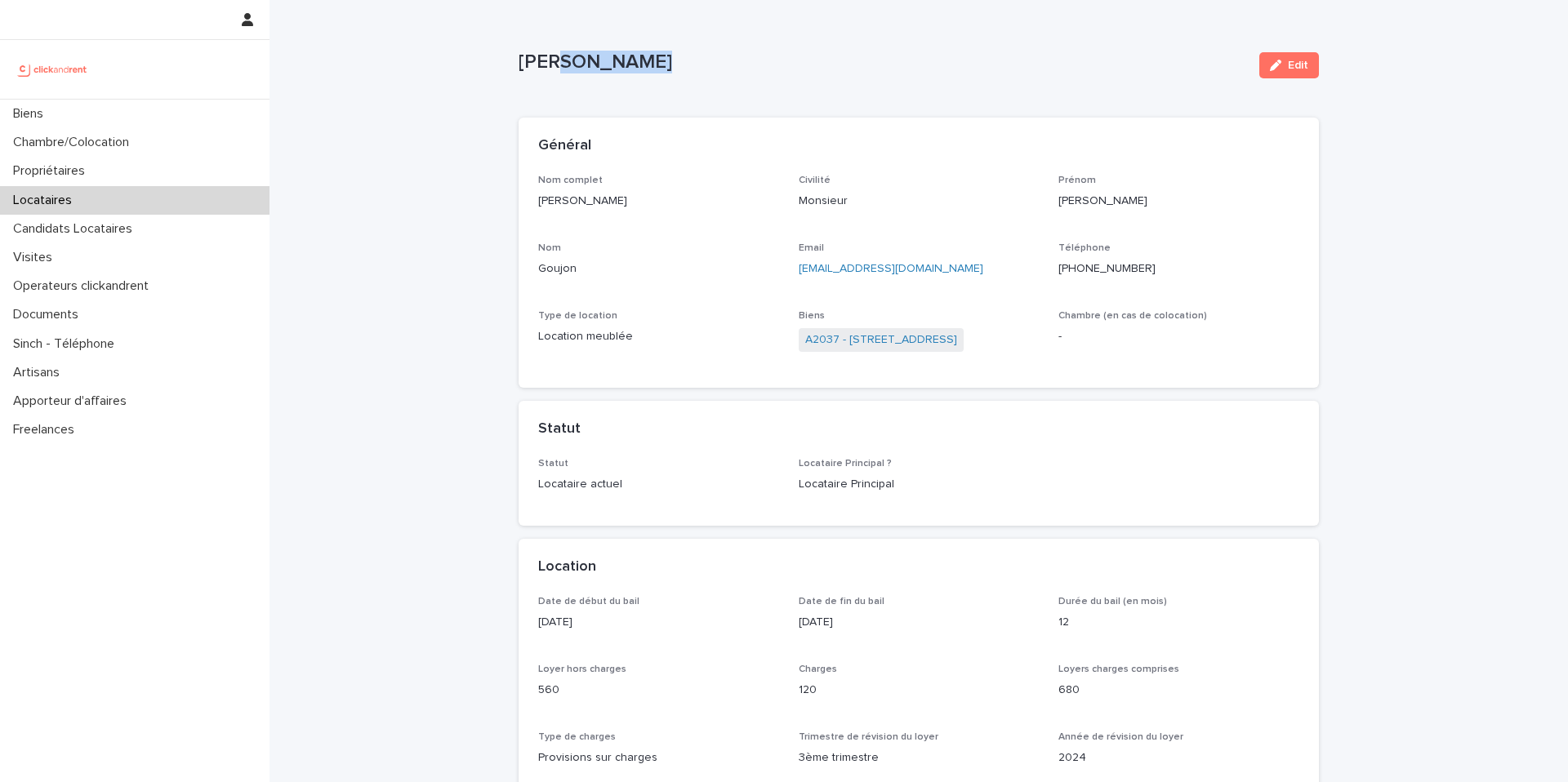
click at [550, 54] on p "[PERSON_NAME]" at bounding box center [883, 62] width 728 height 24
click at [678, 81] on div "[PERSON_NAME] Edit" at bounding box center [919, 65] width 800 height 66
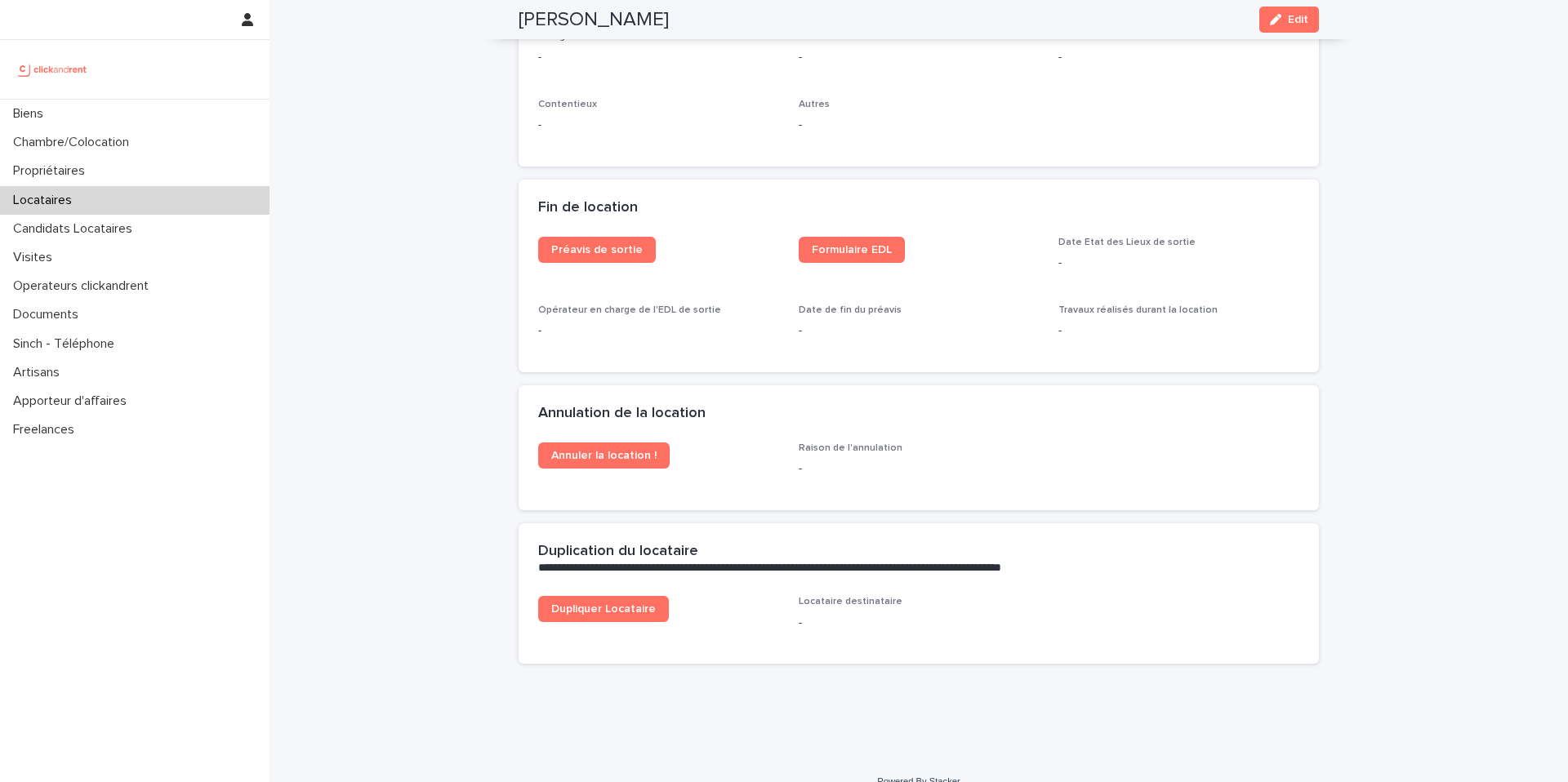
scroll to position [1990, 0]
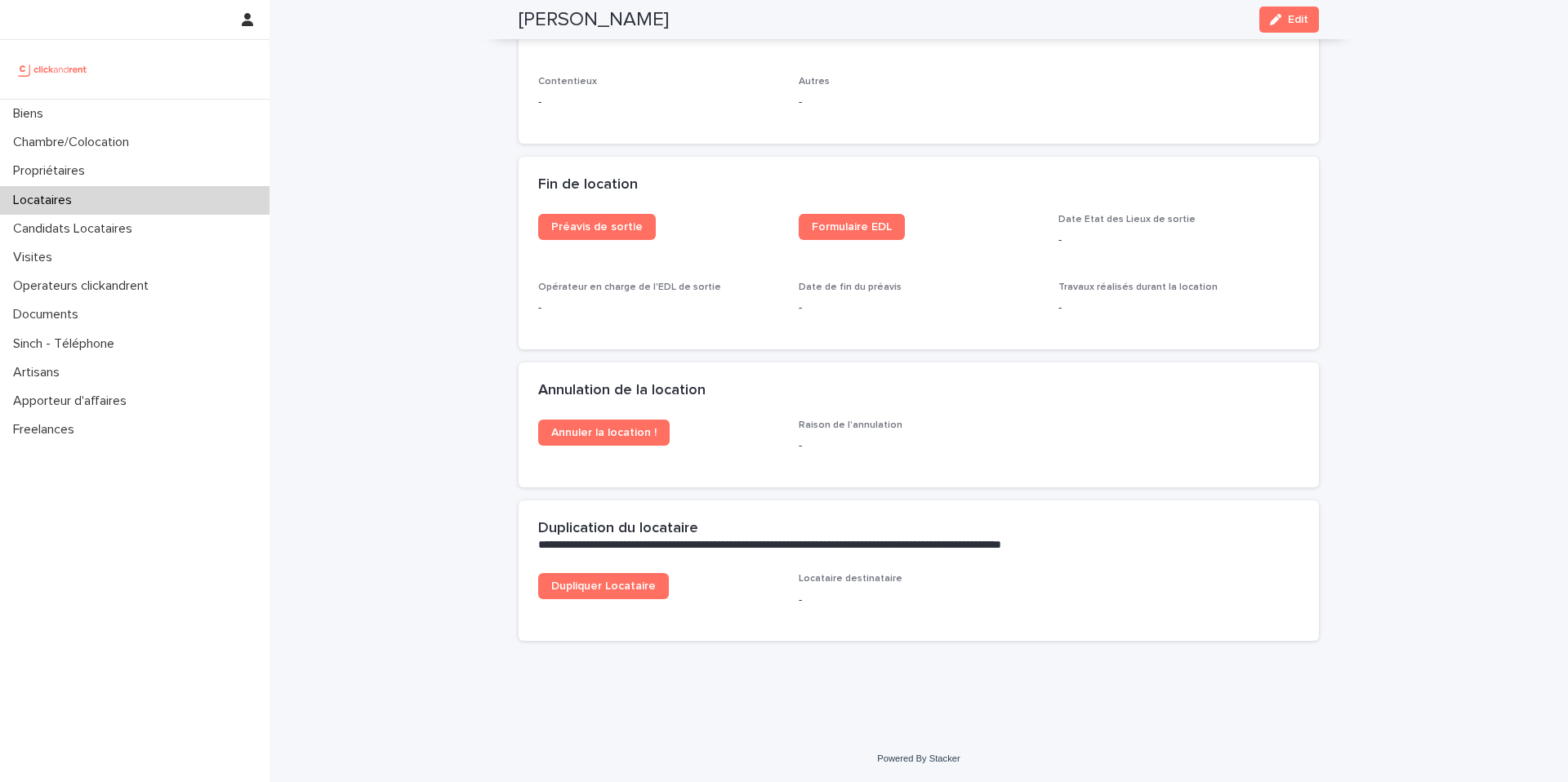
click at [564, 239] on div "Préavis de sortie" at bounding box center [659, 233] width 241 height 39
click at [608, 233] on link "Préavis de sortie" at bounding box center [597, 227] width 118 height 26
click at [837, 239] on link "Formulaire EDL" at bounding box center [851, 227] width 107 height 26
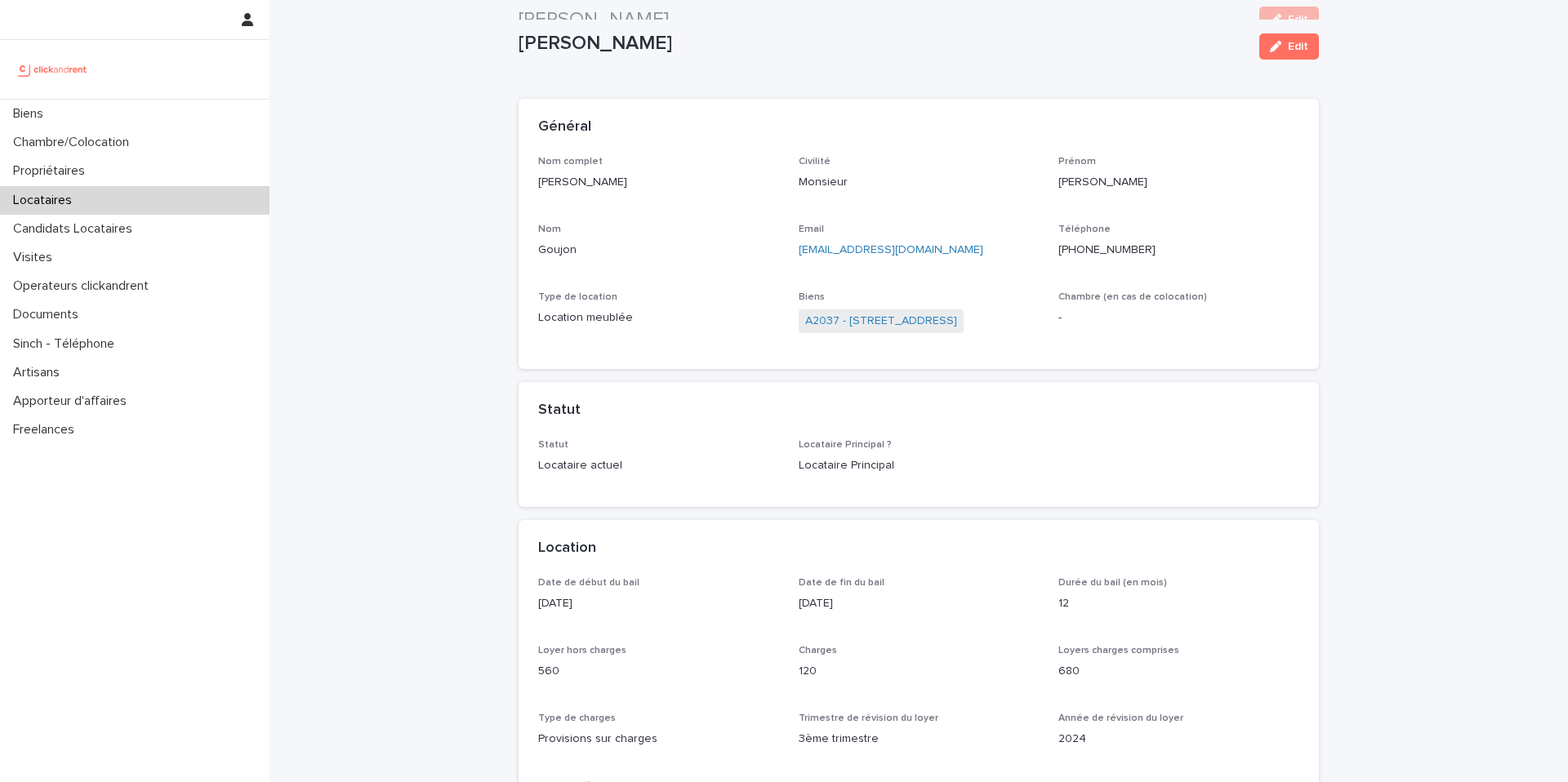
scroll to position [0, 0]
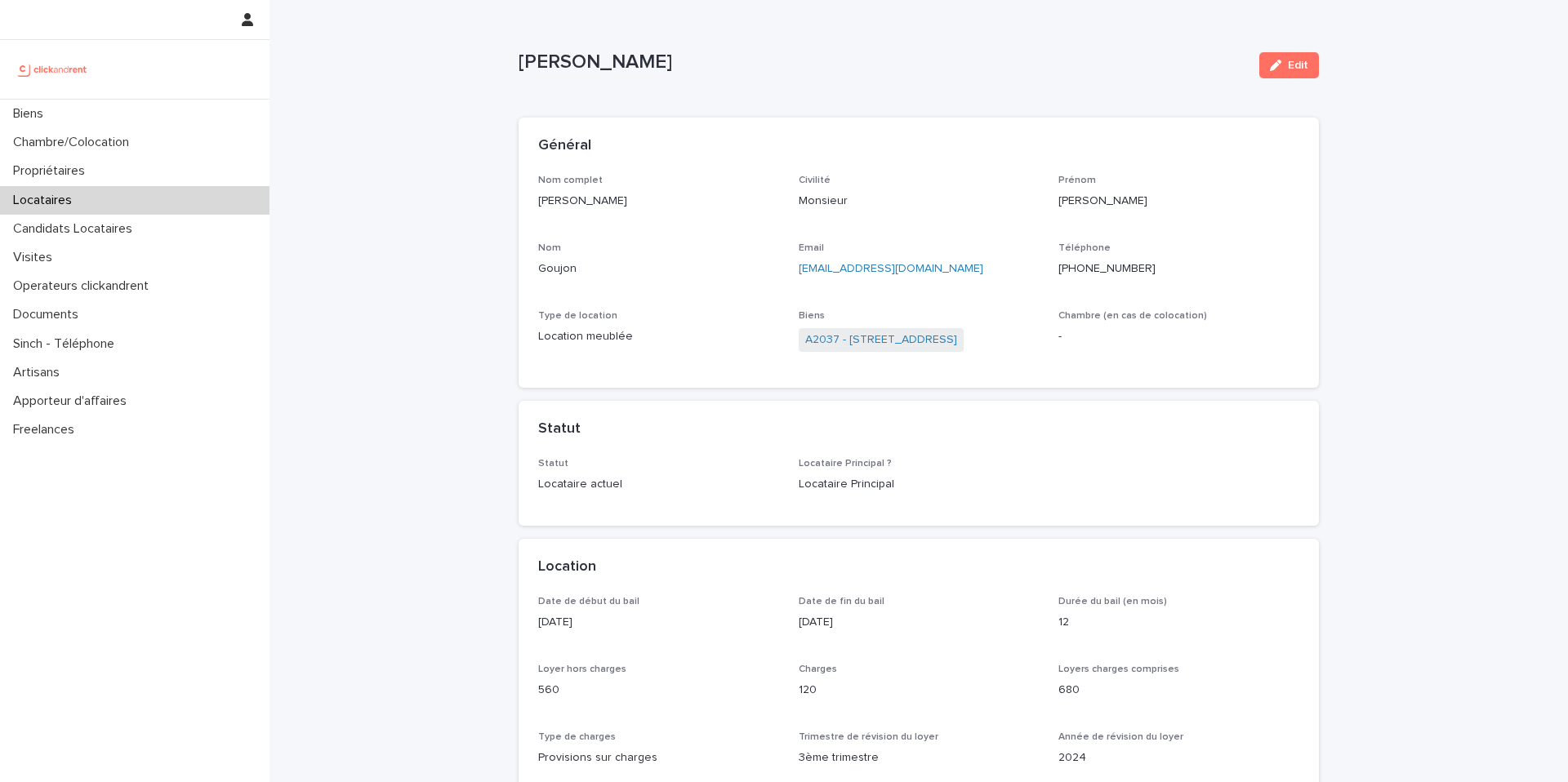
click at [1066, 273] on ringoverc2c-84e06f14122c "[PHONE_NUMBER]" at bounding box center [1107, 268] width 97 height 11
drag, startPoint x: 543, startPoint y: 49, endPoint x: 533, endPoint y: 49, distance: 10.0
click at [533, 50] on p "[PERSON_NAME]" at bounding box center [883, 62] width 728 height 24
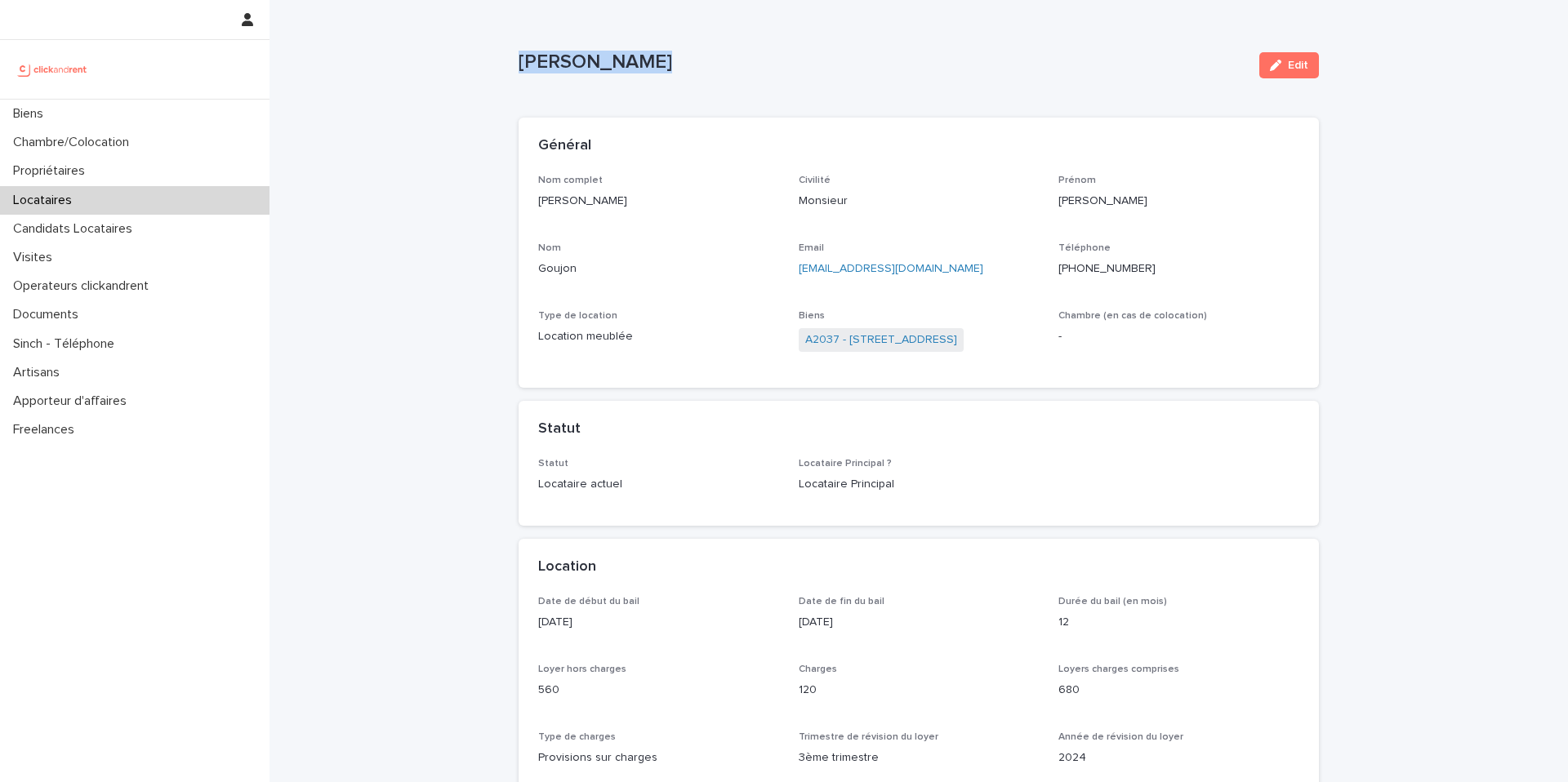
copy p "[PERSON_NAME]"
drag, startPoint x: 667, startPoint y: 72, endPoint x: 655, endPoint y: 62, distance: 15.6
click at [668, 72] on p "[PERSON_NAME]" at bounding box center [883, 62] width 728 height 24
drag, startPoint x: 651, startPoint y: 58, endPoint x: 515, endPoint y: 61, distance: 136.0
click at [519, 61] on p "[PERSON_NAME]" at bounding box center [883, 62] width 728 height 24
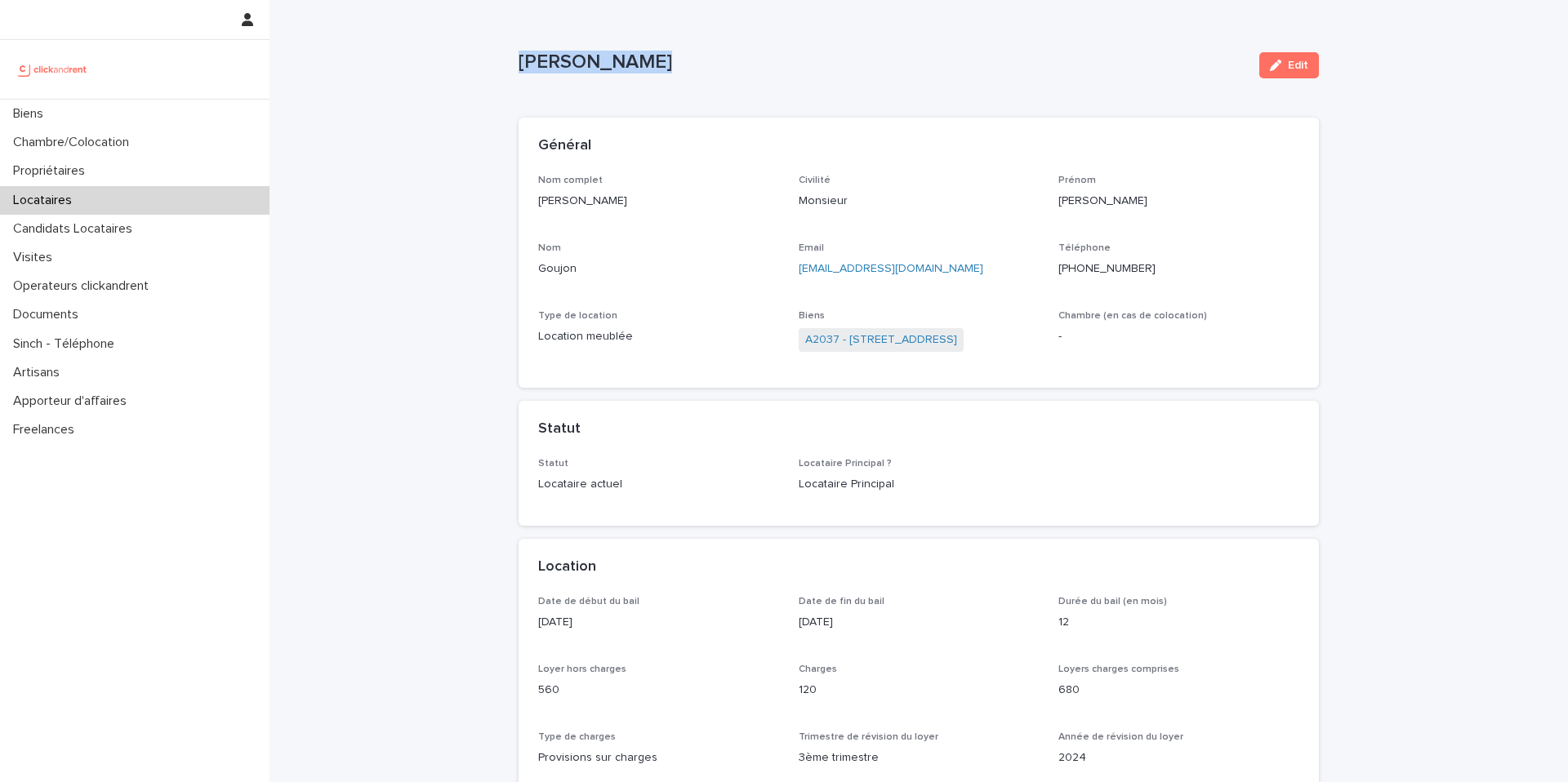
copy p "[PERSON_NAME]"
drag, startPoint x: 344, startPoint y: 93, endPoint x: 271, endPoint y: 33, distance: 94.5
click at [632, 194] on p "[PERSON_NAME]" at bounding box center [659, 201] width 241 height 17
drag, startPoint x: 571, startPoint y: 207, endPoint x: 543, endPoint y: 206, distance: 28.0
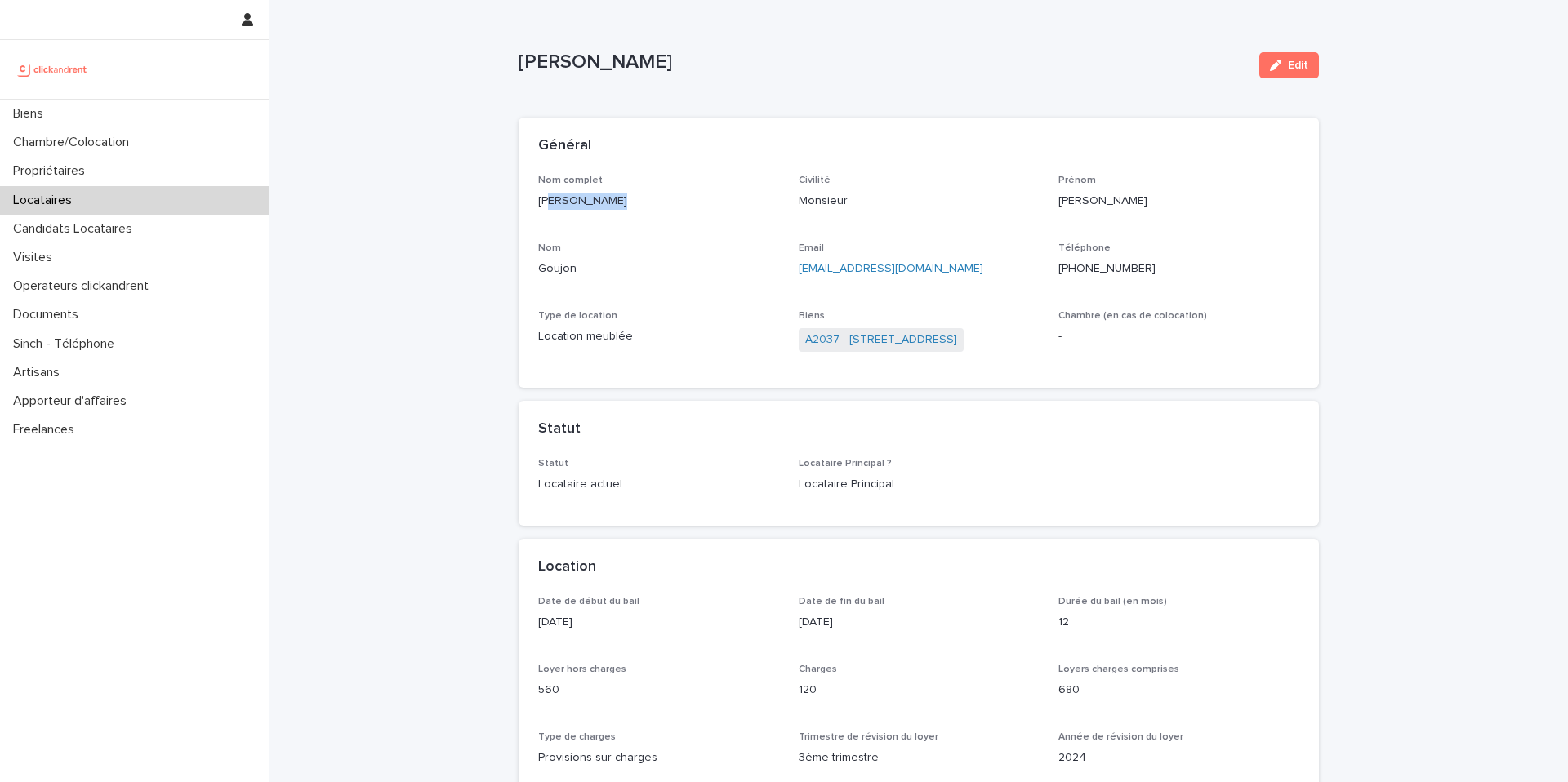
click at [543, 206] on p "[PERSON_NAME]" at bounding box center [659, 201] width 241 height 17
click at [629, 209] on p "[PERSON_NAME]" at bounding box center [659, 201] width 241 height 17
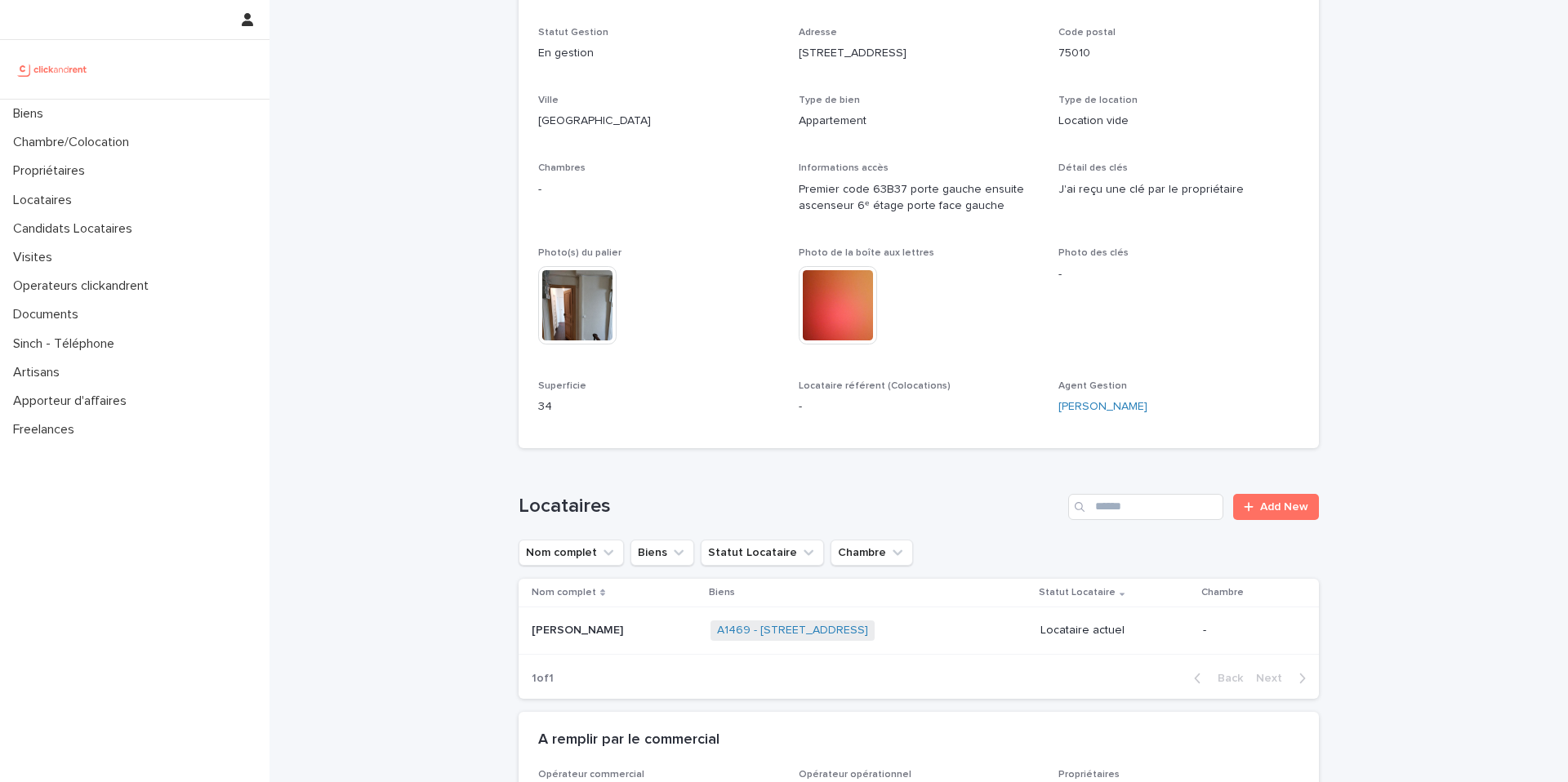
scroll to position [337, 0]
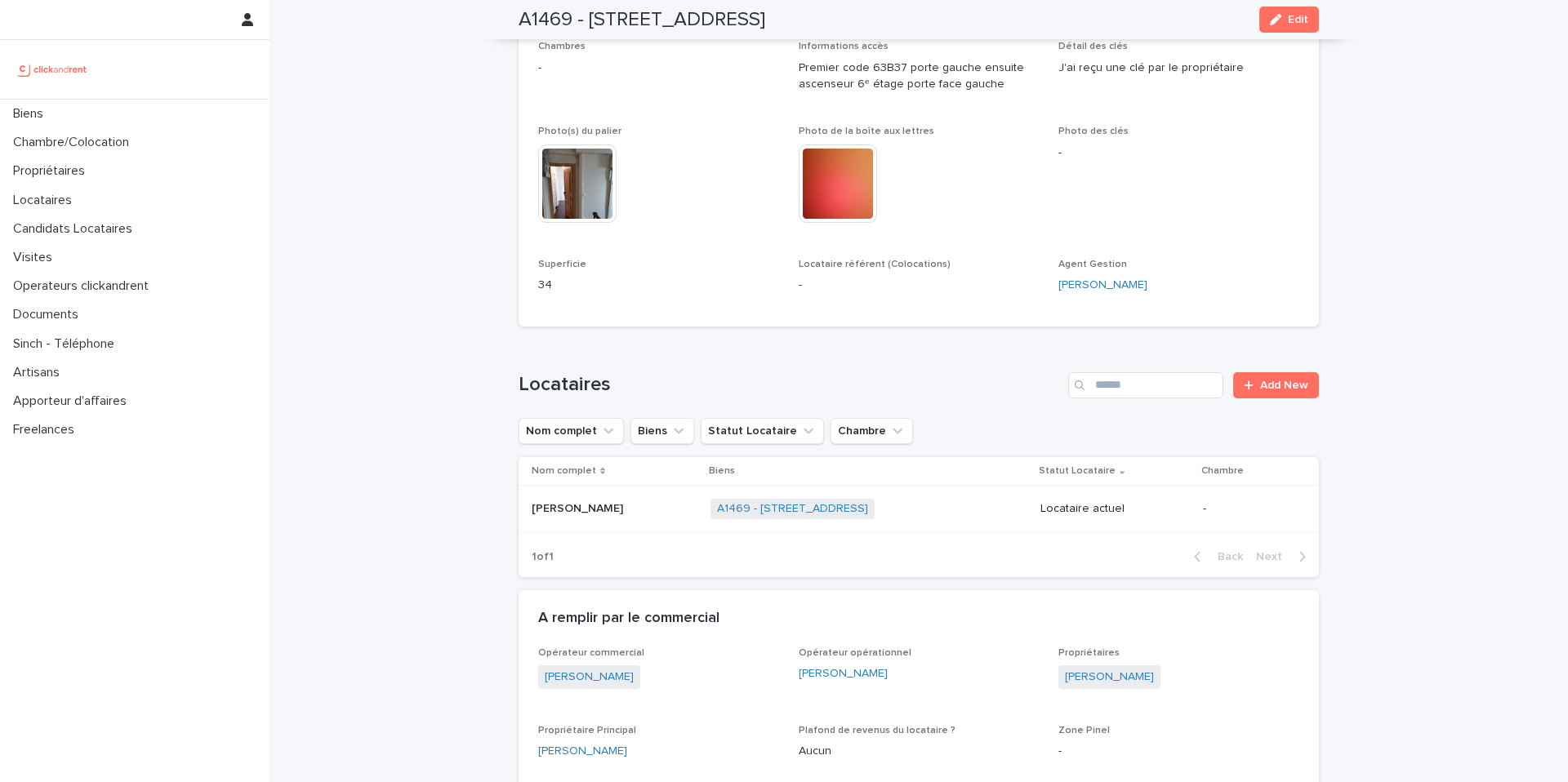
click at [637, 515] on p at bounding box center [614, 509] width 166 height 14
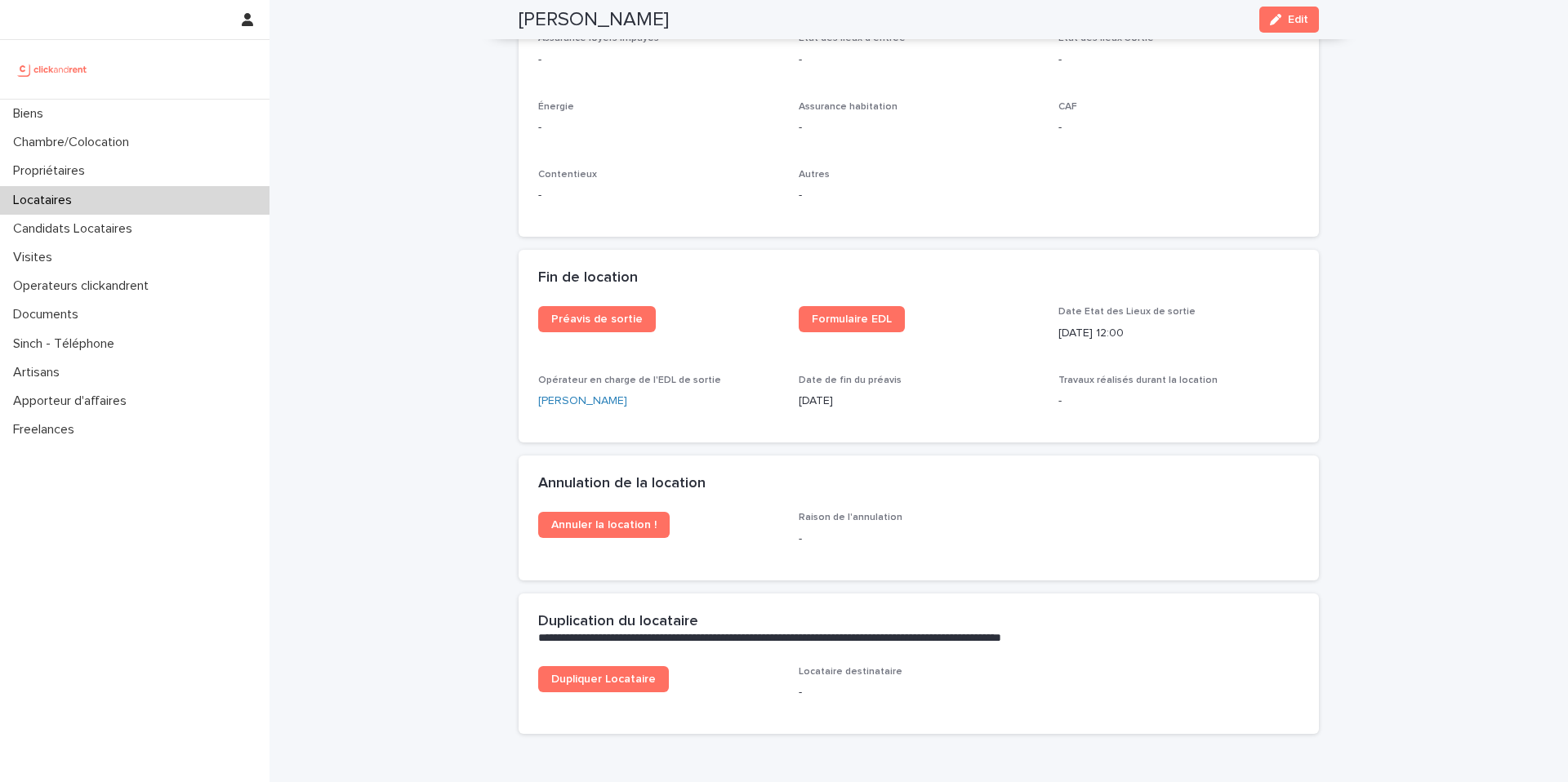
scroll to position [1639, 0]
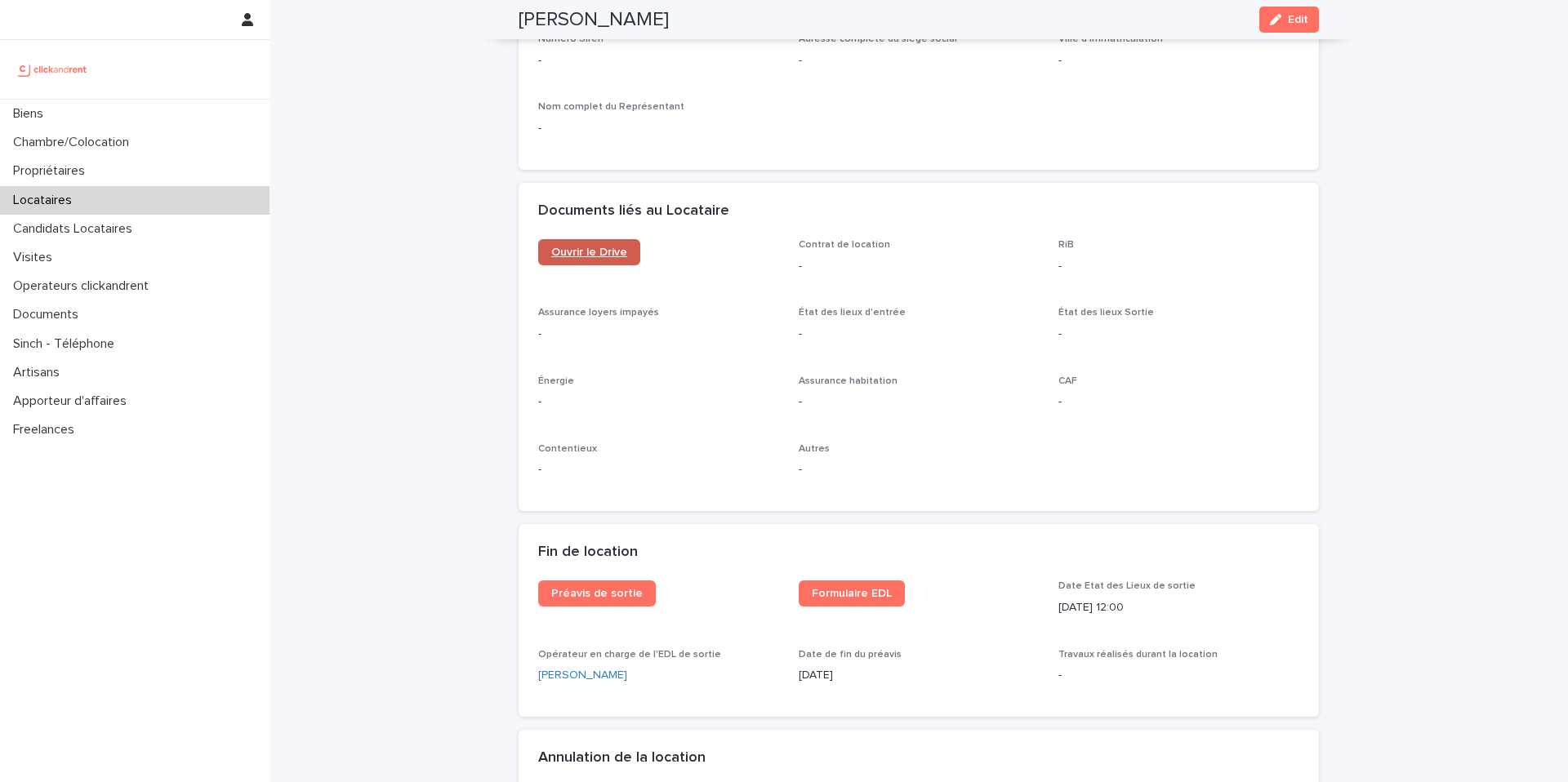
click at [594, 246] on span "Ouvrir le Drive" at bounding box center [589, 251] width 76 height 11
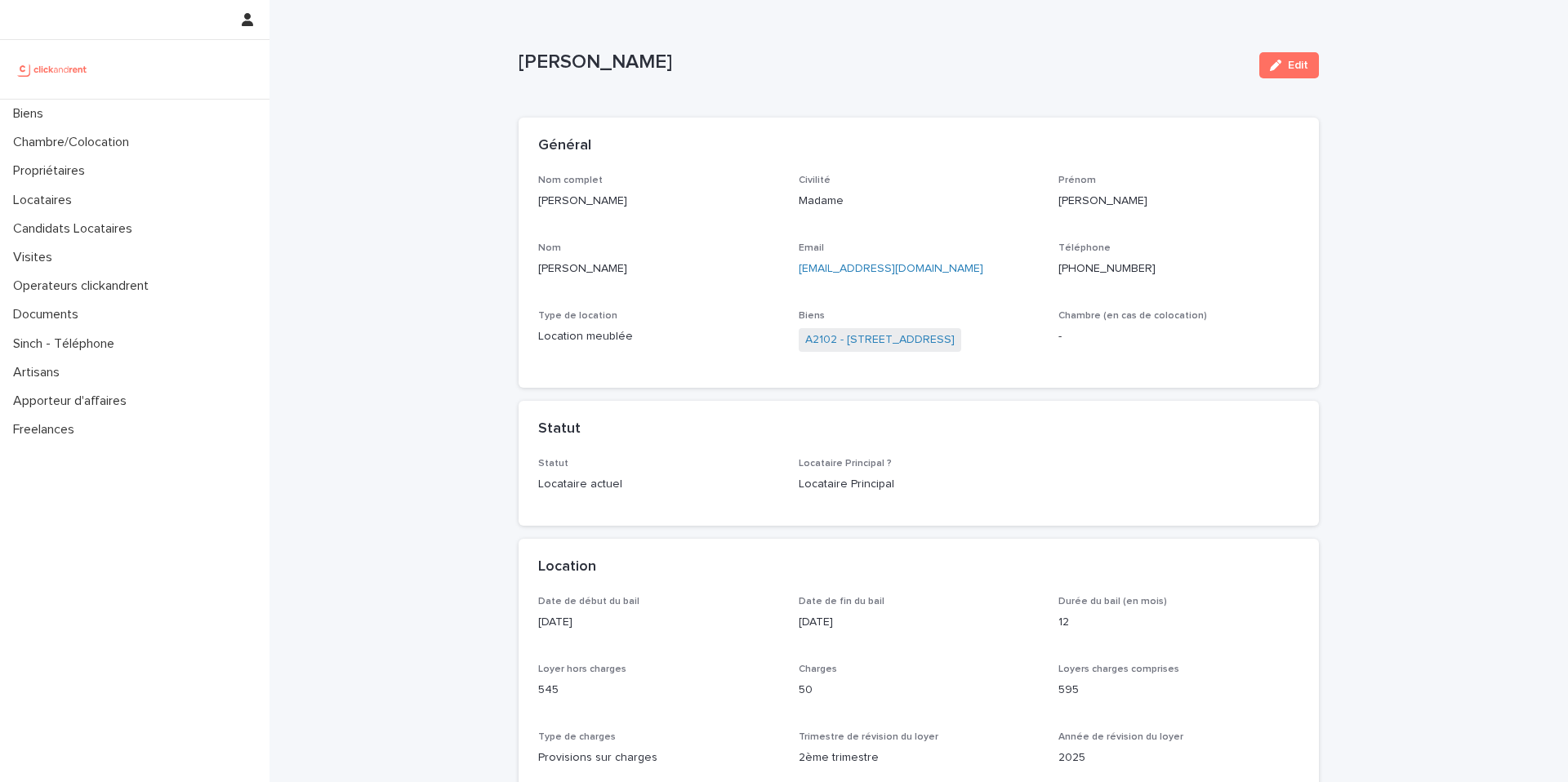
drag, startPoint x: 741, startPoint y: 67, endPoint x: 512, endPoint y: 45, distance: 230.1
click at [519, 45] on div "Lisa Caja Pettazzoni Edit" at bounding box center [919, 65] width 800 height 66
copy p "Lisa Caja Pettazzoni"
drag, startPoint x: 438, startPoint y: 360, endPoint x: 528, endPoint y: 403, distance: 99.7
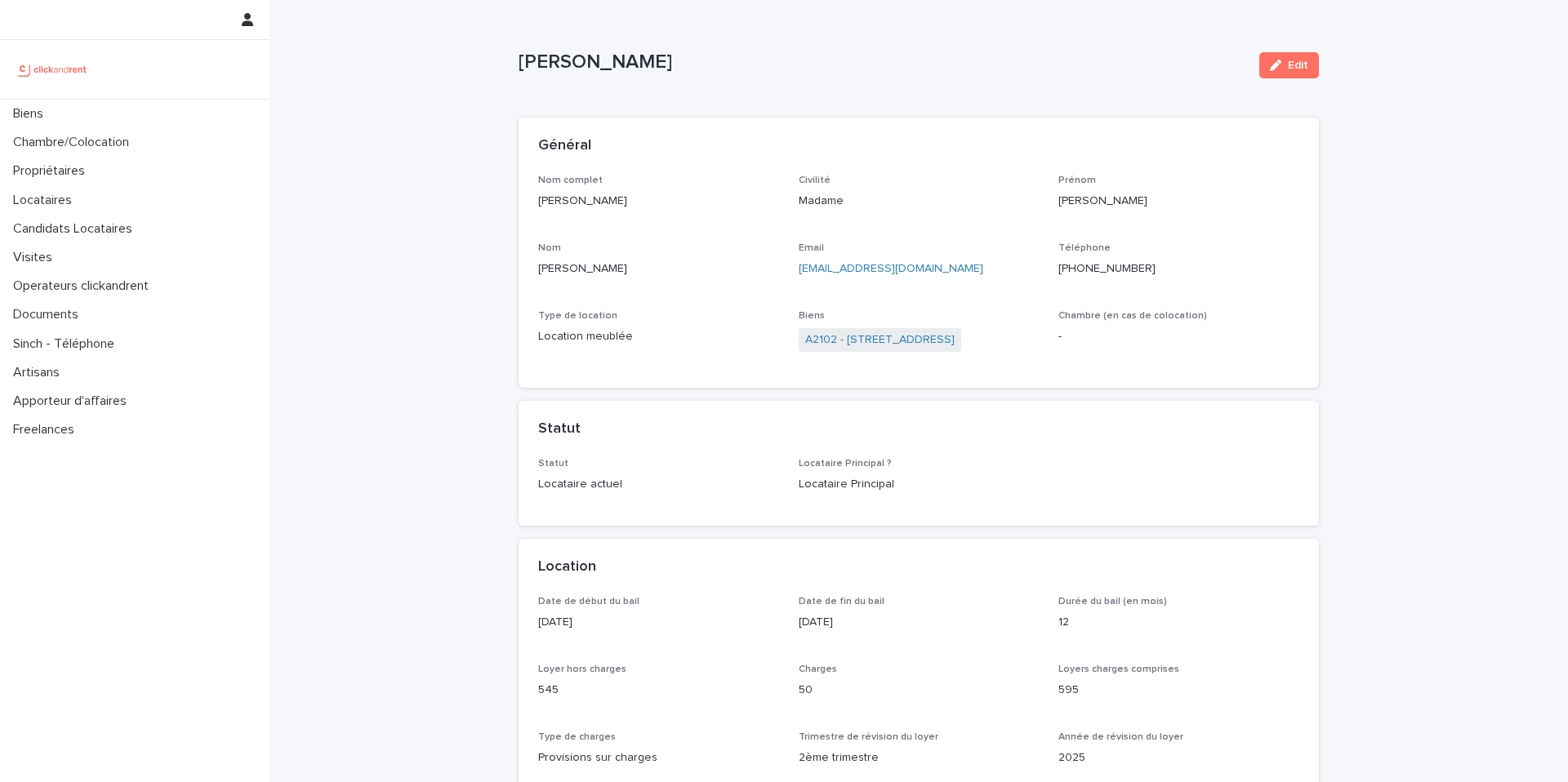
click at [1118, 269] on ringoverc2c-number-84e06f14122c "+33698753880" at bounding box center [1107, 268] width 97 height 11
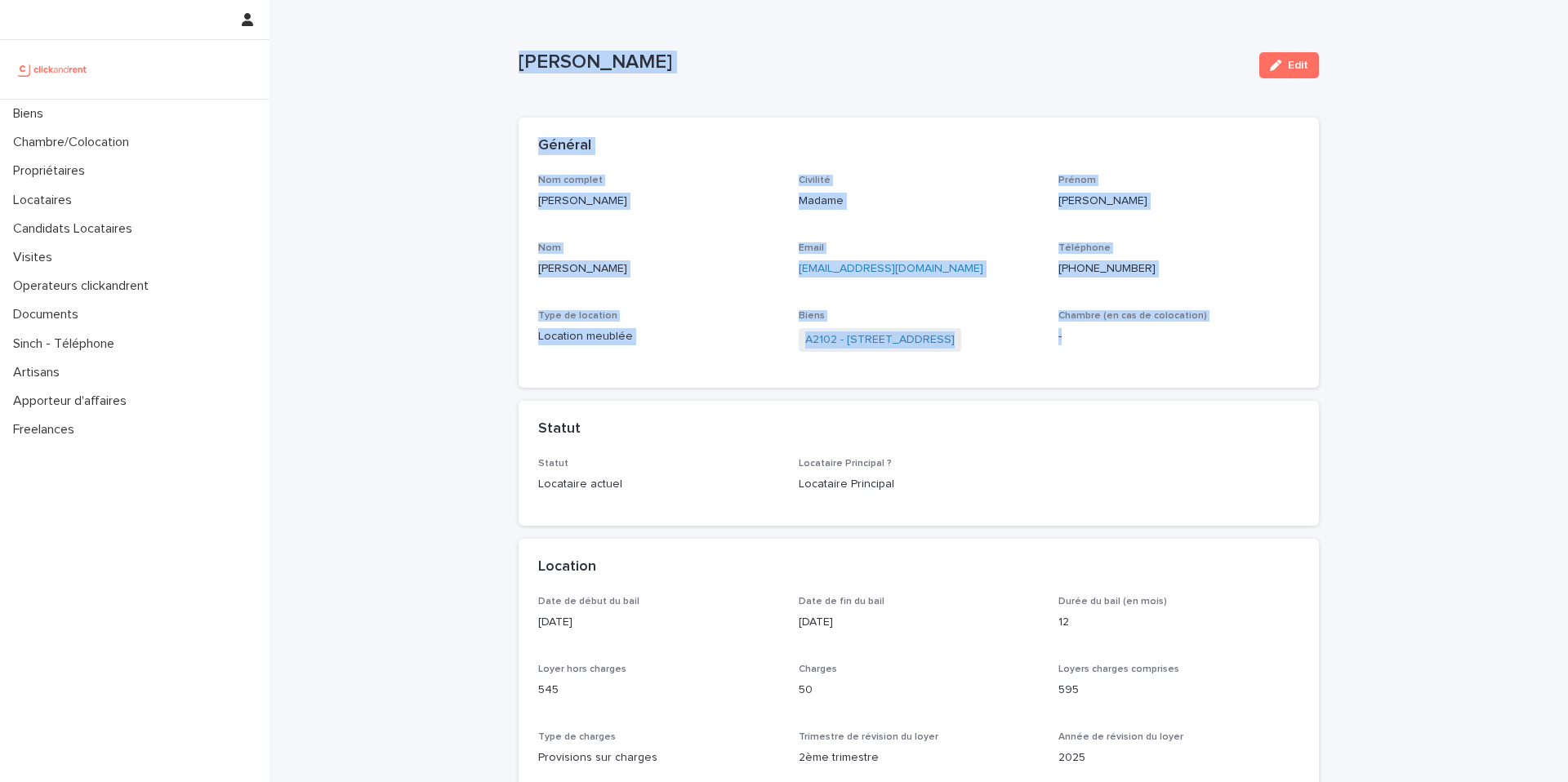
copy div "Lisa Caja Pettazzoni Edit Sorry, there was an error saving your record. Please …"
drag, startPoint x: 986, startPoint y: 357, endPoint x: 503, endPoint y: 69, distance: 562.3
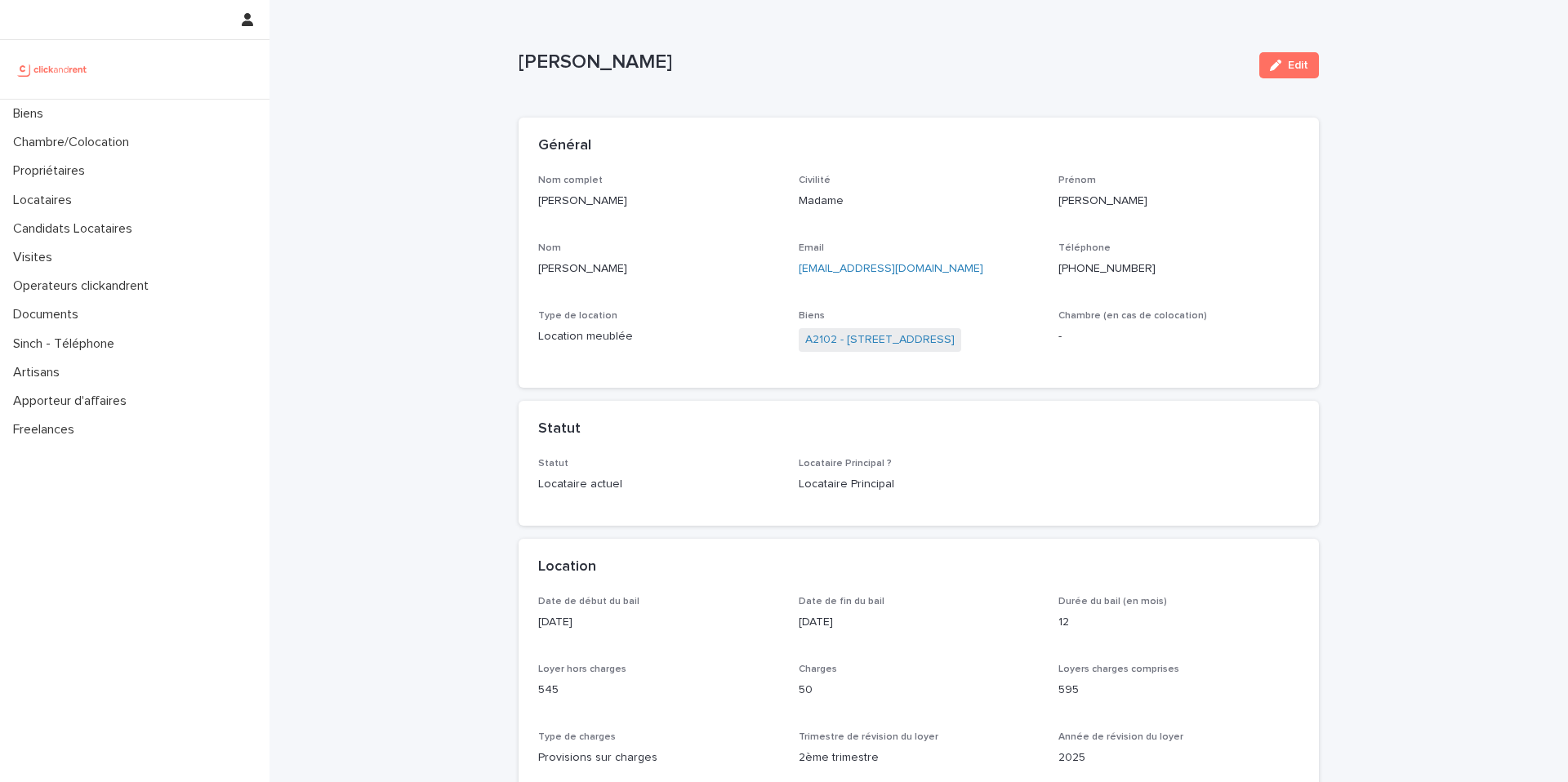
drag, startPoint x: 347, startPoint y: 35, endPoint x: 341, endPoint y: 22, distance: 14.3
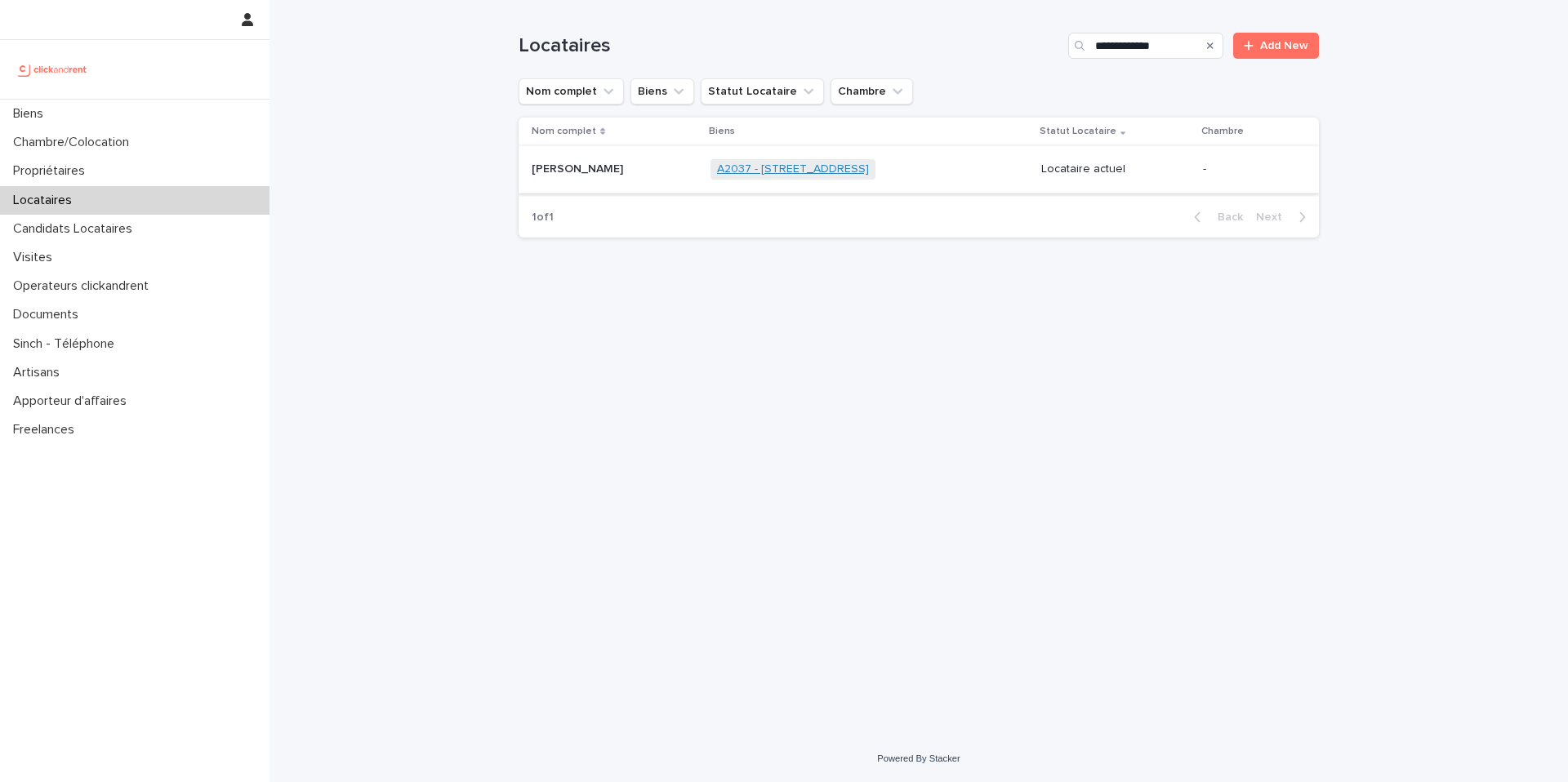
click at [747, 174] on link "A2037 - [STREET_ADDRESS]" at bounding box center [793, 170] width 152 height 14
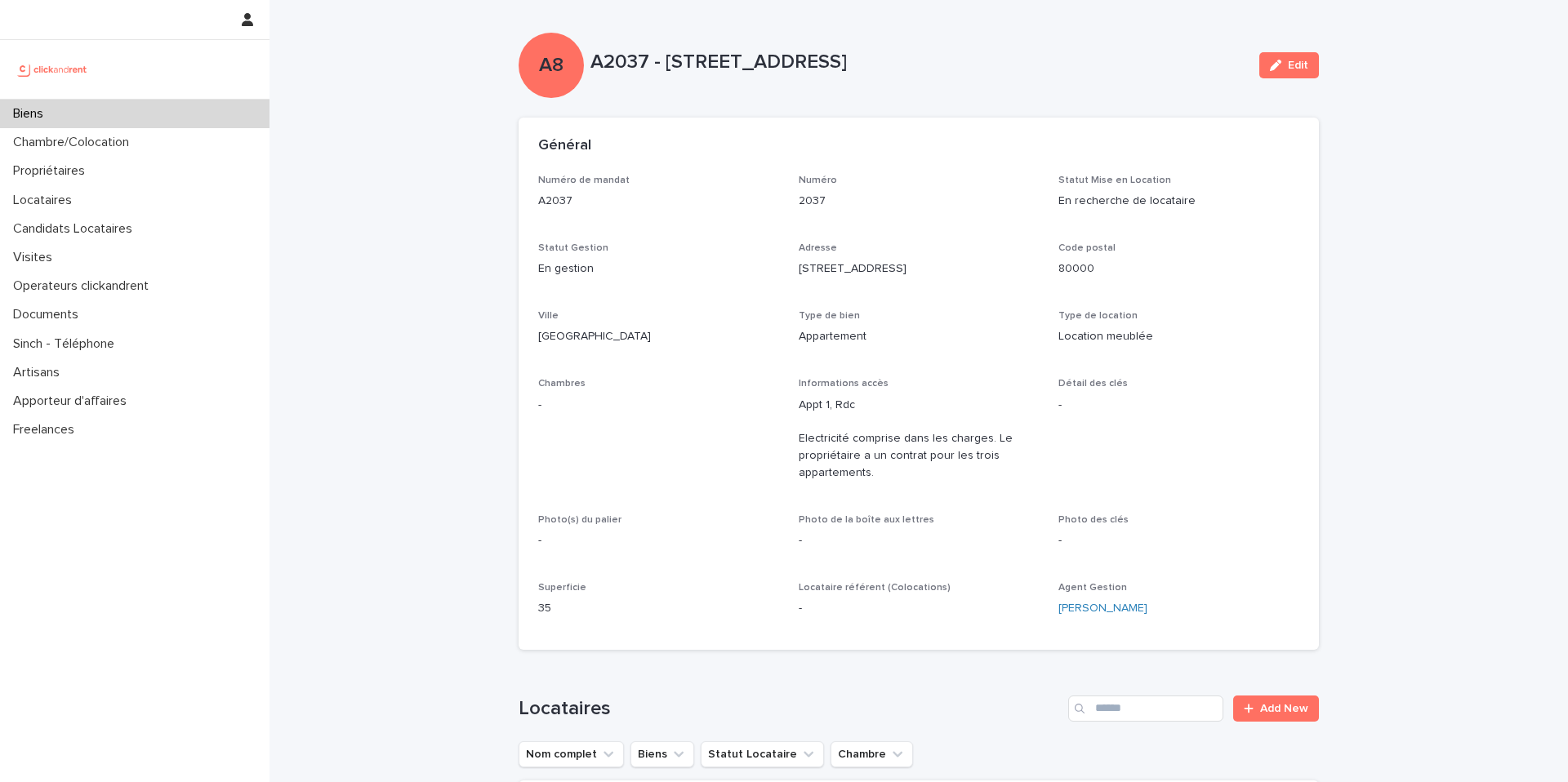
drag, startPoint x: 1098, startPoint y: 58, endPoint x: 894, endPoint y: 66, distance: 204.2
click at [894, 66] on p "A2037 - [STREET_ADDRESS]" at bounding box center [919, 62] width 656 height 24
click at [995, 75] on div "A2037 - [STREET_ADDRESS]" at bounding box center [919, 65] width 656 height 30
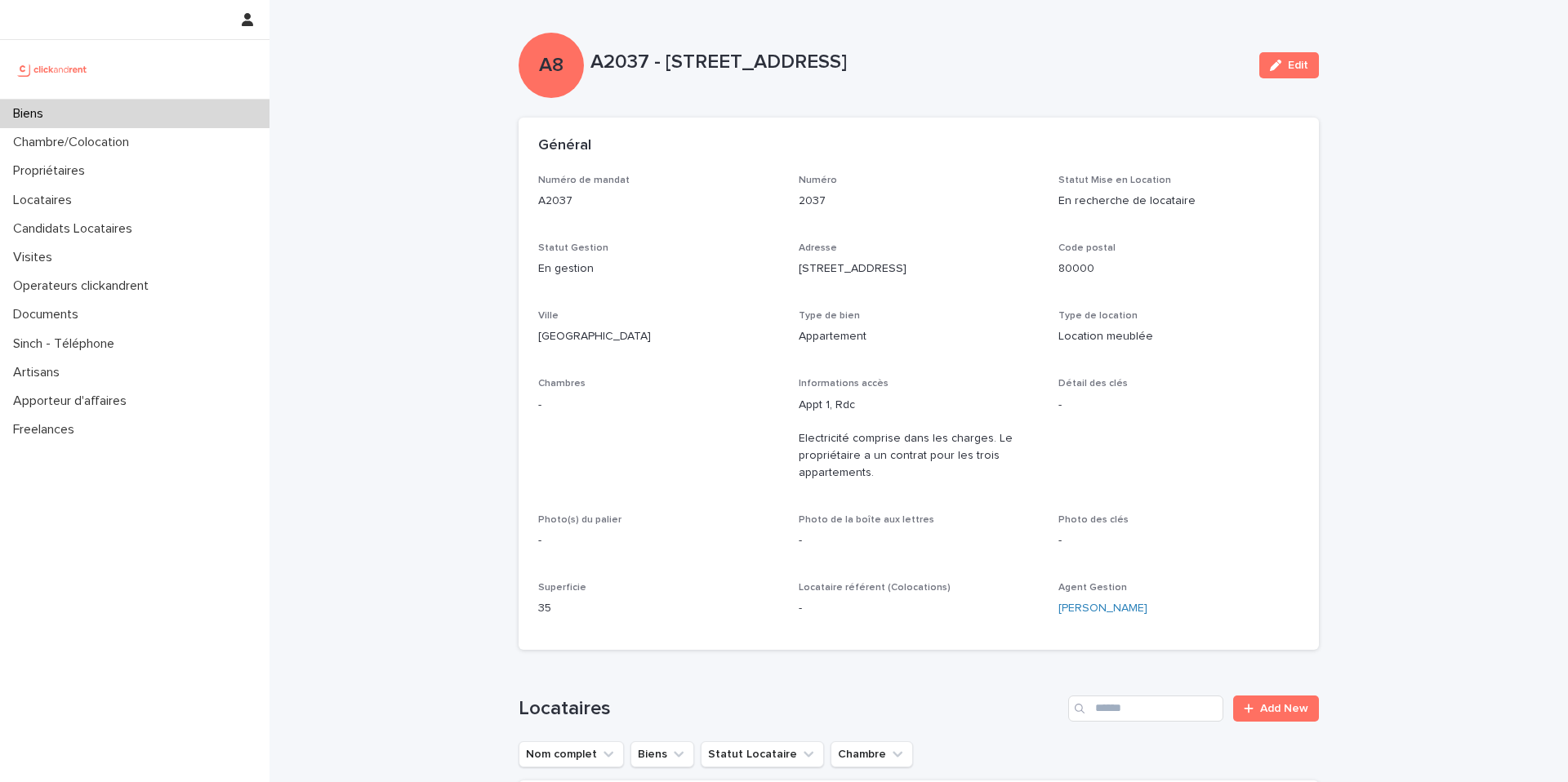
drag, startPoint x: 544, startPoint y: 298, endPoint x: 411, endPoint y: 294, distance: 133.1
click at [539, 297] on div "Numéro de mandat A2037 Numéro 2037 Statut Mise en Location En recherche de loca…" at bounding box center [919, 402] width 761 height 456
drag, startPoint x: 410, startPoint y: 293, endPoint x: 692, endPoint y: 259, distance: 284.0
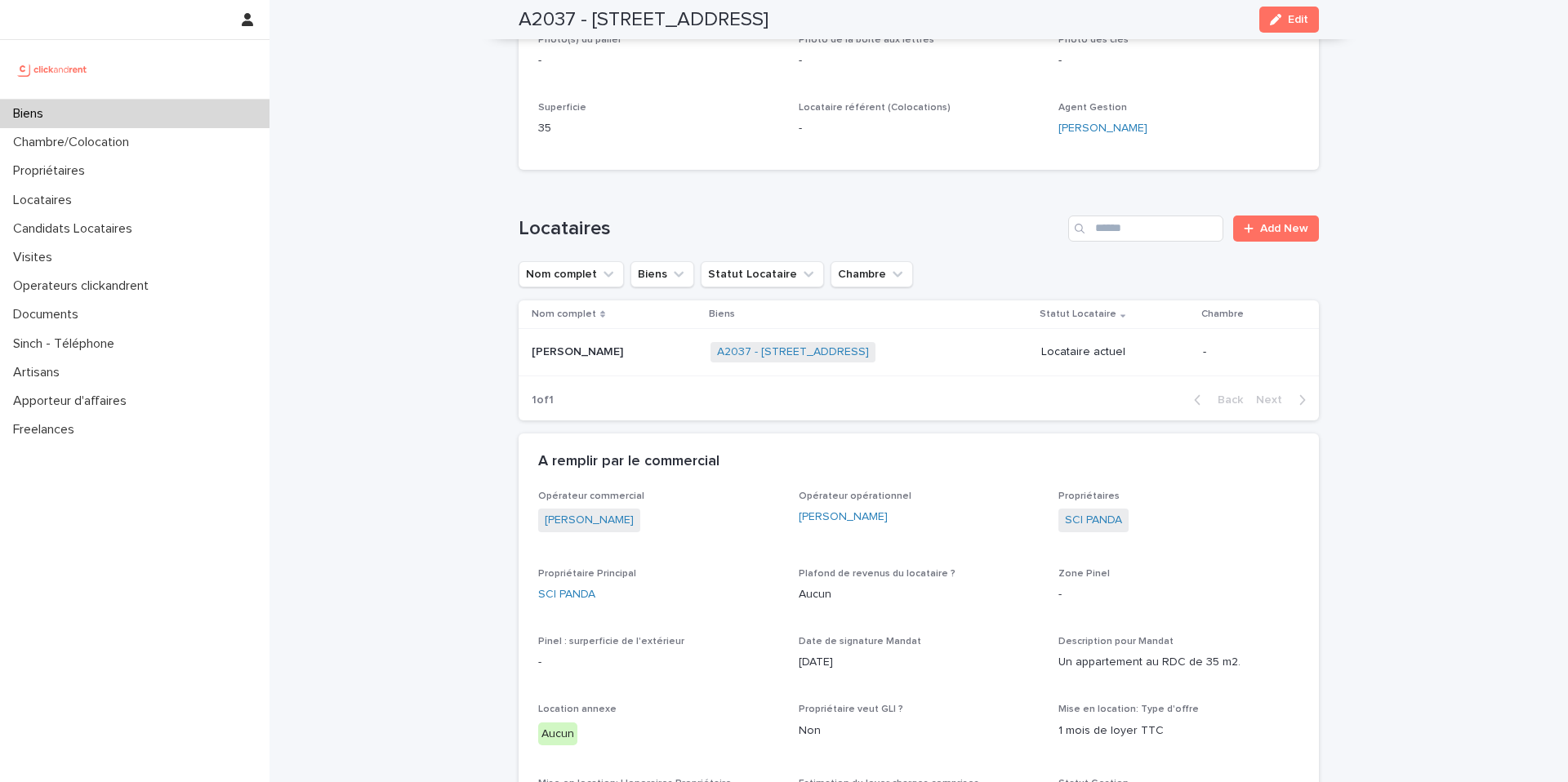
scroll to position [633, 0]
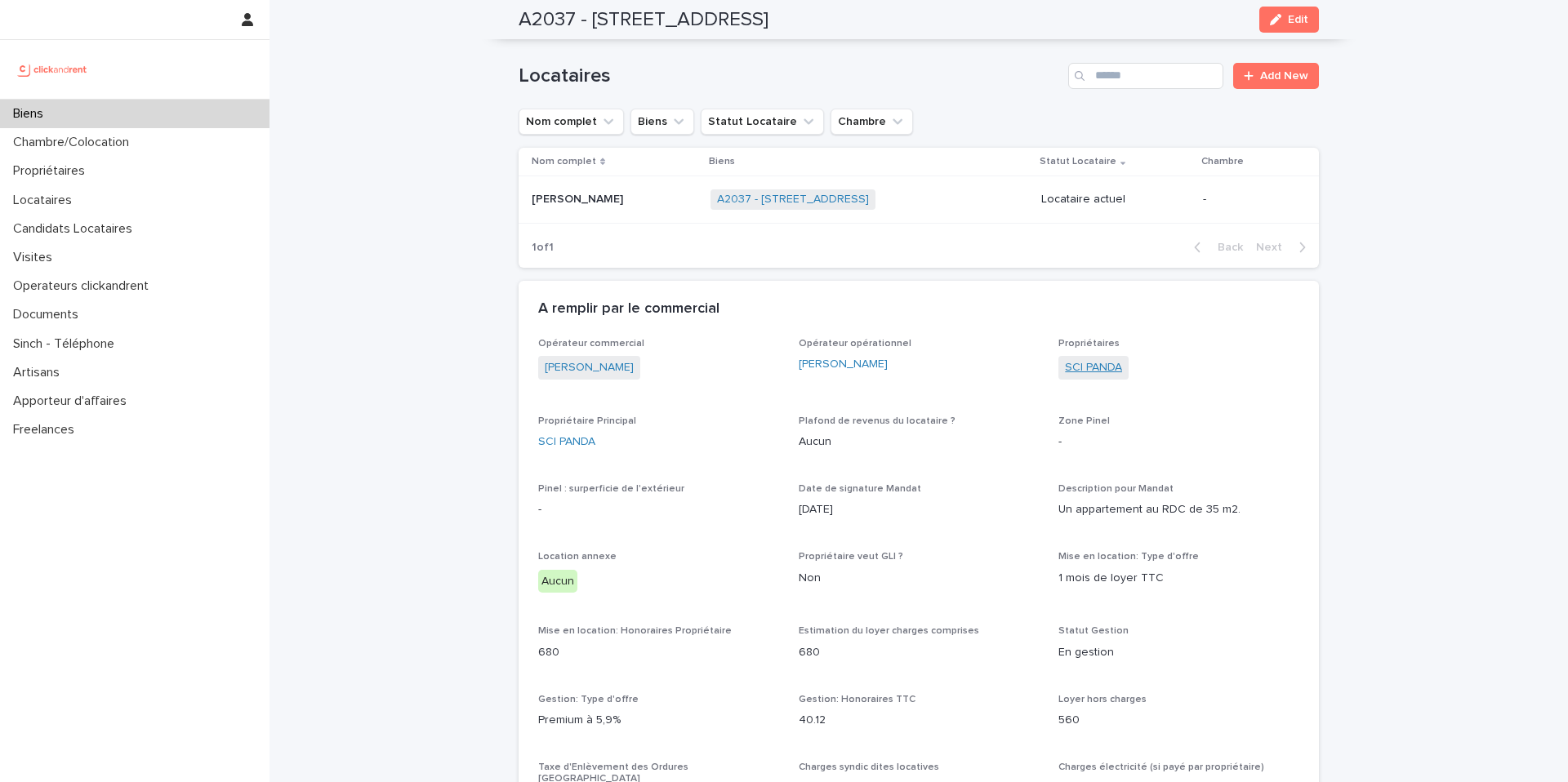
drag, startPoint x: 1147, startPoint y: 359, endPoint x: 1104, endPoint y: 366, distance: 43.6
click at [1062, 368] on div "SCI PANDA" at bounding box center [1179, 370] width 241 height 27
drag, startPoint x: 1131, startPoint y: 366, endPoint x: 1053, endPoint y: 366, distance: 78.0
click at [1058, 366] on div "SCI PANDA" at bounding box center [1179, 370] width 241 height 27
copy link "SCI PANDA"
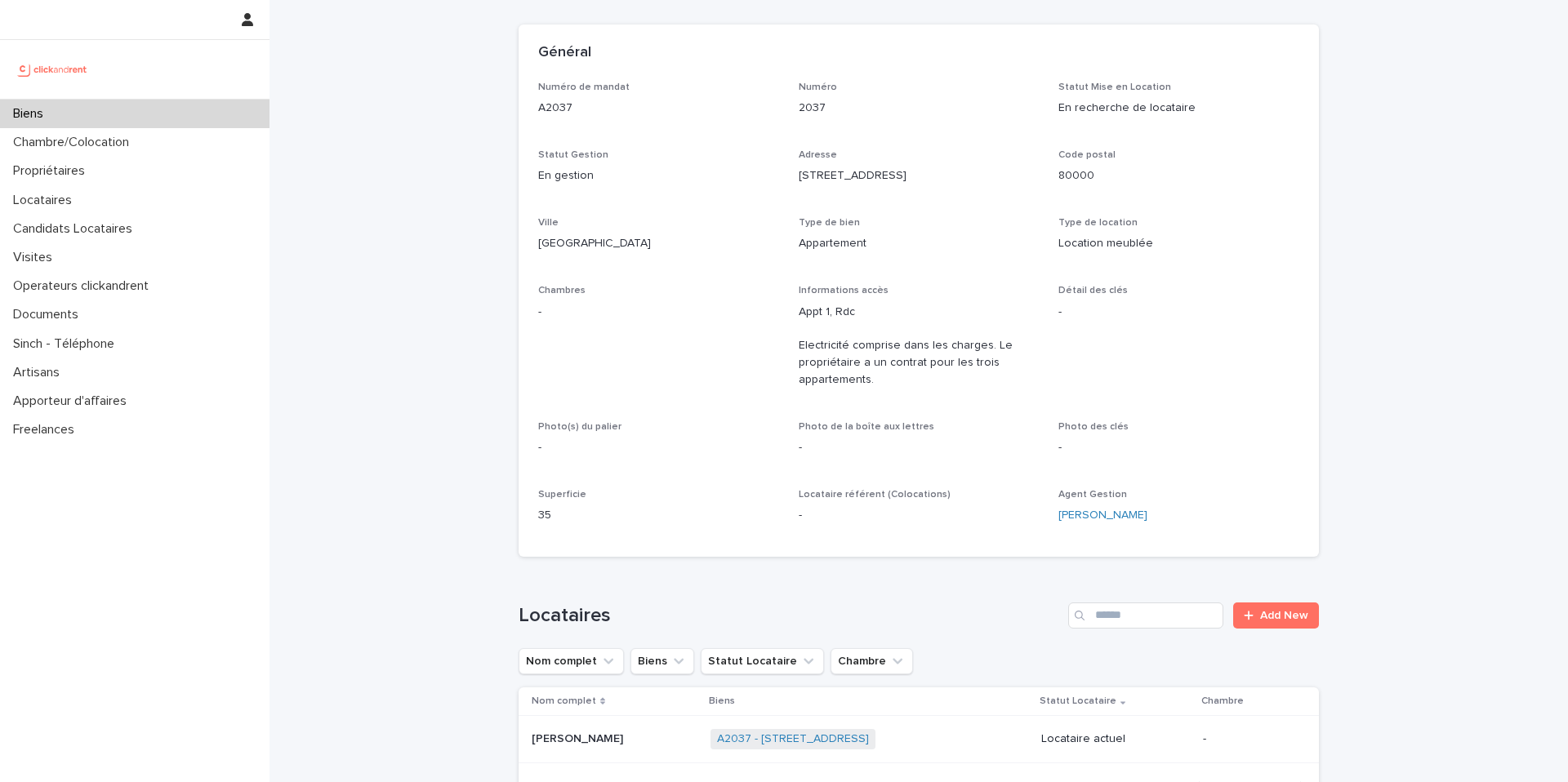
scroll to position [96, 0]
drag, startPoint x: 377, startPoint y: 82, endPoint x: 378, endPoint y: 101, distance: 19.0
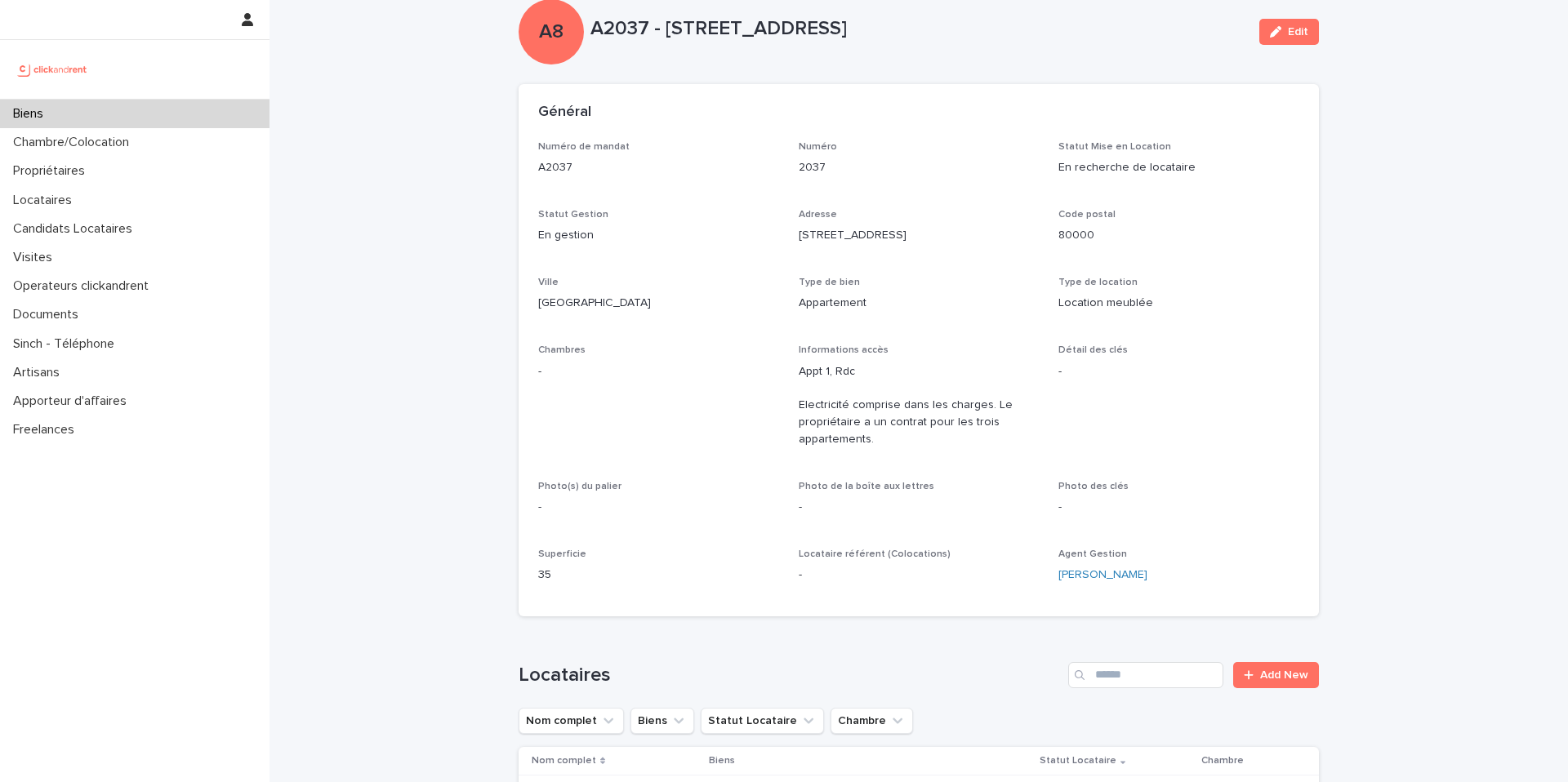
scroll to position [0, 0]
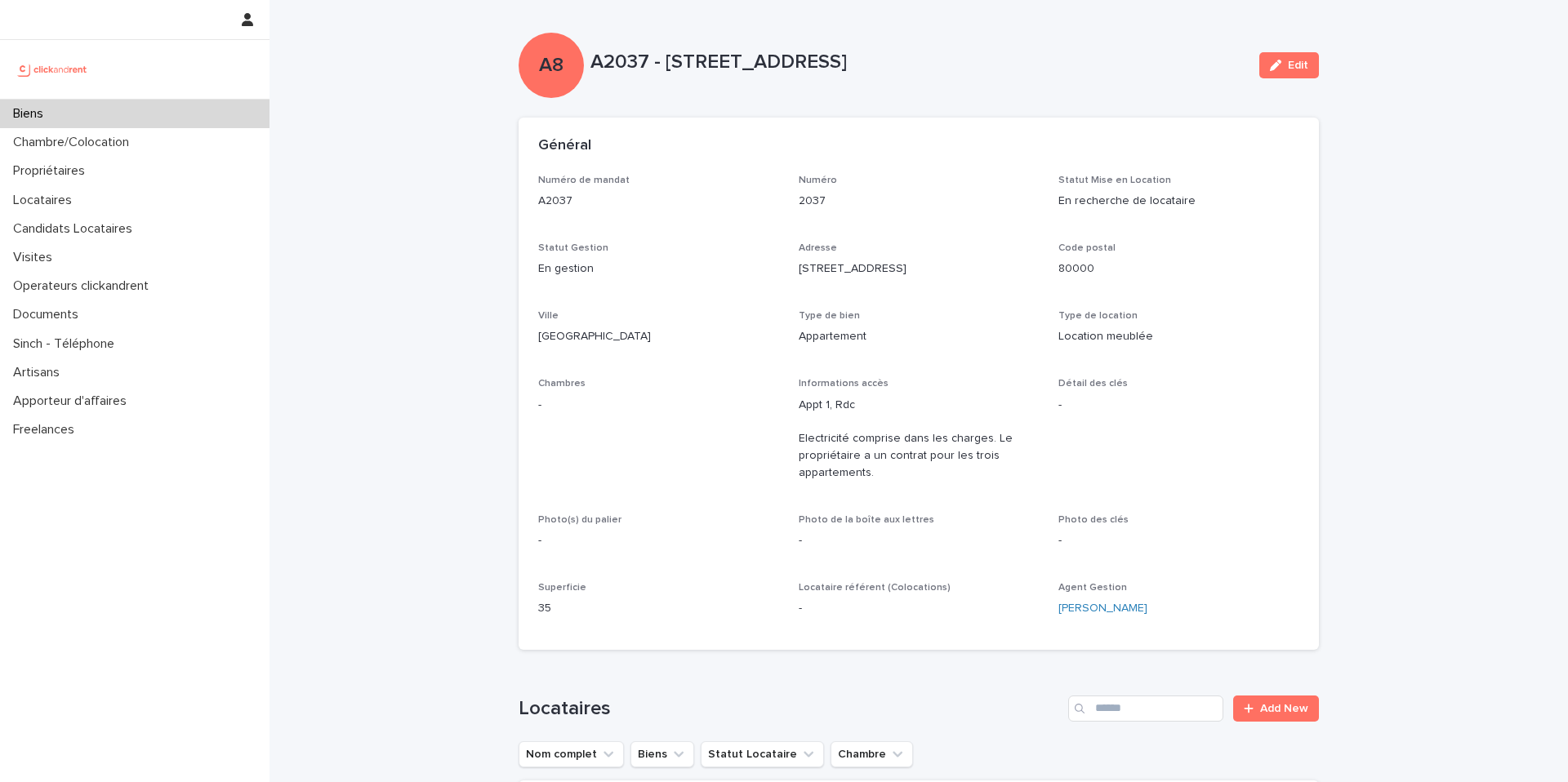
drag, startPoint x: 444, startPoint y: 137, endPoint x: 440, endPoint y: 148, distance: 11.7
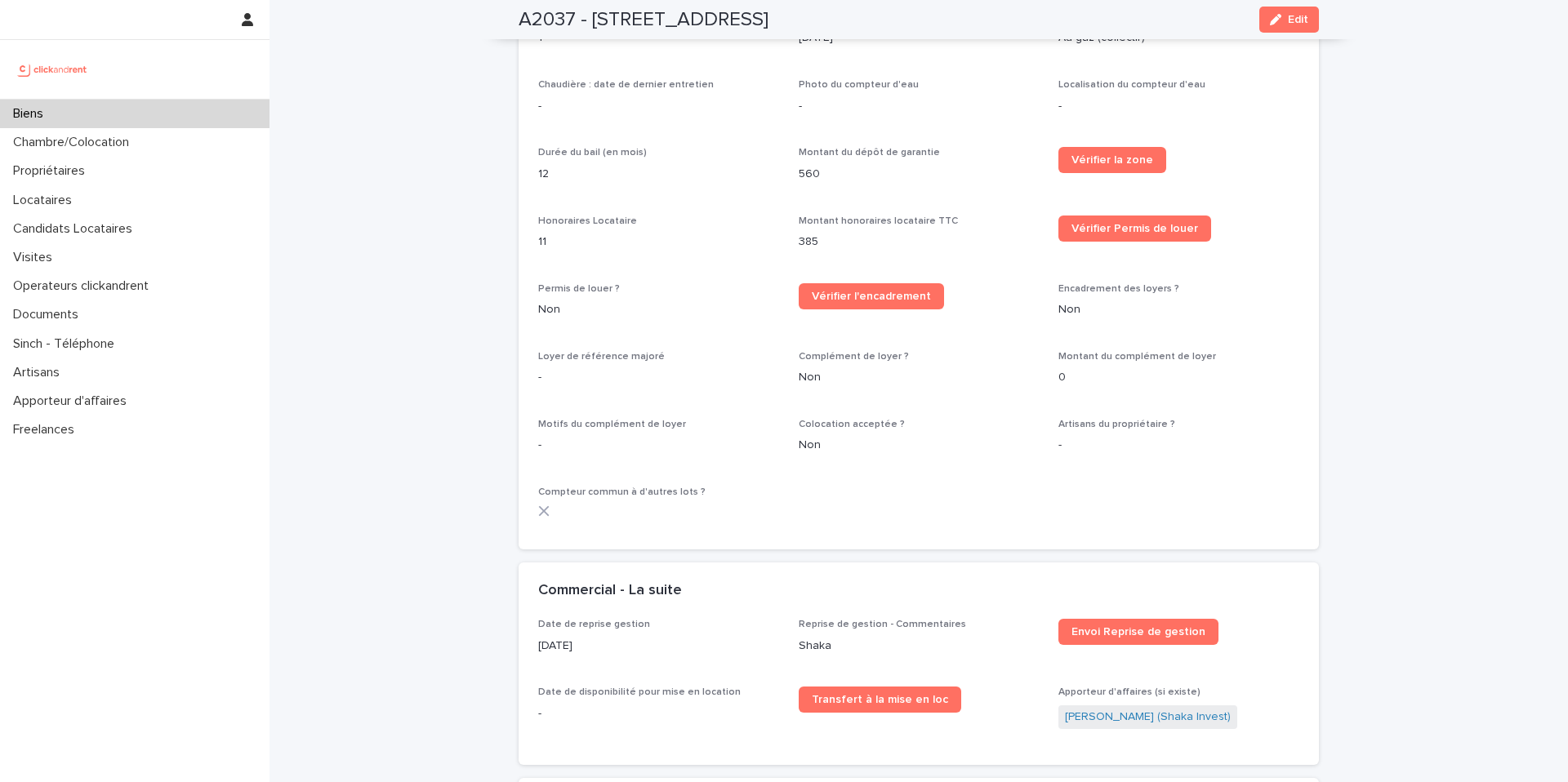
scroll to position [2164, 0]
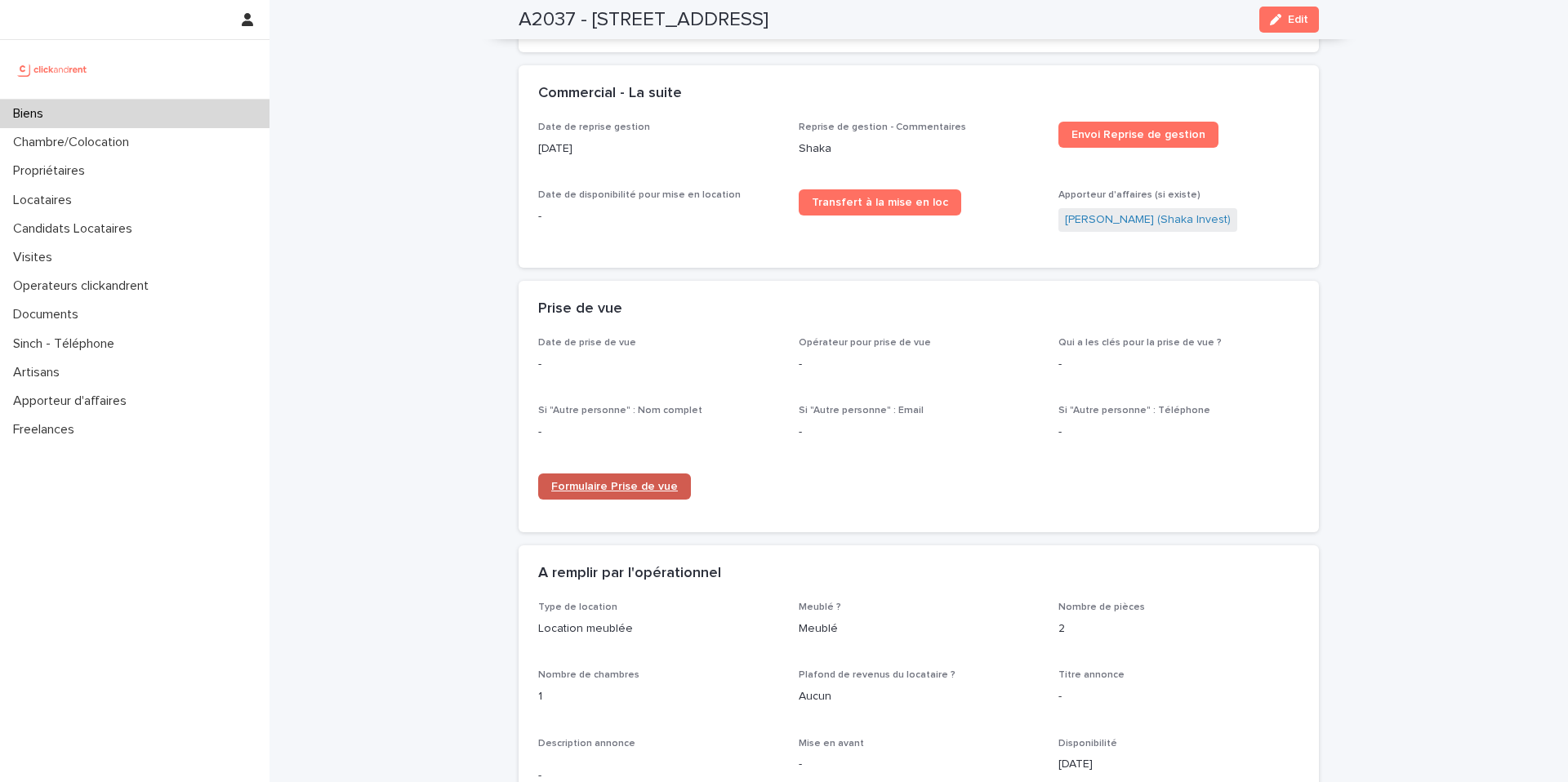
click at [618, 480] on span "Formulaire Prise de vue" at bounding box center [614, 486] width 127 height 11
click at [710, 318] on div "Prise de vue" at bounding box center [919, 309] width 800 height 57
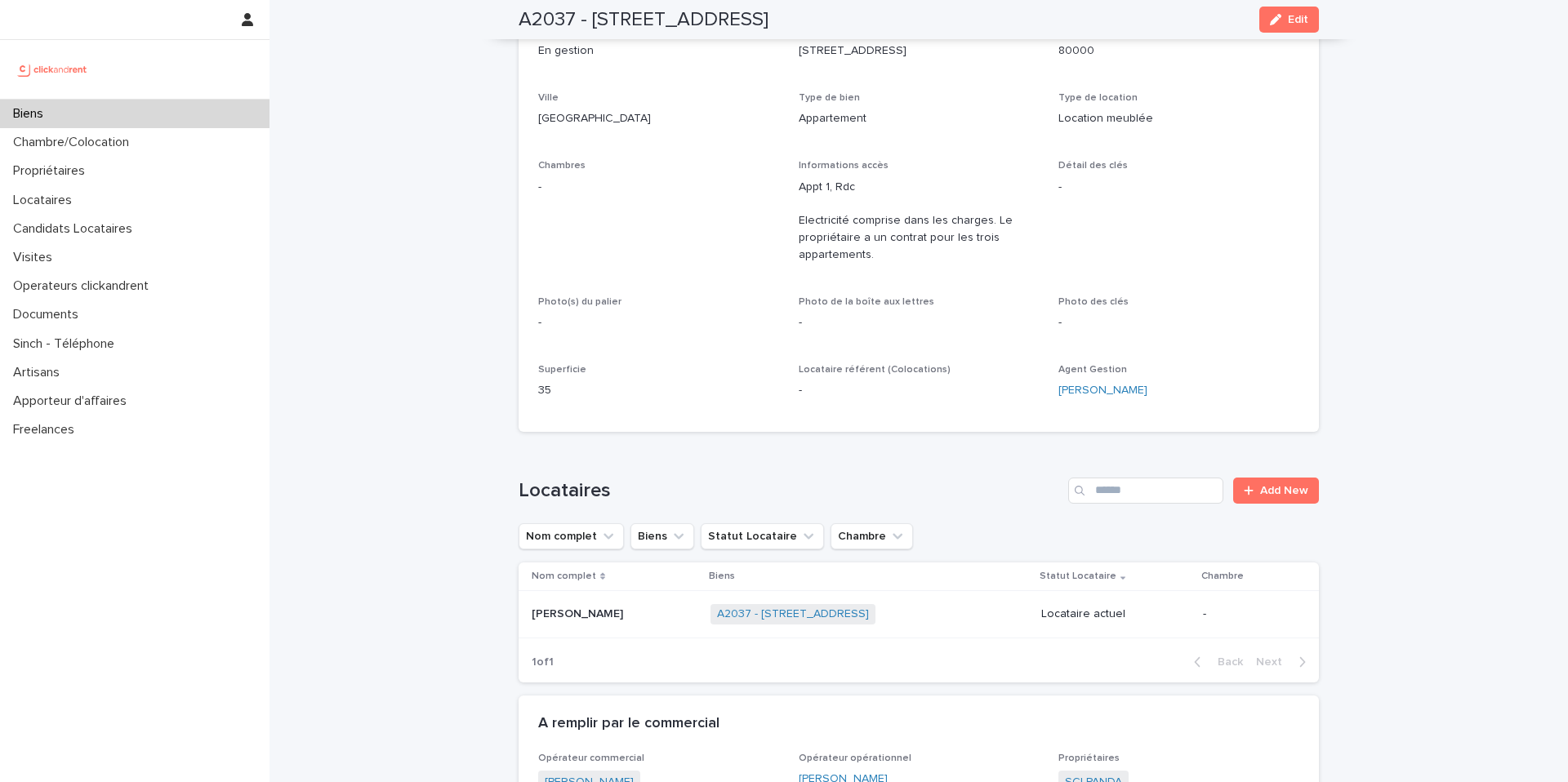
scroll to position [0, 0]
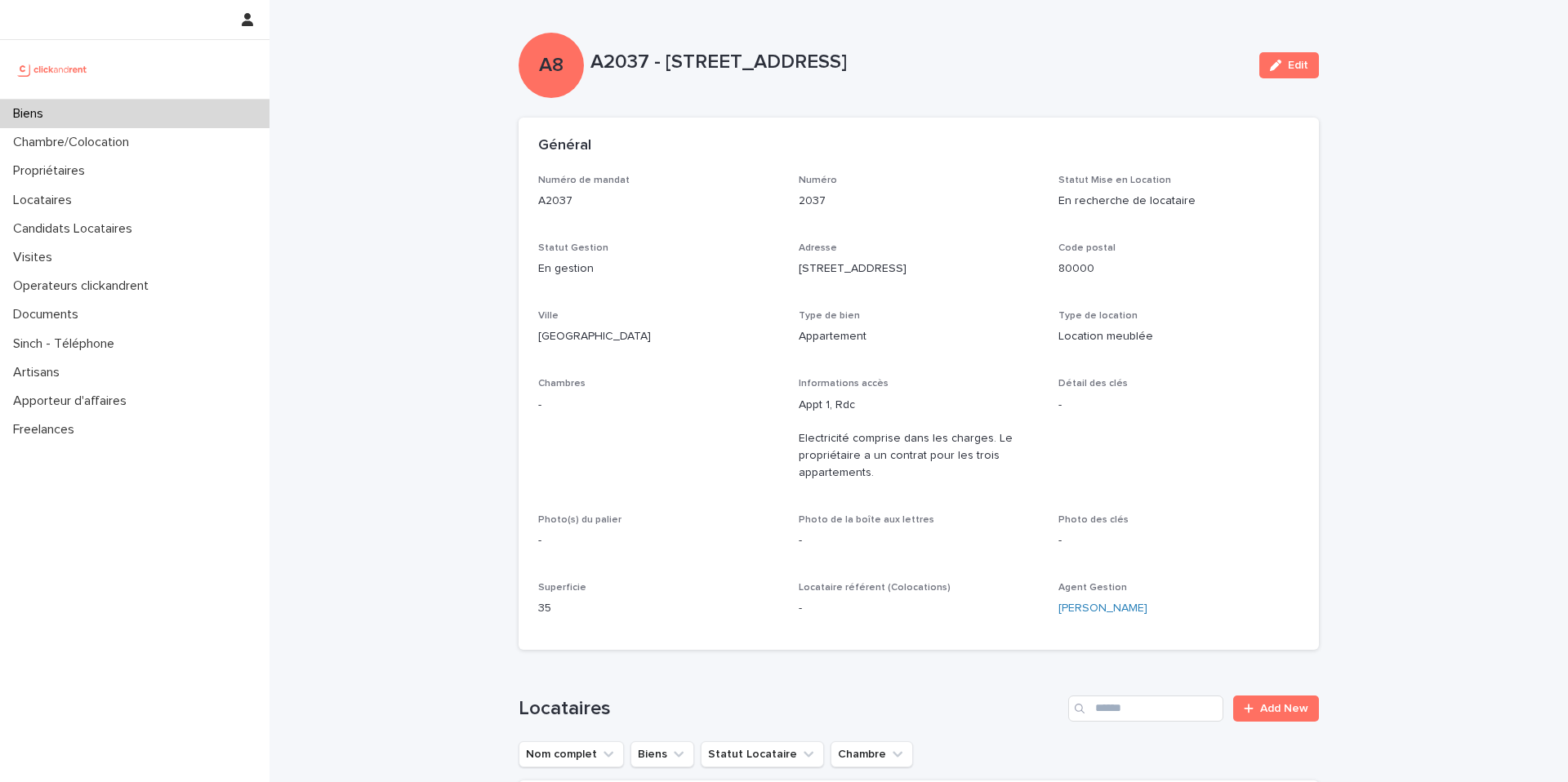
click at [1050, 538] on div "Numéro de mandat A2037 Numéro 2037 Statut Mise en Location En recherche de loca…" at bounding box center [919, 402] width 761 height 456
click at [916, 452] on p "Appt 1, Rdc Electricité comprise dans les charges. Le propriétaire a un contrat…" at bounding box center [919, 440] width 241 height 85
